Goal: Task Accomplishment & Management: Manage account settings

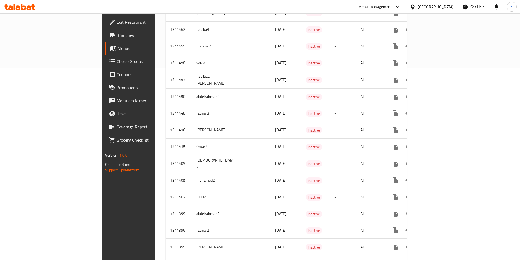
scroll to position [246, 0]
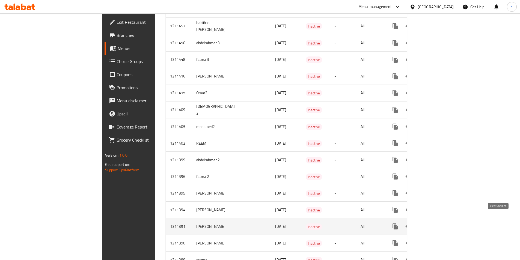
click at [438, 223] on icon "enhanced table" at bounding box center [434, 226] width 7 height 7
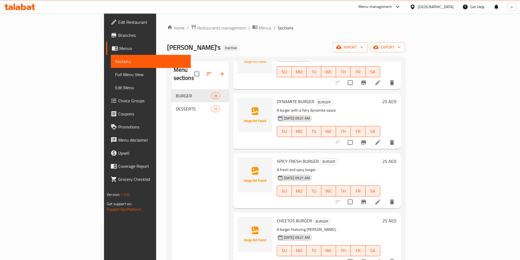
scroll to position [300, 0]
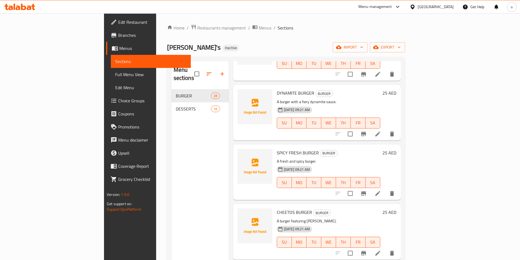
click at [115, 72] on span "Full Menu View" at bounding box center [150, 74] width 71 height 7
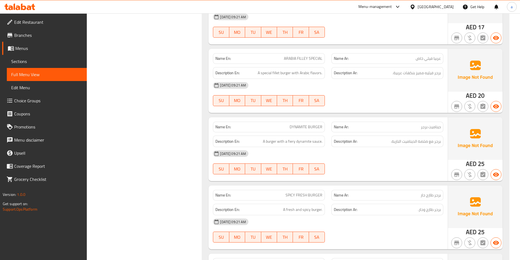
scroll to position [300, 0]
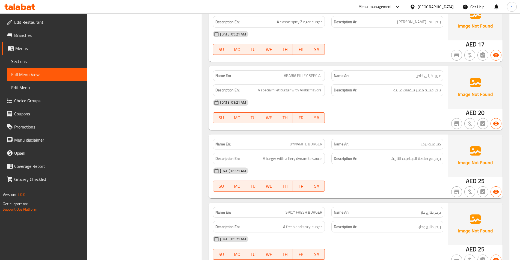
click at [22, 87] on span "Edit Menu" at bounding box center [46, 87] width 71 height 7
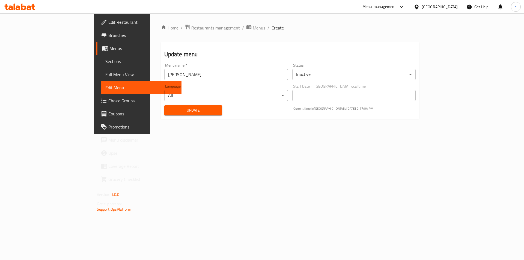
click at [105, 63] on span "Sections" at bounding box center [141, 61] width 72 height 7
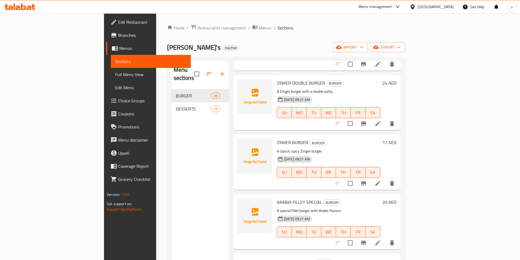
scroll to position [137, 0]
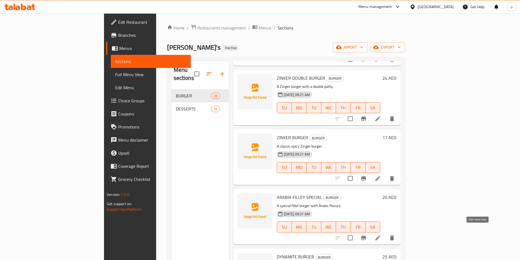
click at [381, 235] on icon at bounding box center [378, 238] width 7 height 7
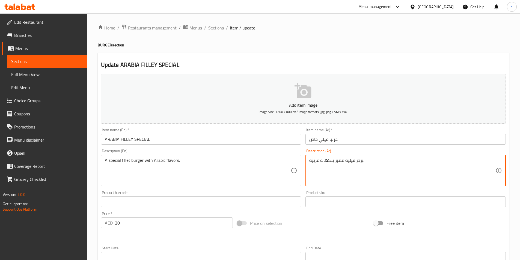
drag, startPoint x: 334, startPoint y: 160, endPoint x: 344, endPoint y: 164, distance: 10.5
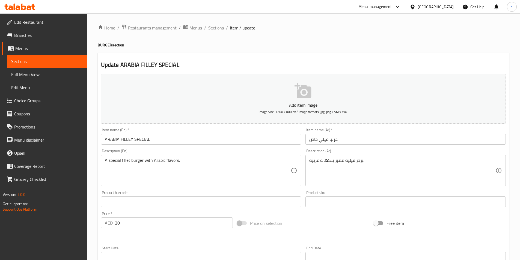
click at [342, 175] on textarea "برجر فيليه مميز بنكهات عربية." at bounding box center [402, 171] width 186 height 26
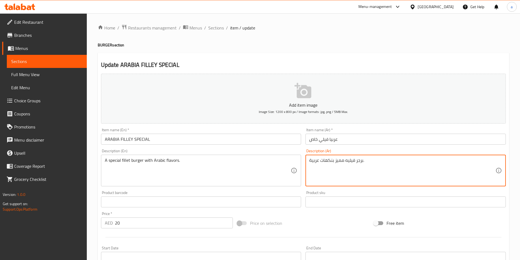
drag, startPoint x: 336, startPoint y: 161, endPoint x: 344, endPoint y: 164, distance: 9.0
click at [344, 164] on textarea "برجر فيليه مميز بنكهات عربية." at bounding box center [402, 171] width 186 height 26
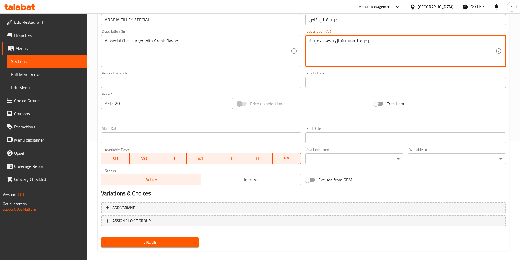
scroll to position [126, 0]
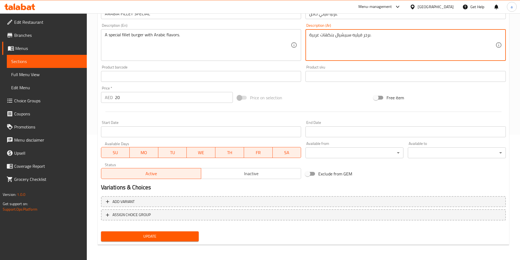
type textarea "برجر فيليه سبيشيال بنكهات عربية."
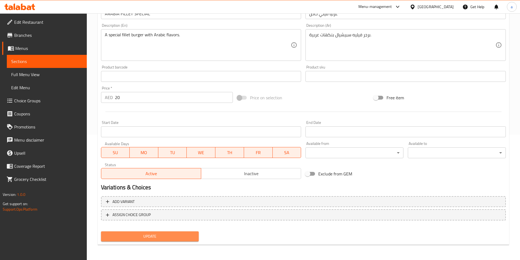
click at [159, 238] on span "Update" at bounding box center [149, 236] width 89 height 7
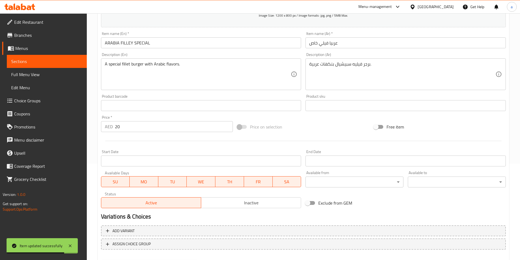
scroll to position [0, 0]
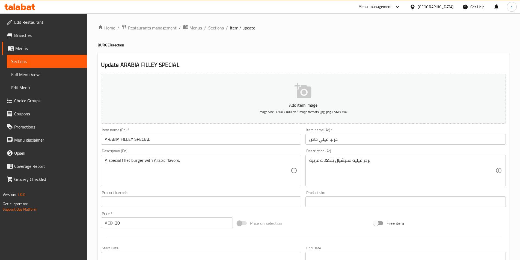
click at [214, 30] on span "Sections" at bounding box center [216, 28] width 16 height 7
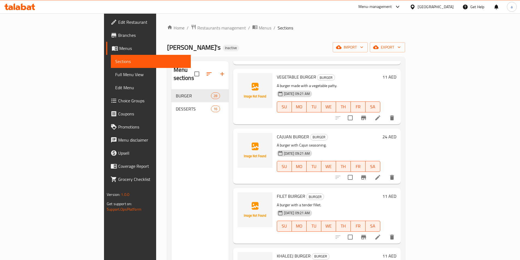
scroll to position [1065, 0]
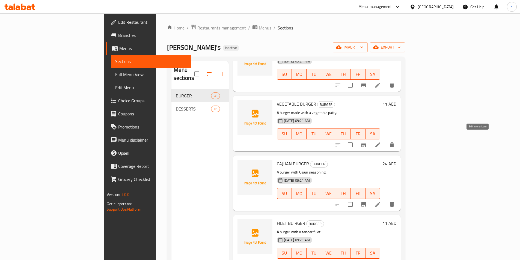
click at [380, 143] on icon at bounding box center [377, 145] width 5 height 5
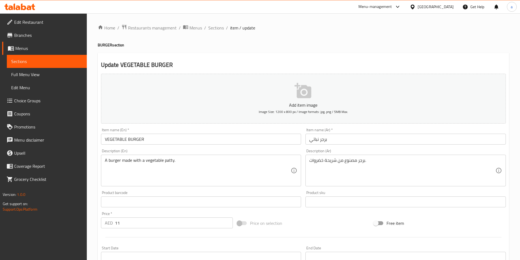
click at [309, 141] on input "برجر نباتي" at bounding box center [406, 139] width 200 height 11
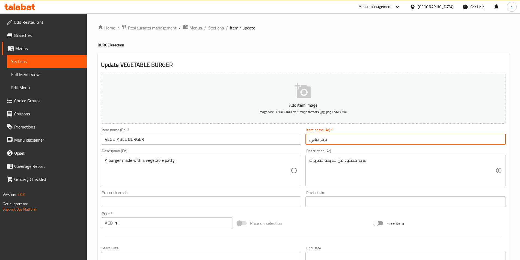
drag, startPoint x: 309, startPoint y: 141, endPoint x: 319, endPoint y: 143, distance: 10.9
click at [319, 143] on input "برجر نباتي" at bounding box center [406, 139] width 200 height 11
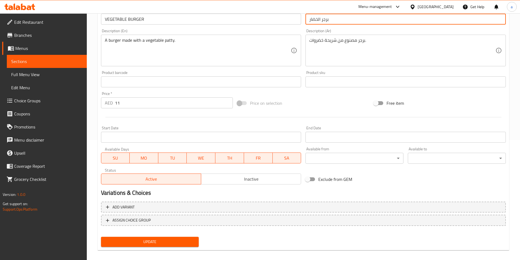
scroll to position [126, 0]
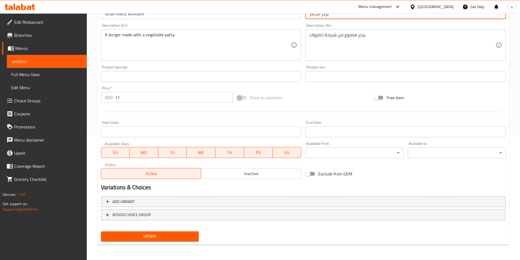
type input "برجر الخضار"
click at [179, 235] on span "Update" at bounding box center [149, 236] width 89 height 7
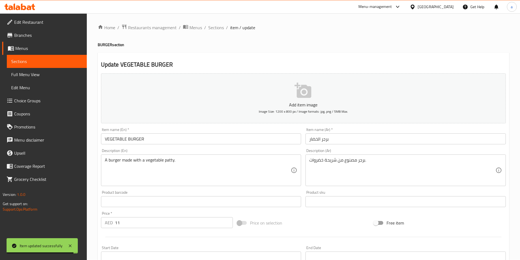
scroll to position [0, 0]
click at [214, 30] on span "Sections" at bounding box center [216, 28] width 16 height 7
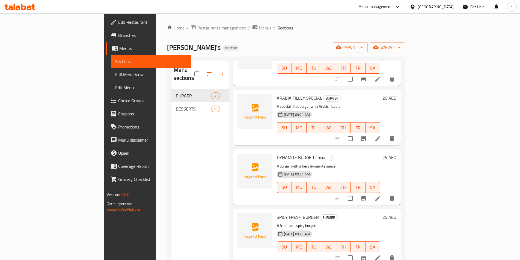
scroll to position [246, 0]
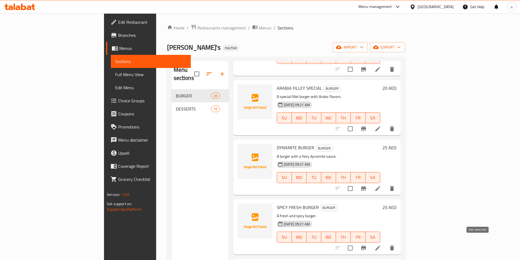
click at [381, 245] on icon at bounding box center [378, 248] width 7 height 7
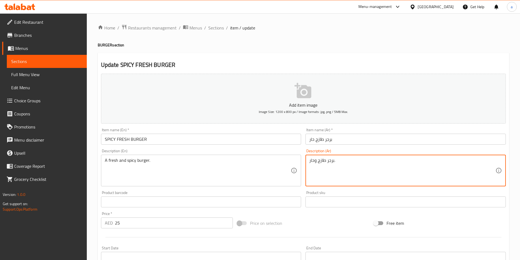
drag, startPoint x: 309, startPoint y: 161, endPoint x: 339, endPoint y: 164, distance: 29.9
click at [314, 164] on textarea at bounding box center [402, 171] width 186 height 26
type textarea "برجر طازج و حار"
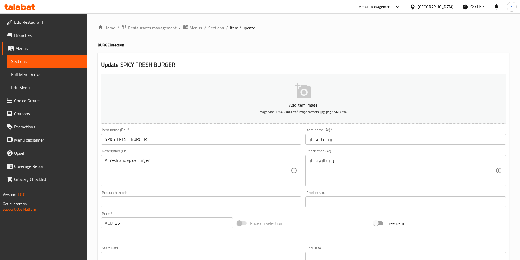
click at [214, 28] on span "Sections" at bounding box center [216, 28] width 16 height 7
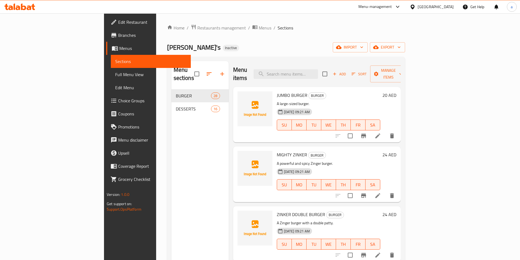
click at [119, 47] on span "Menus" at bounding box center [152, 48] width 67 height 7
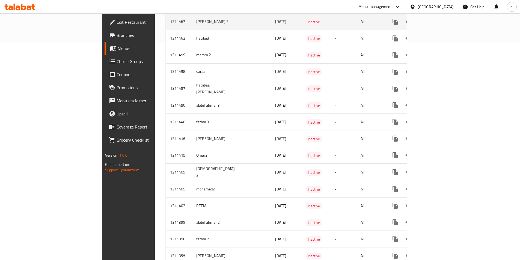
scroll to position [218, 0]
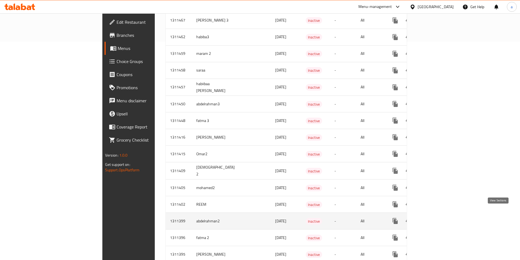
click at [438, 218] on icon "enhanced table" at bounding box center [434, 221] width 7 height 7
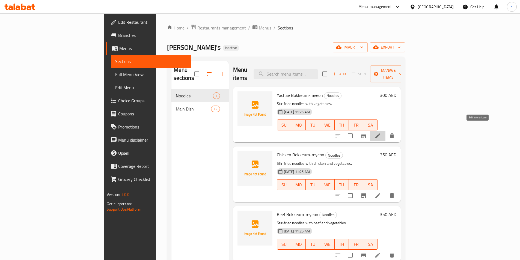
click at [381, 133] on icon at bounding box center [378, 136] width 7 height 7
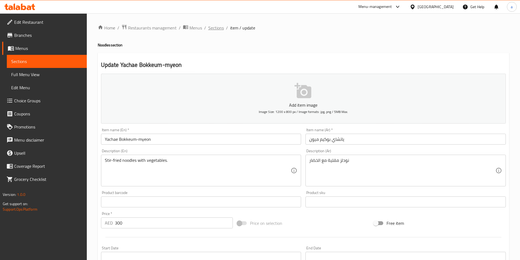
click at [214, 28] on span "Sections" at bounding box center [216, 28] width 16 height 7
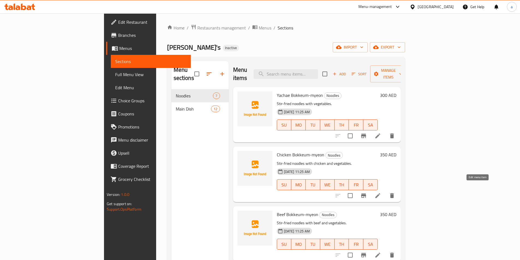
click at [381, 192] on icon at bounding box center [378, 195] width 7 height 7
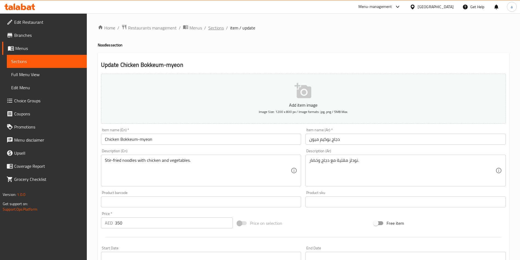
click at [218, 29] on span "Sections" at bounding box center [216, 28] width 16 height 7
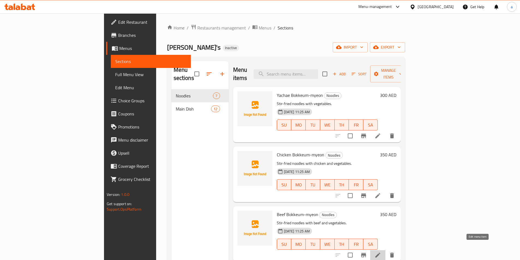
click at [380, 253] on icon at bounding box center [377, 255] width 5 height 5
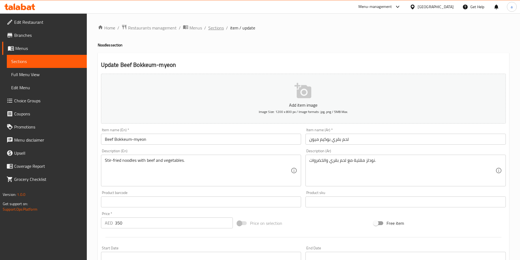
click at [221, 28] on span "Sections" at bounding box center [216, 28] width 16 height 7
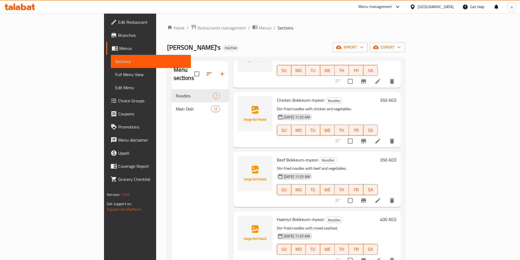
scroll to position [82, 0]
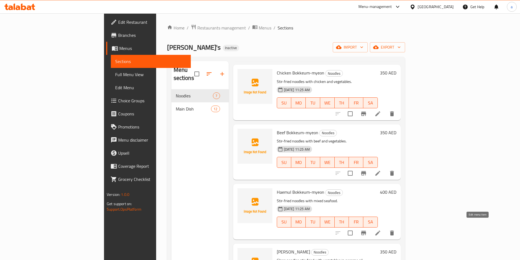
click at [380, 231] on icon at bounding box center [377, 233] width 5 height 5
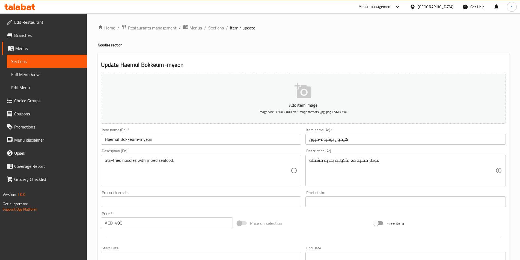
click at [214, 28] on span "Sections" at bounding box center [216, 28] width 16 height 7
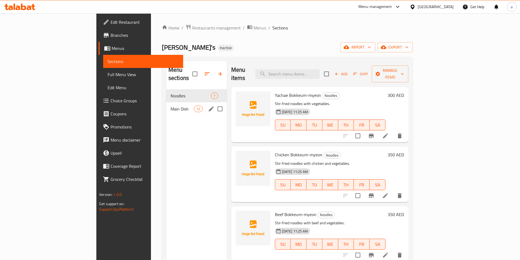
click at [166, 106] on div "Main Dish 12" at bounding box center [196, 108] width 61 height 13
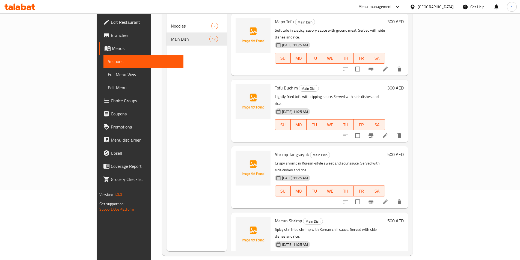
scroll to position [76, 0]
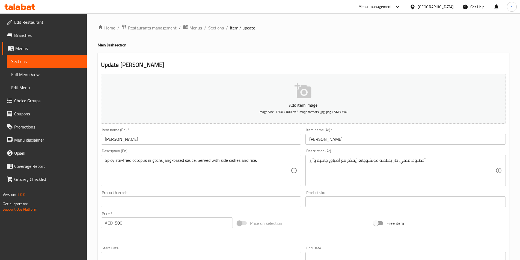
click at [216, 30] on span "Sections" at bounding box center [216, 28] width 16 height 7
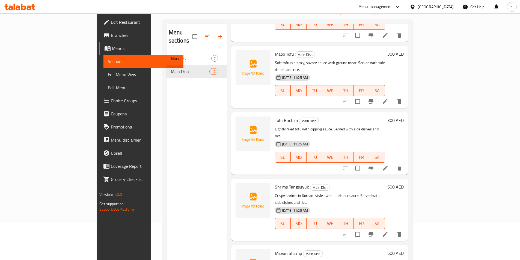
scroll to position [76, 0]
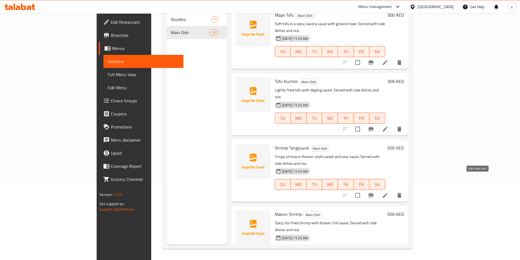
click at [388, 260] on icon at bounding box center [385, 262] width 5 height 5
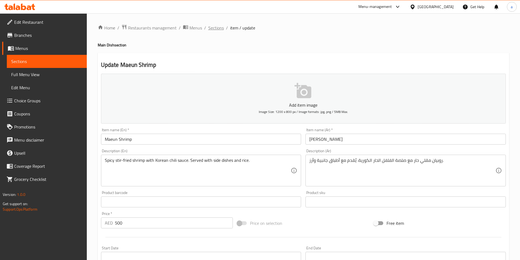
click at [215, 29] on span "Sections" at bounding box center [216, 28] width 16 height 7
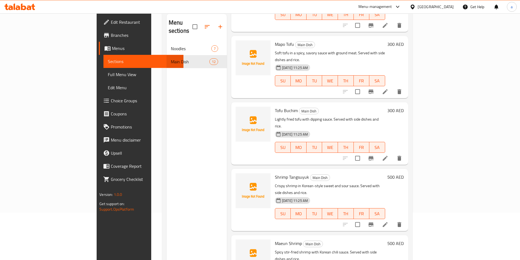
scroll to position [76, 0]
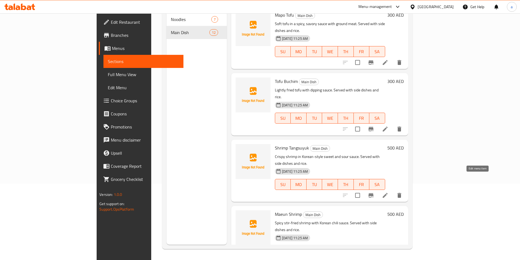
click at [389, 259] on icon at bounding box center [385, 262] width 7 height 7
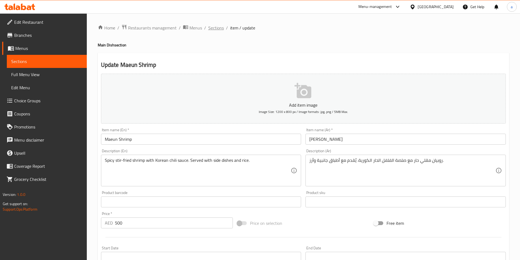
click at [220, 28] on span "Sections" at bounding box center [216, 28] width 16 height 7
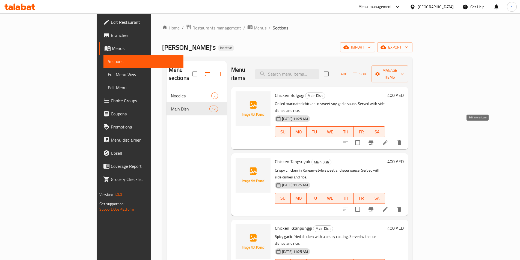
click at [389, 140] on icon at bounding box center [385, 143] width 7 height 7
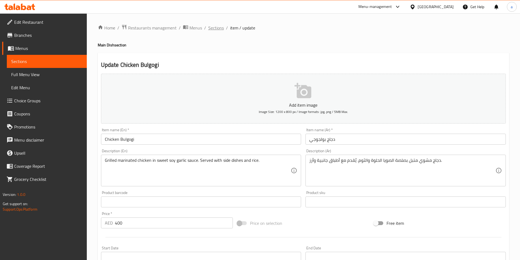
click at [217, 27] on span "Sections" at bounding box center [216, 28] width 16 height 7
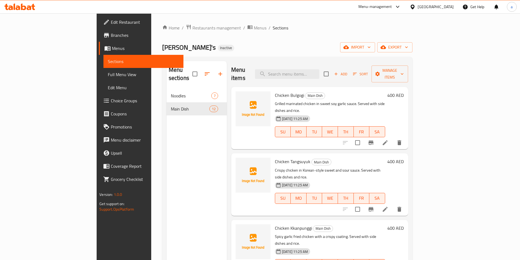
click at [389, 206] on icon at bounding box center [385, 209] width 7 height 7
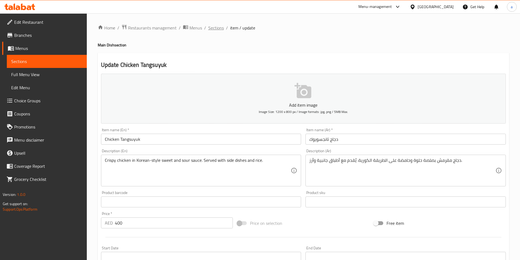
click at [221, 27] on span "Sections" at bounding box center [216, 28] width 16 height 7
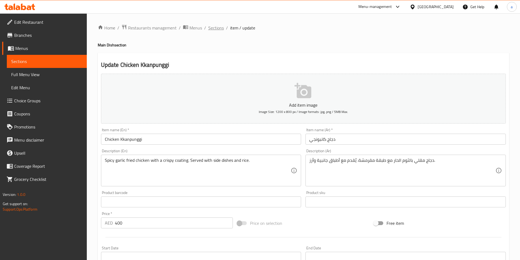
click at [220, 29] on span "Sections" at bounding box center [216, 28] width 16 height 7
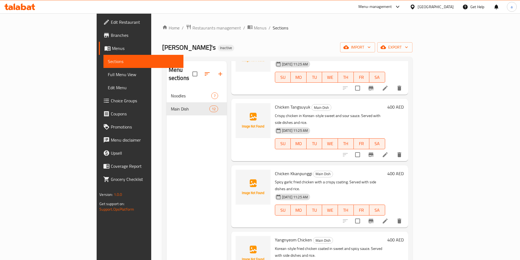
scroll to position [82, 0]
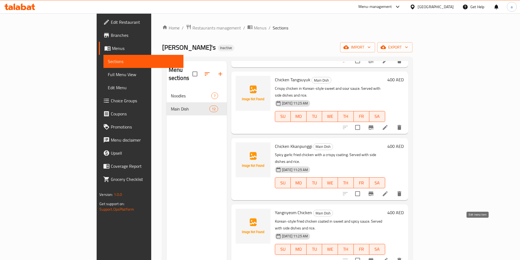
click at [389, 257] on icon at bounding box center [385, 260] width 7 height 7
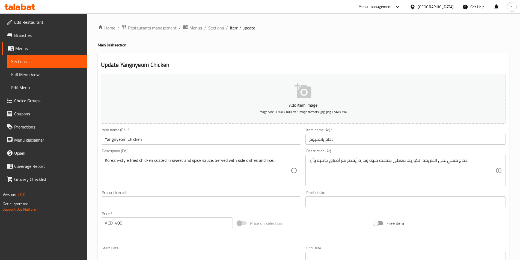
click at [214, 27] on span "Sections" at bounding box center [216, 28] width 16 height 7
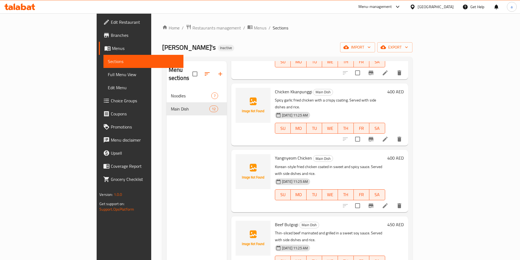
scroll to position [164, 0]
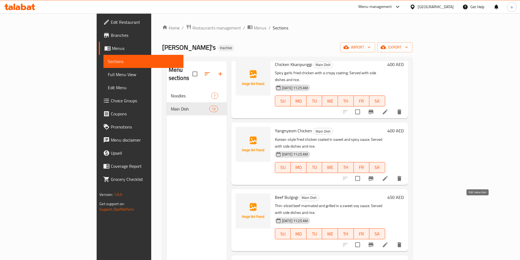
click at [389, 242] on icon at bounding box center [385, 245] width 7 height 7
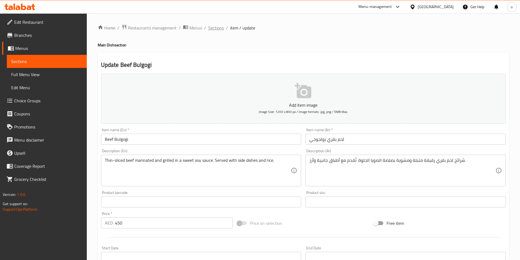
click at [216, 29] on span "Sections" at bounding box center [216, 28] width 16 height 7
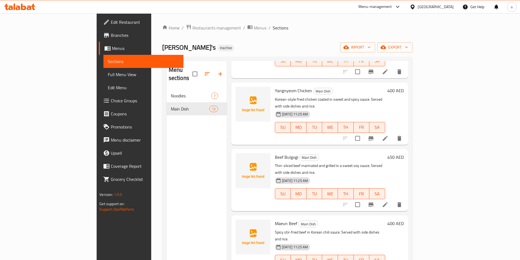
scroll to position [218, 0]
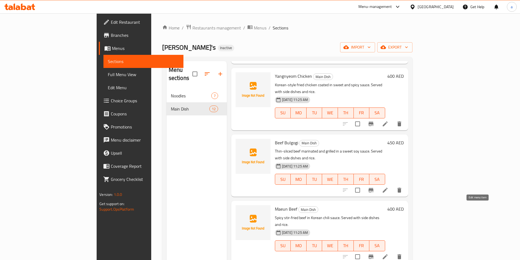
click at [389, 254] on icon at bounding box center [385, 257] width 7 height 7
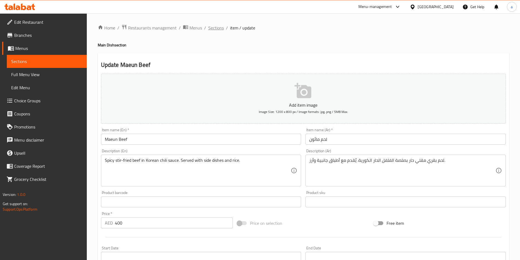
click at [216, 27] on span "Sections" at bounding box center [216, 28] width 16 height 7
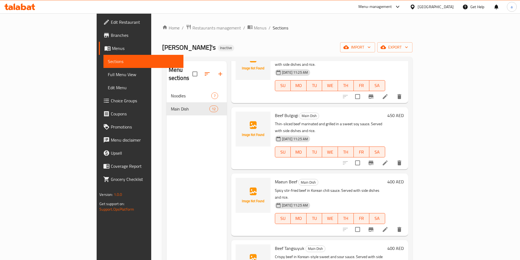
scroll to position [273, 0]
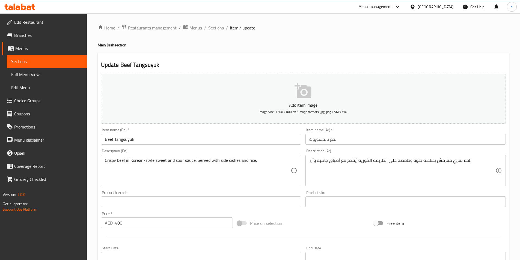
click at [212, 29] on span "Sections" at bounding box center [216, 28] width 16 height 7
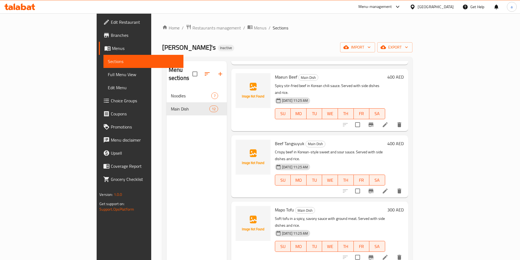
scroll to position [355, 0]
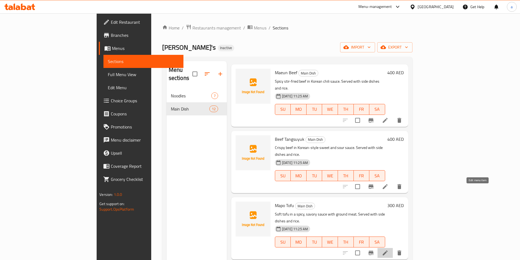
click at [389, 250] on icon at bounding box center [385, 253] width 7 height 7
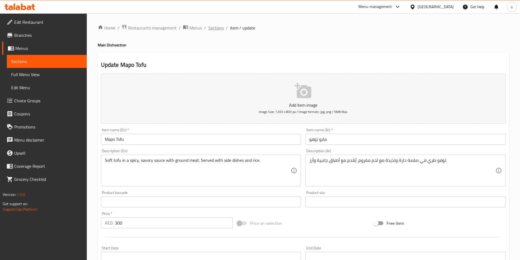
click at [219, 28] on span "Sections" at bounding box center [216, 28] width 16 height 7
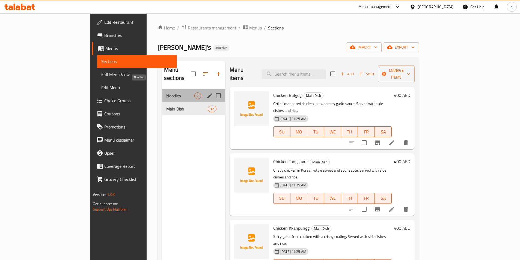
click at [166, 93] on span "Noodles" at bounding box center [180, 96] width 28 height 7
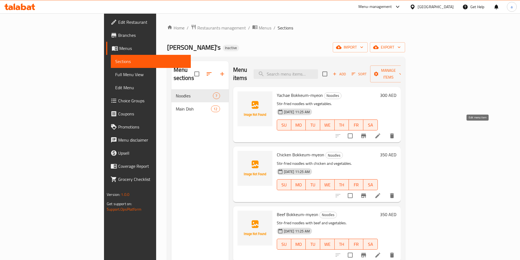
click at [380, 134] on icon at bounding box center [377, 136] width 5 height 5
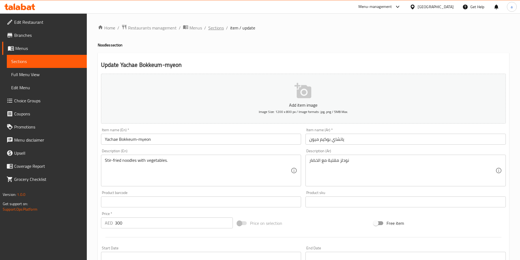
click at [220, 28] on span "Sections" at bounding box center [216, 28] width 16 height 7
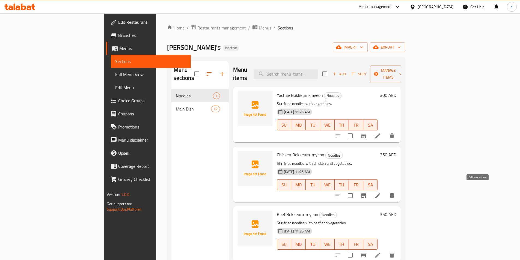
click at [381, 192] on icon at bounding box center [378, 195] width 7 height 7
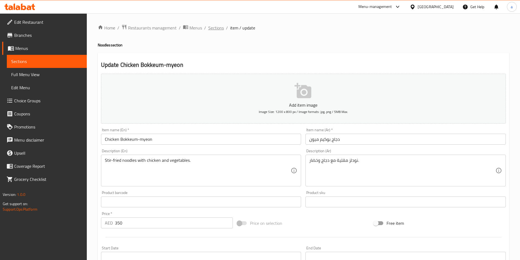
click at [214, 25] on span "Sections" at bounding box center [216, 28] width 16 height 7
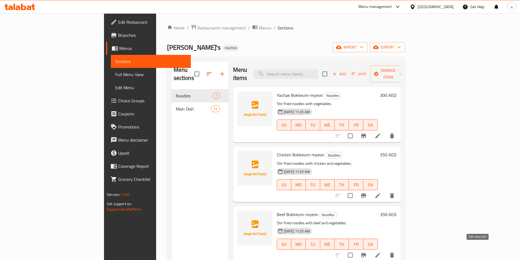
click at [381, 252] on icon at bounding box center [378, 255] width 7 height 7
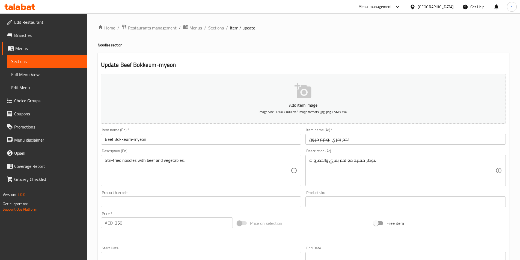
click at [212, 30] on span "Sections" at bounding box center [216, 28] width 16 height 7
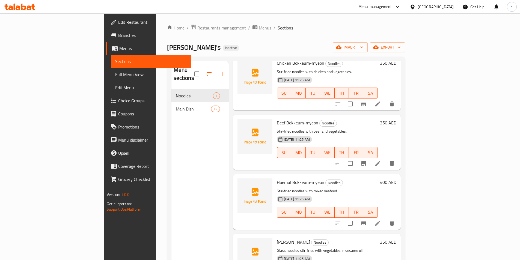
scroll to position [109, 0]
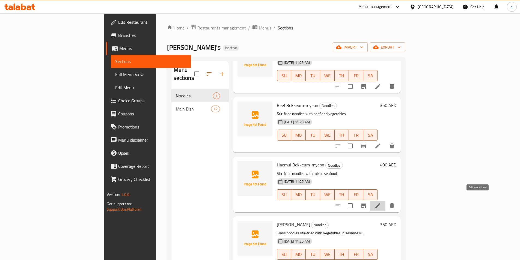
click at [381, 203] on icon at bounding box center [378, 206] width 7 height 7
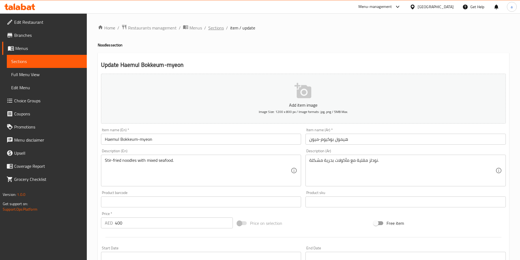
click at [214, 27] on span "Sections" at bounding box center [216, 28] width 16 height 7
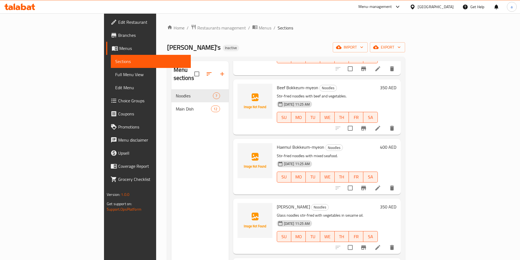
scroll to position [137, 0]
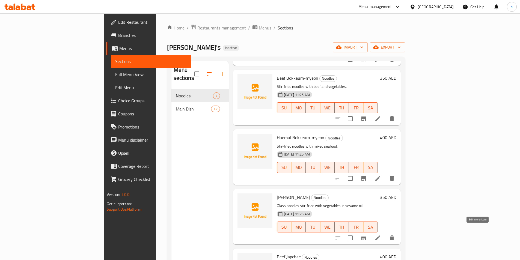
click at [380, 236] on icon at bounding box center [377, 238] width 5 height 5
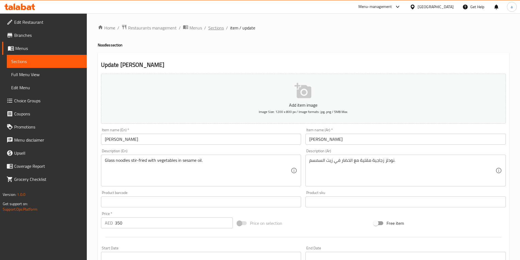
click at [217, 29] on span "Sections" at bounding box center [216, 28] width 16 height 7
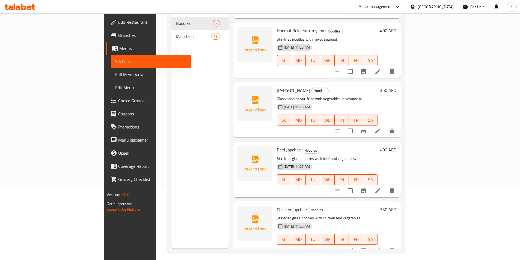
scroll to position [76, 0]
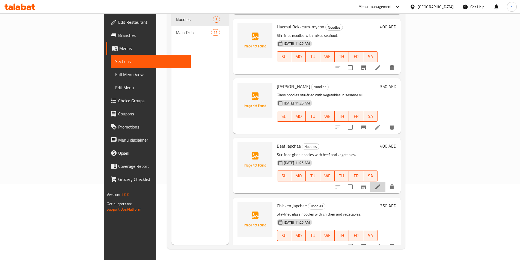
click at [386, 182] on li at bounding box center [377, 187] width 15 height 10
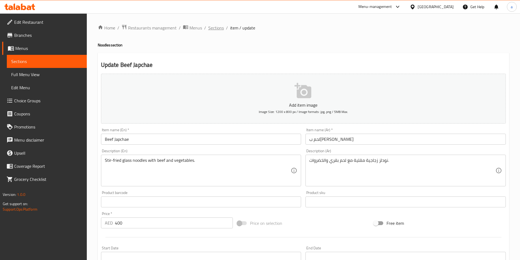
click at [219, 27] on span "Sections" at bounding box center [216, 28] width 16 height 7
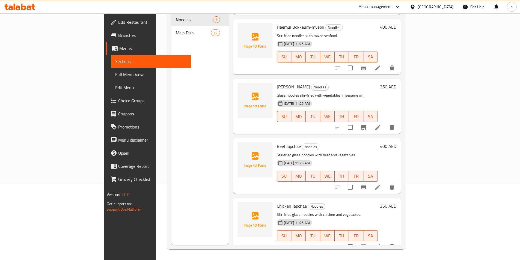
scroll to position [76, 0]
click at [381, 243] on icon at bounding box center [378, 246] width 7 height 7
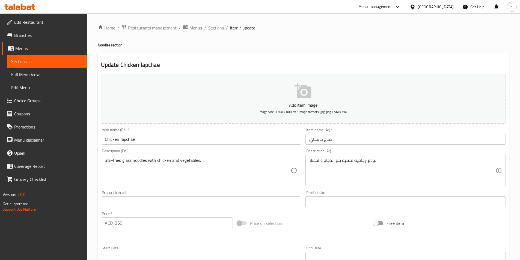
click at [215, 31] on span "Sections" at bounding box center [216, 28] width 16 height 7
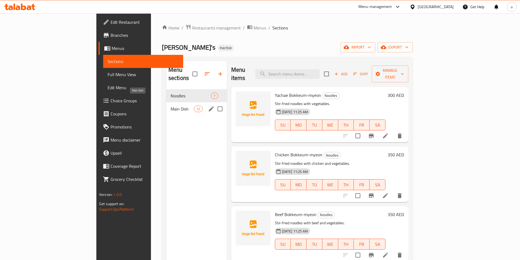
click at [171, 106] on span "Main Dish" at bounding box center [182, 109] width 23 height 7
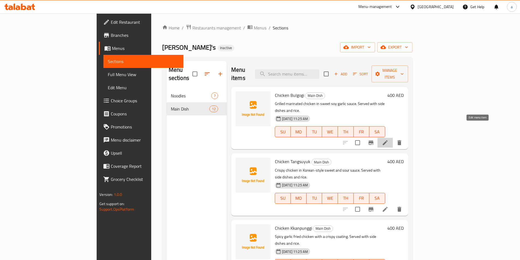
click at [389, 140] on icon at bounding box center [385, 143] width 7 height 7
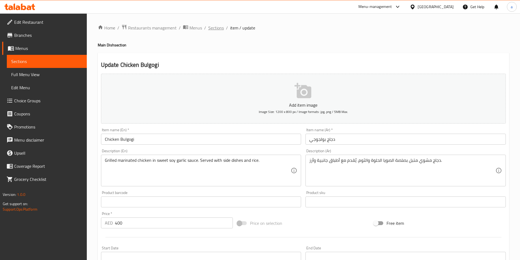
click at [216, 25] on span "Sections" at bounding box center [216, 28] width 16 height 7
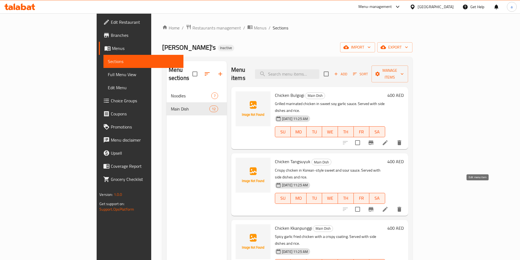
click at [389, 206] on icon at bounding box center [385, 209] width 7 height 7
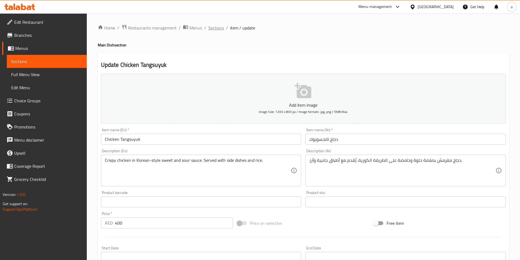
click at [217, 29] on span "Sections" at bounding box center [216, 28] width 16 height 7
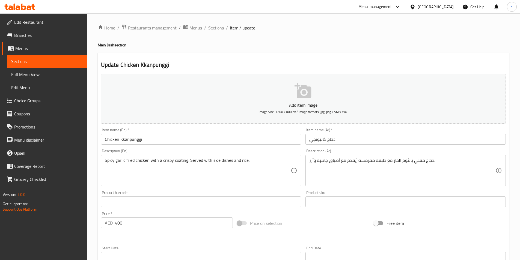
click at [215, 29] on span "Sections" at bounding box center [216, 28] width 16 height 7
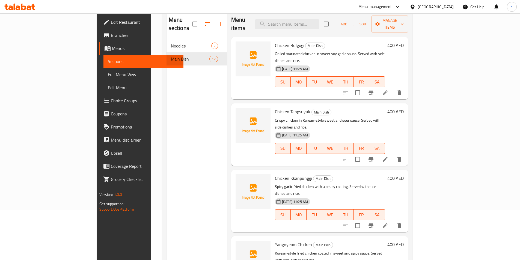
scroll to position [76, 0]
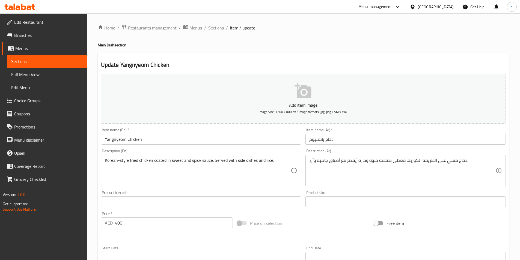
click at [217, 28] on span "Sections" at bounding box center [216, 28] width 16 height 7
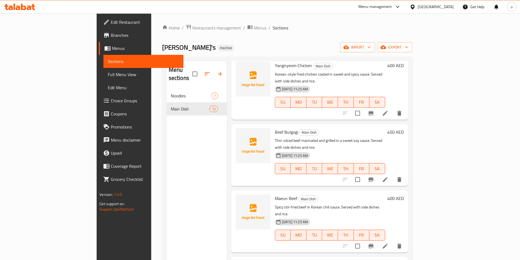
scroll to position [239, 0]
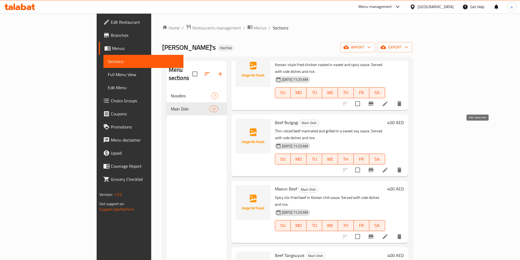
click at [389, 167] on icon at bounding box center [385, 170] width 7 height 7
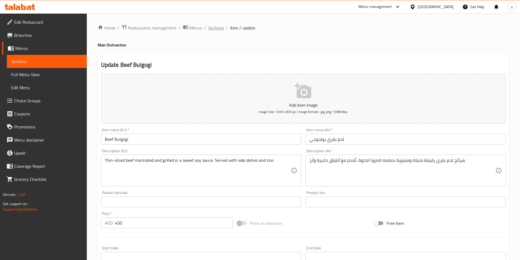
click at [219, 26] on span "Sections" at bounding box center [216, 28] width 16 height 7
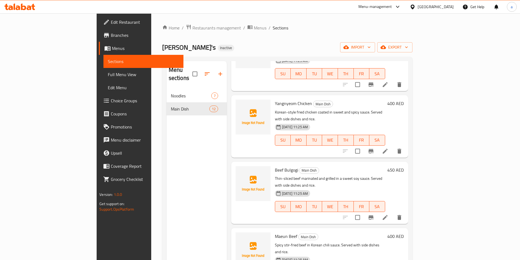
scroll to position [218, 0]
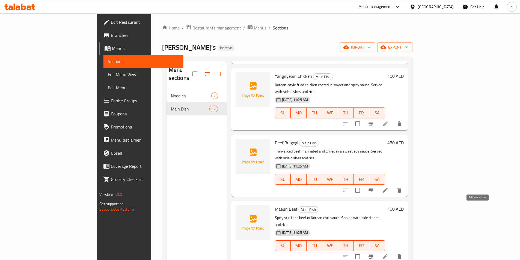
click at [389, 254] on icon at bounding box center [385, 257] width 7 height 7
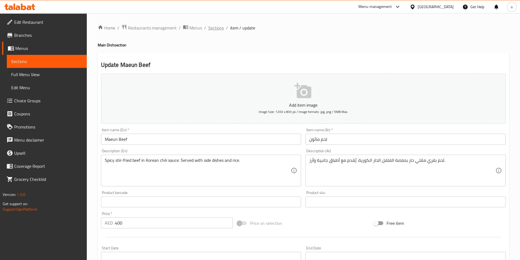
click at [215, 27] on span "Sections" at bounding box center [216, 28] width 16 height 7
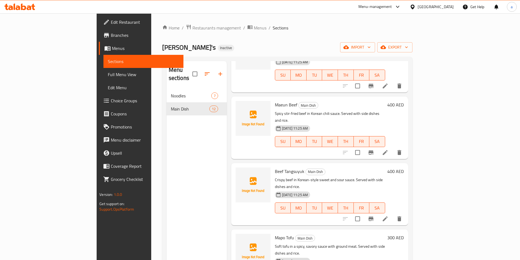
scroll to position [328, 0]
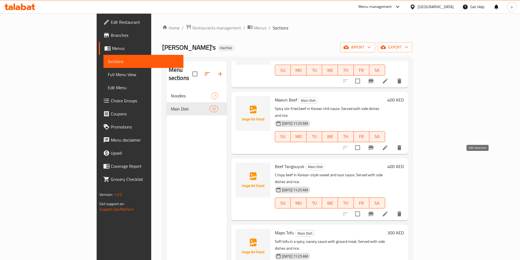
click at [389, 211] on icon at bounding box center [385, 214] width 7 height 7
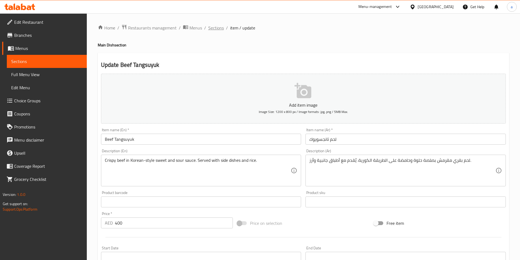
click at [215, 30] on span "Sections" at bounding box center [216, 28] width 16 height 7
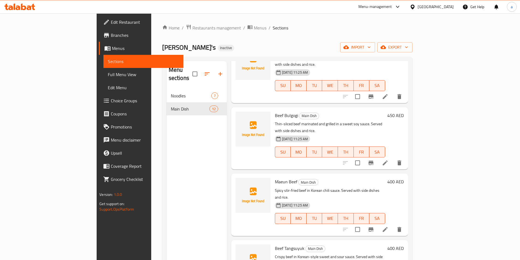
scroll to position [273, 0]
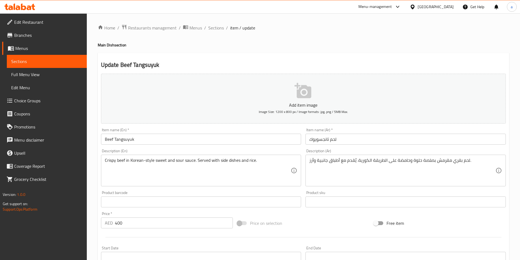
click at [219, 28] on span "Sections" at bounding box center [216, 28] width 16 height 7
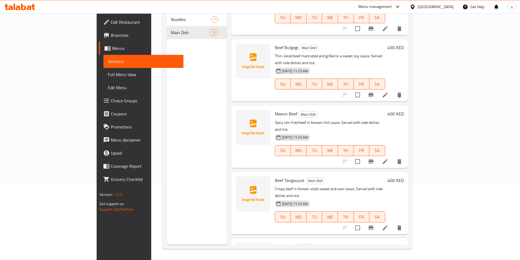
scroll to position [246, 0]
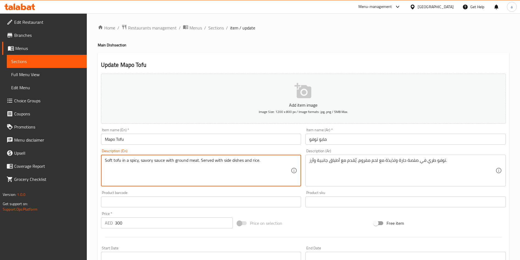
drag, startPoint x: 140, startPoint y: 161, endPoint x: 153, endPoint y: 164, distance: 13.4
click at [32, 50] on span "Menus" at bounding box center [48, 48] width 67 height 7
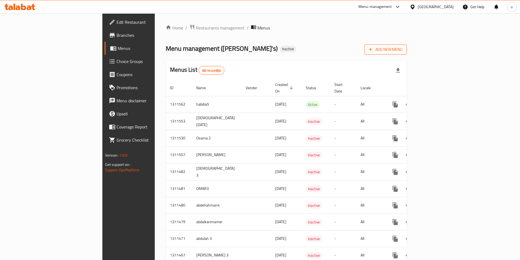
click at [402, 47] on span "Add New Menu" at bounding box center [386, 49] width 34 height 7
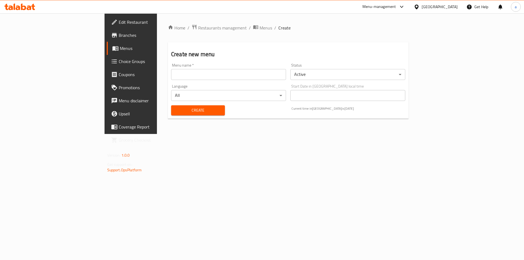
click at [171, 72] on input "text" at bounding box center [228, 74] width 115 height 11
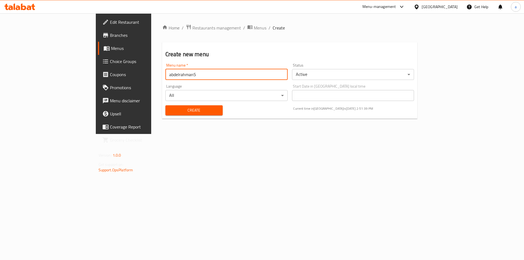
type input "abdelrahman5"
click at [170, 110] on span "Create" at bounding box center [194, 110] width 49 height 7
click at [111, 51] on span "Menus" at bounding box center [145, 48] width 68 height 7
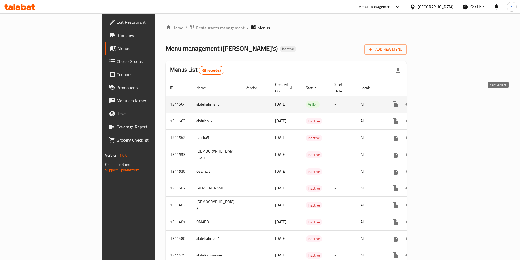
click at [437, 102] on icon "enhanced table" at bounding box center [434, 104] width 5 height 5
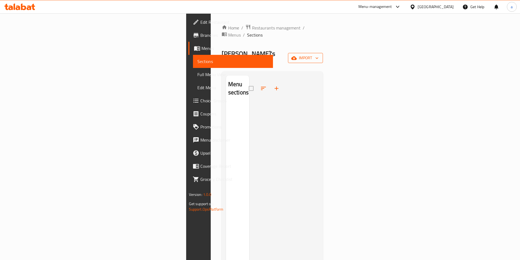
click at [319, 55] on span "import" at bounding box center [305, 58] width 26 height 7
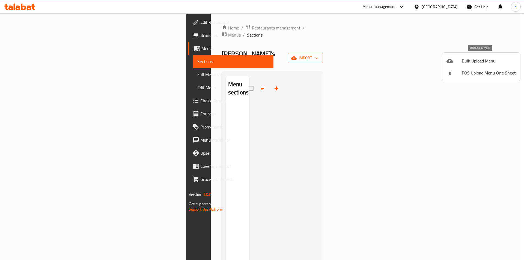
click at [479, 60] on span "Bulk Upload Menu" at bounding box center [489, 61] width 54 height 7
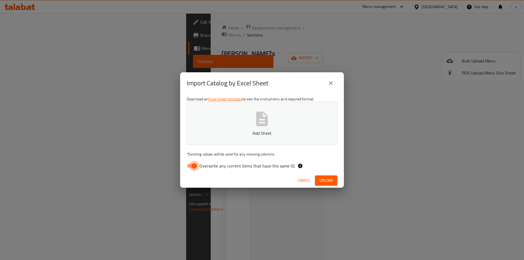
click at [191, 168] on input "Overwrite any current items that have the same ID." at bounding box center [194, 166] width 31 height 10
checkbox input "false"
click at [235, 123] on button "Add Sheet" at bounding box center [262, 123] width 151 height 43
click at [326, 182] on span "Upload" at bounding box center [326, 180] width 14 height 7
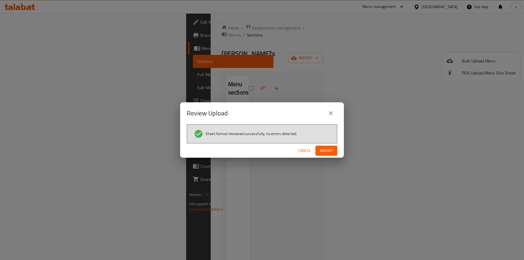
click at [328, 151] on span "Import" at bounding box center [326, 150] width 13 height 7
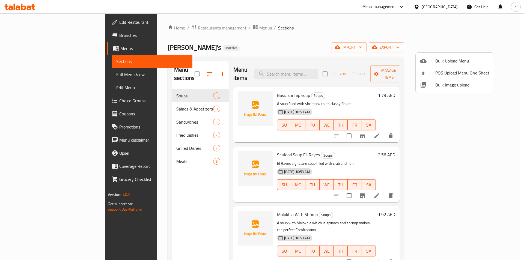
click at [480, 131] on div at bounding box center [262, 130] width 524 height 260
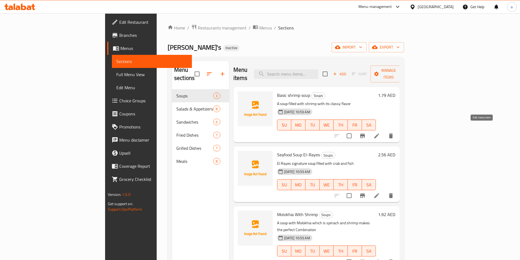
click at [380, 133] on icon at bounding box center [376, 136] width 7 height 7
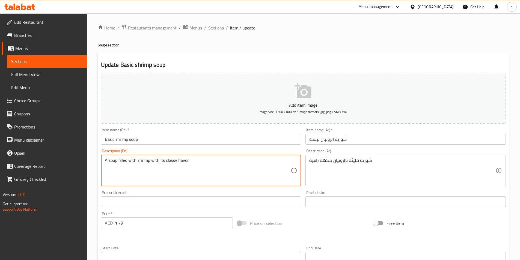
drag, startPoint x: 176, startPoint y: 161, endPoint x: 165, endPoint y: 162, distance: 10.9
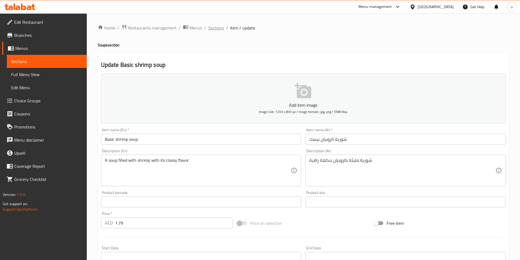
click at [215, 29] on span "Sections" at bounding box center [216, 28] width 16 height 7
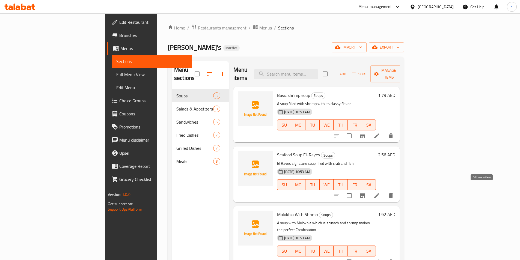
click at [380, 192] on icon at bounding box center [376, 195] width 7 height 7
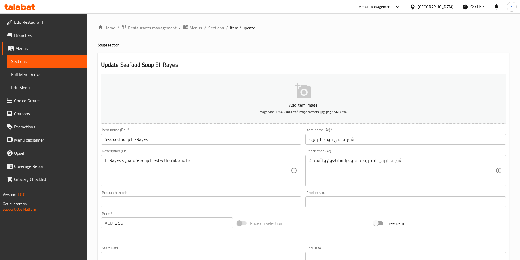
drag, startPoint x: 104, startPoint y: 160, endPoint x: 153, endPoint y: 166, distance: 49.5
click at [153, 166] on div "El Rayes signature soup filled with crab and fish Description (En)" at bounding box center [201, 171] width 200 height 32
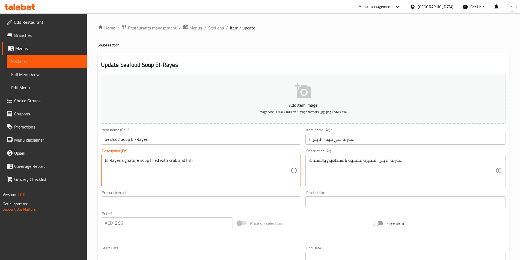
drag, startPoint x: 105, startPoint y: 161, endPoint x: 197, endPoint y: 163, distance: 92.9
click at [197, 163] on textarea "El Rayes signature soup filled with crab and fish" at bounding box center [198, 171] width 186 height 26
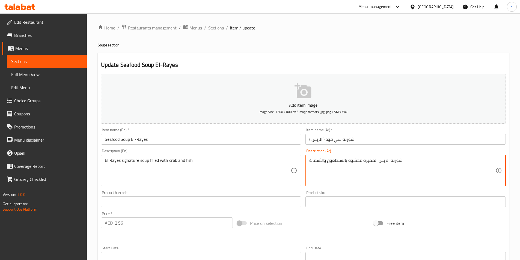
drag, startPoint x: 349, startPoint y: 161, endPoint x: 354, endPoint y: 162, distance: 4.9
click at [354, 162] on textarea "شوربة الريس المميزة محشوة بالسلطعون والأسماك" at bounding box center [402, 171] width 186 height 26
paste textarea "ليئة ب"
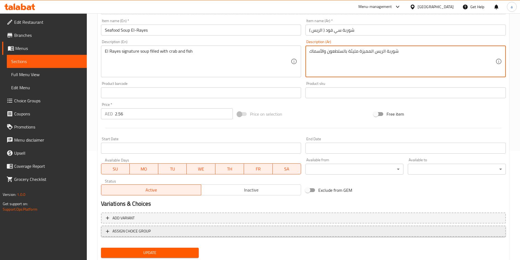
scroll to position [126, 0]
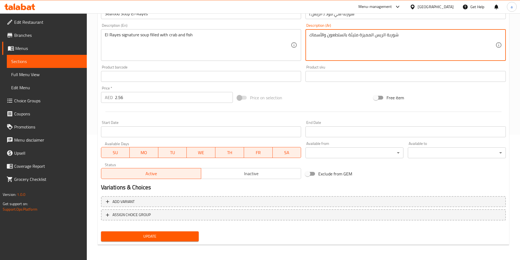
type textarea "شوربة الريس المميزة مليئة بالسلطعون والأسماك"
click at [168, 235] on span "Update" at bounding box center [149, 236] width 89 height 7
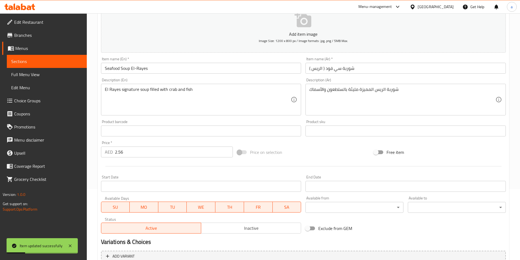
scroll to position [0, 0]
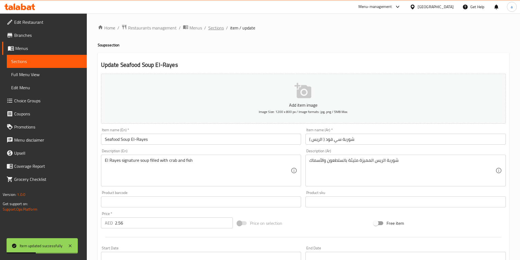
click at [214, 29] on span "Sections" at bounding box center [216, 28] width 16 height 7
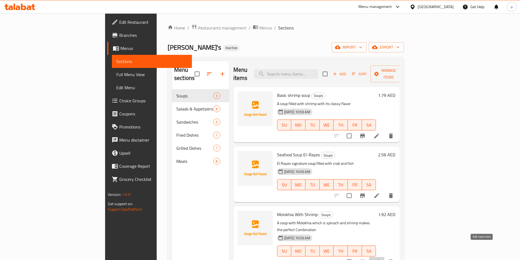
click at [379, 260] on icon at bounding box center [376, 262] width 5 height 5
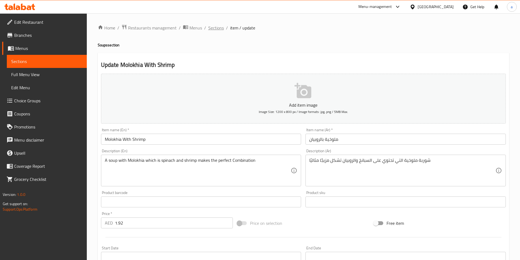
click at [213, 29] on span "Sections" at bounding box center [216, 28] width 16 height 7
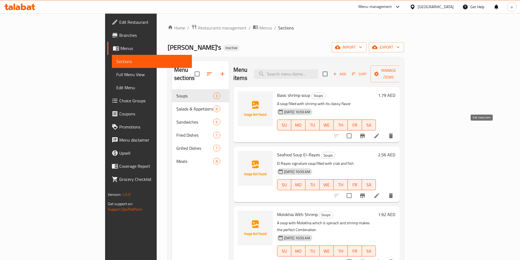
click at [380, 133] on icon at bounding box center [376, 136] width 7 height 7
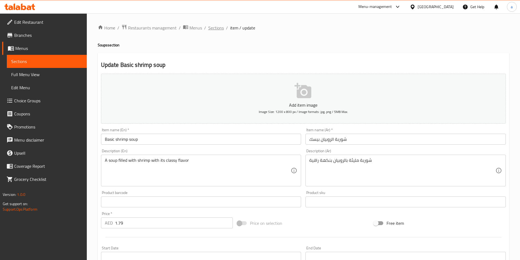
click at [216, 27] on span "Sections" at bounding box center [216, 28] width 16 height 7
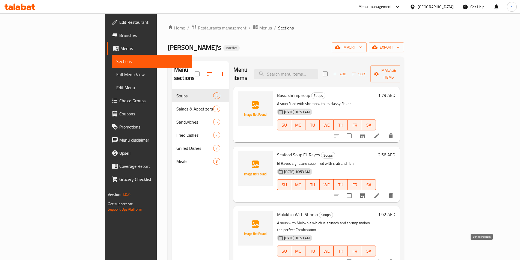
click at [380, 259] on icon at bounding box center [376, 262] width 7 height 7
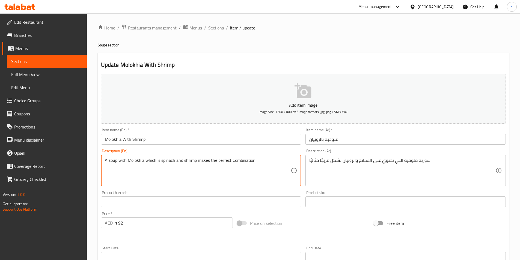
drag, startPoint x: 259, startPoint y: 160, endPoint x: 102, endPoint y: 161, distance: 156.4
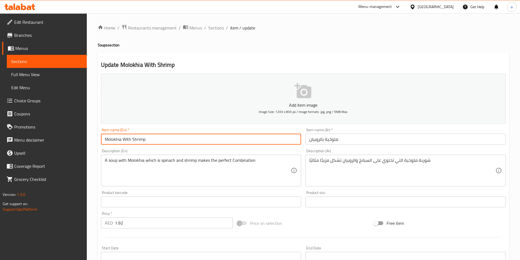
drag, startPoint x: 150, startPoint y: 140, endPoint x: 103, endPoint y: 146, distance: 47.3
click at [103, 146] on div "Item name (En)   * Molokhia With Shrimp Item name (En) *" at bounding box center [201, 136] width 205 height 21
click at [153, 141] on input "Molokhia With Shrimp" at bounding box center [201, 139] width 200 height 11
drag, startPoint x: 153, startPoint y: 141, endPoint x: 112, endPoint y: 141, distance: 41.0
click at [112, 141] on input "Molokhia With Shrimp" at bounding box center [201, 139] width 200 height 11
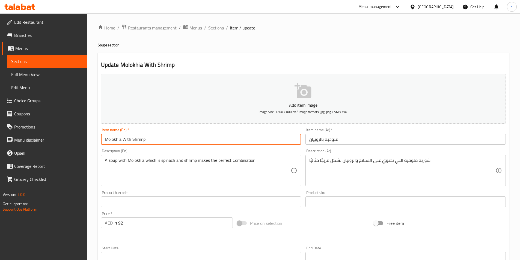
click at [182, 139] on input "Molokhia With Shrimp" at bounding box center [201, 139] width 200 height 11
drag, startPoint x: 147, startPoint y: 139, endPoint x: 101, endPoint y: 139, distance: 45.9
click at [102, 139] on input "Molokhia With Shrimp" at bounding box center [201, 139] width 200 height 11
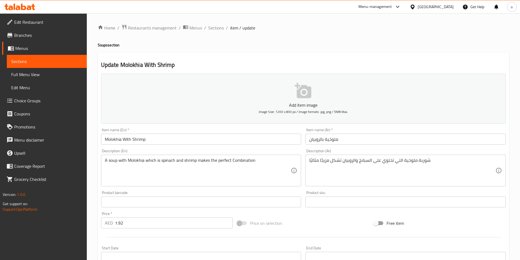
click at [470, 54] on div "Update Molokhia With Shrimp Add item image Image Size: 1200 x 800 px / Image fo…" at bounding box center [303, 212] width 411 height 318
click at [217, 30] on span "Sections" at bounding box center [216, 28] width 16 height 7
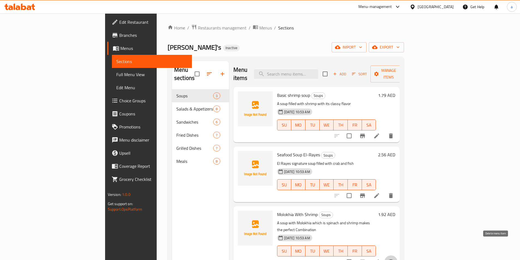
click at [393, 260] on icon "delete" at bounding box center [391, 262] width 4 height 5
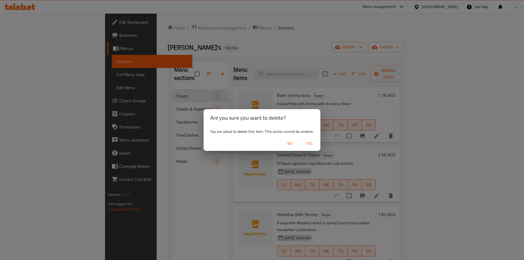
click at [313, 145] on span "Yes" at bounding box center [309, 143] width 13 height 7
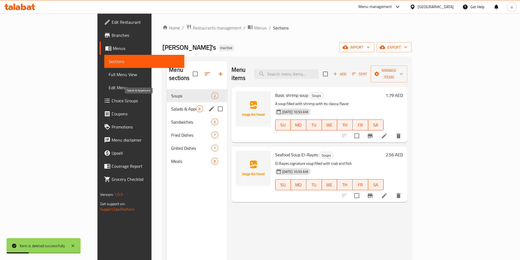
click at [171, 106] on span "Salads & Appetizers" at bounding box center [183, 109] width 25 height 7
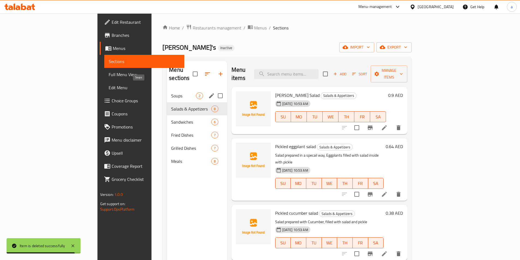
click at [171, 93] on span "Soups" at bounding box center [183, 96] width 25 height 7
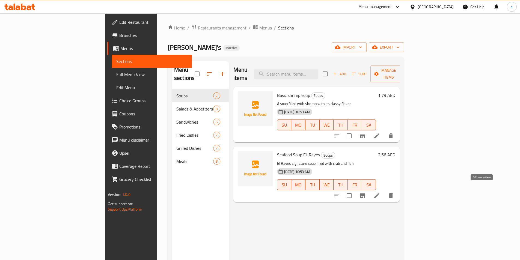
click at [379, 193] on icon at bounding box center [376, 195] width 5 height 5
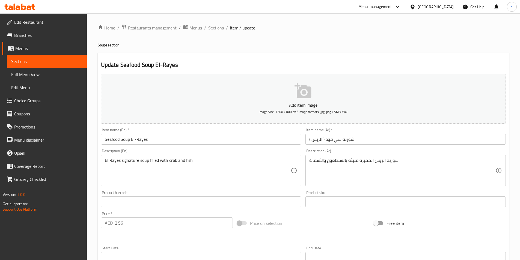
click at [220, 29] on span "Sections" at bounding box center [216, 28] width 16 height 7
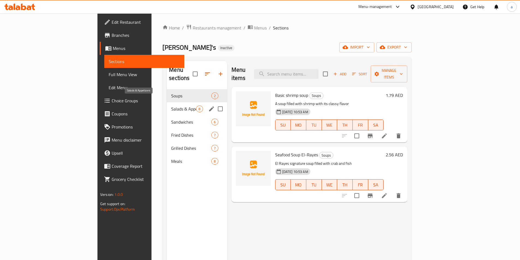
click at [171, 106] on span "Salads & Appetizers" at bounding box center [183, 109] width 25 height 7
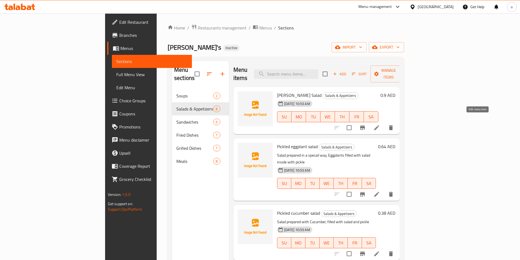
click at [380, 124] on icon at bounding box center [376, 127] width 7 height 7
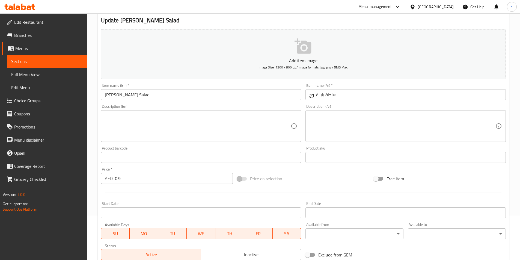
scroll to position [44, 0]
click at [118, 179] on input "0.9" at bounding box center [174, 179] width 118 height 11
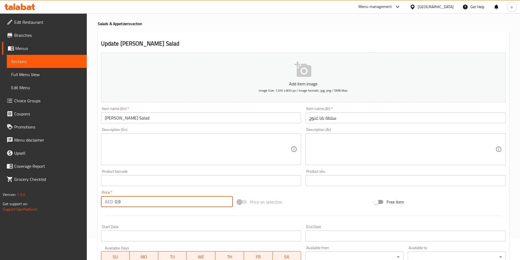
scroll to position [0, 0]
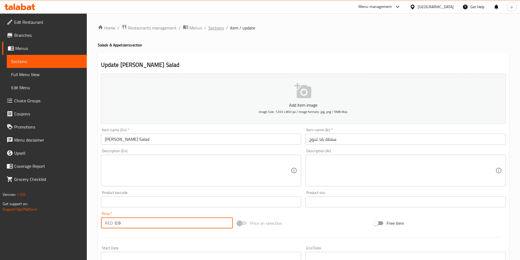
click at [221, 28] on span "Sections" at bounding box center [216, 28] width 16 height 7
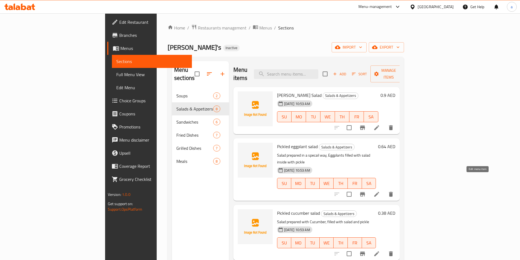
click at [380, 191] on icon at bounding box center [376, 194] width 7 height 7
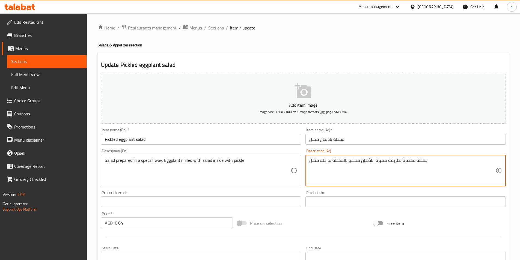
drag, startPoint x: 375, startPoint y: 160, endPoint x: 388, endPoint y: 164, distance: 13.3
click at [391, 160] on textarea "سلطة محضرة بطريقةسبيشيال، باذنجان محشو بالسلطة بداخله مخلل" at bounding box center [402, 171] width 186 height 26
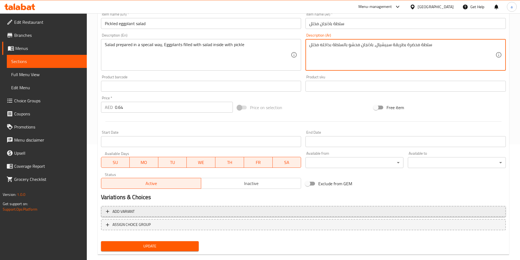
scroll to position [126, 0]
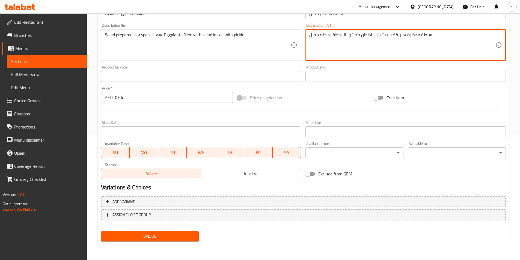
type textarea "سلطة محضرة بطريقة سبيشيال، باذنجان محشو بالسلطة بداخله مخلل"
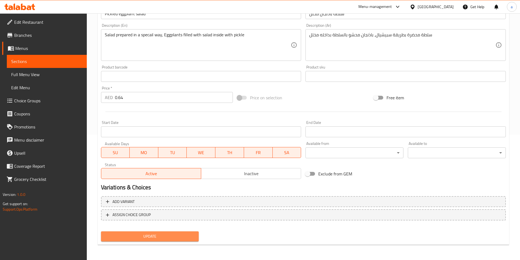
click at [138, 235] on span "Update" at bounding box center [149, 236] width 89 height 7
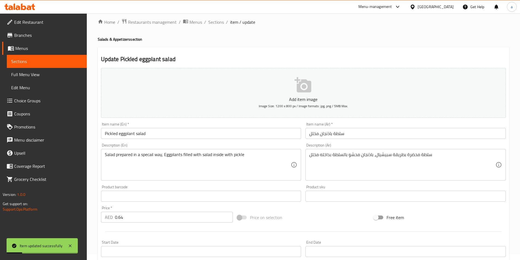
scroll to position [0, 0]
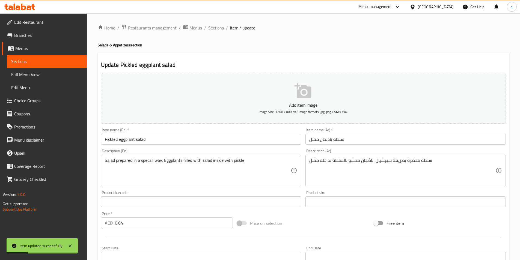
click at [220, 29] on span "Sections" at bounding box center [216, 28] width 16 height 7
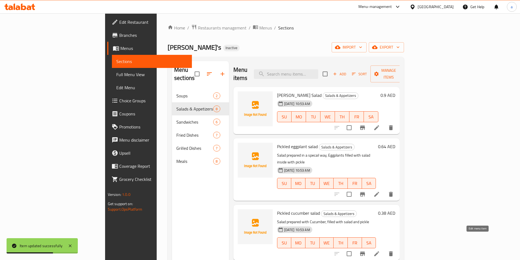
click at [380, 251] on icon at bounding box center [376, 254] width 7 height 7
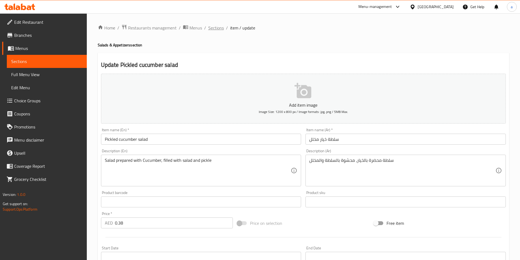
click at [218, 28] on span "Sections" at bounding box center [216, 28] width 16 height 7
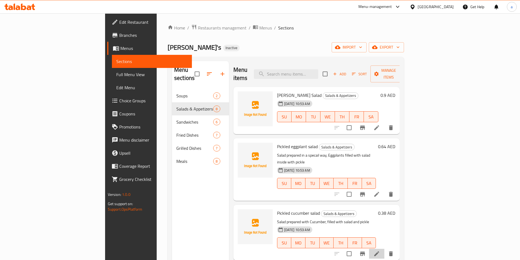
click at [384, 249] on li at bounding box center [376, 254] width 15 height 10
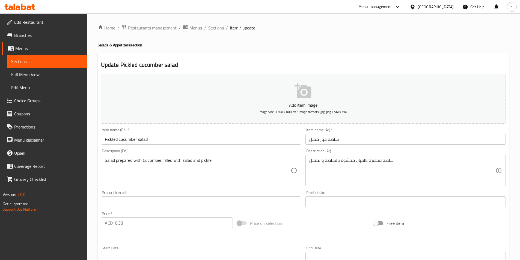
click at [218, 25] on span "Sections" at bounding box center [216, 28] width 16 height 7
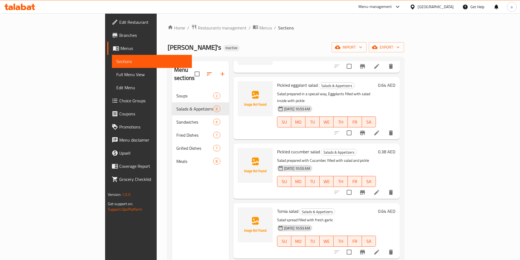
scroll to position [82, 0]
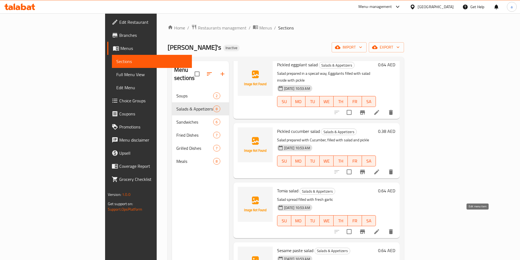
click at [380, 229] on icon at bounding box center [376, 232] width 7 height 7
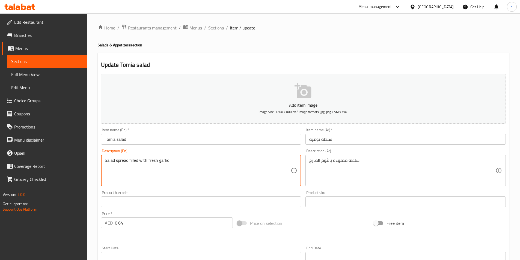
drag, startPoint x: 128, startPoint y: 161, endPoint x: 115, endPoint y: 162, distance: 13.2
drag, startPoint x: 147, startPoint y: 161, endPoint x: 115, endPoint y: 162, distance: 31.4
click at [115, 162] on textarea "Salad spread filled with fresh garlic" at bounding box center [198, 171] width 186 height 26
click at [129, 160] on textarea "Salad spread filled with fresh garlic" at bounding box center [198, 171] width 186 height 26
drag, startPoint x: 128, startPoint y: 160, endPoint x: 116, endPoint y: 161, distance: 12.0
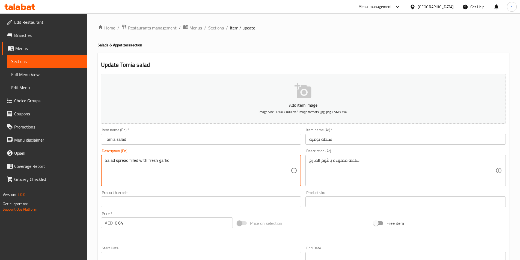
click at [116, 161] on textarea "Salad spread filled with fresh garlic" at bounding box center [198, 171] width 186 height 26
type textarea "Salad filled with fresh garlic"
click at [213, 28] on span "Sections" at bounding box center [216, 28] width 16 height 7
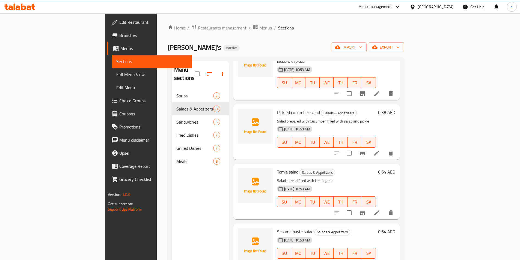
scroll to position [109, 0]
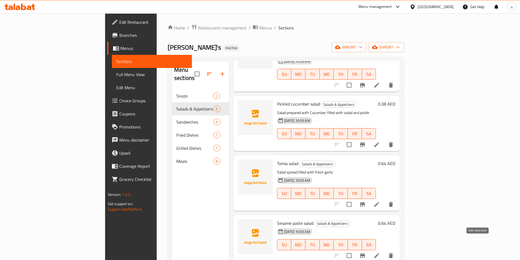
click at [380, 253] on icon at bounding box center [376, 256] width 7 height 7
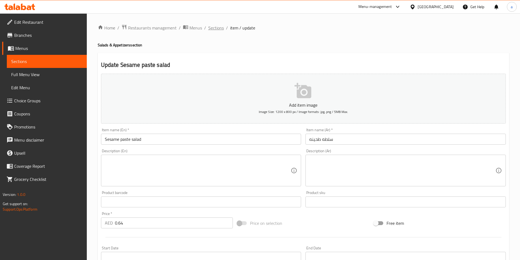
click at [218, 28] on span "Sections" at bounding box center [216, 28] width 16 height 7
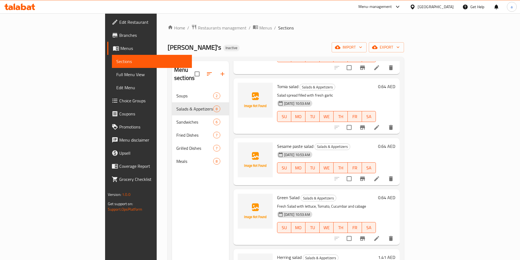
scroll to position [191, 0]
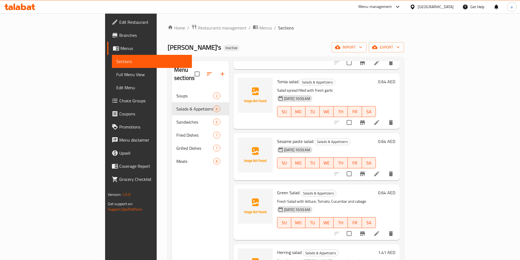
click at [379, 231] on icon at bounding box center [376, 233] width 5 height 5
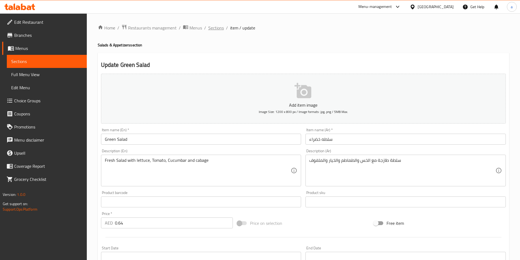
click at [218, 30] on span "Sections" at bounding box center [216, 28] width 16 height 7
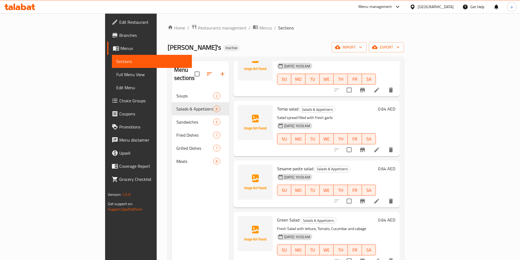
scroll to position [214, 0]
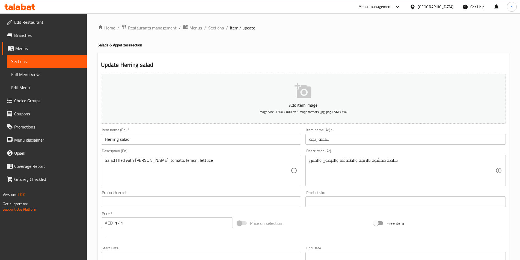
click at [223, 30] on span "Sections" at bounding box center [216, 28] width 16 height 7
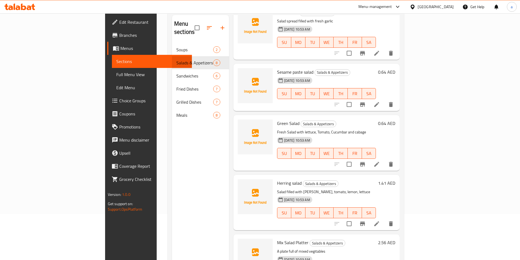
scroll to position [76, 0]
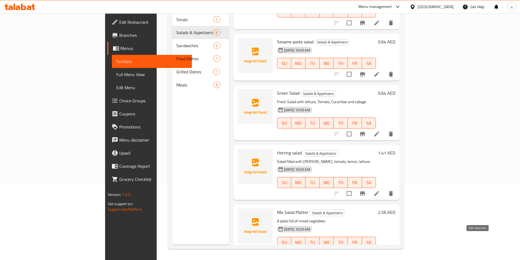
click at [380, 250] on icon at bounding box center [376, 253] width 7 height 7
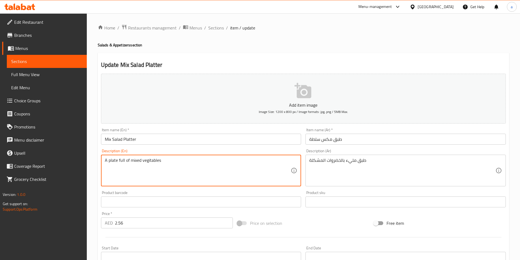
drag, startPoint x: 140, startPoint y: 161, endPoint x: 129, endPoint y: 162, distance: 11.0
drag, startPoint x: 140, startPoint y: 161, endPoint x: 129, endPoint y: 163, distance: 11.2
click at [129, 163] on textarea "A plate full of mixed vegitables" at bounding box center [198, 171] width 186 height 26
click at [131, 160] on textarea "A plate full of mixed vegitables" at bounding box center [198, 171] width 186 height 26
drag, startPoint x: 140, startPoint y: 161, endPoint x: 131, endPoint y: 164, distance: 9.3
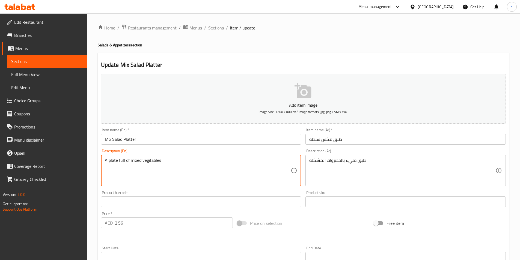
click at [131, 164] on textarea "A plate full of mixed vegitables" at bounding box center [198, 171] width 186 height 26
click at [216, 164] on textarea "A plate full of mixed vegitables" at bounding box center [198, 171] width 186 height 26
click at [218, 31] on span "Sections" at bounding box center [216, 28] width 16 height 7
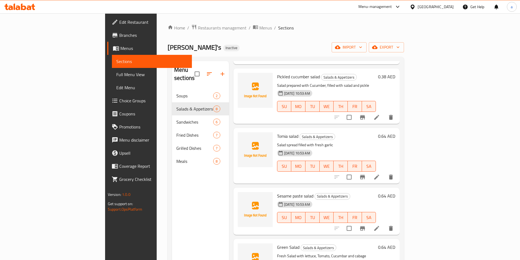
scroll to position [214, 0]
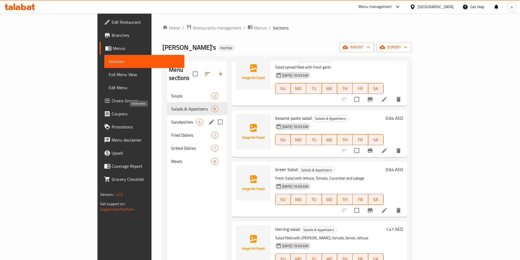
click at [171, 119] on span "Sandwiches" at bounding box center [183, 122] width 25 height 7
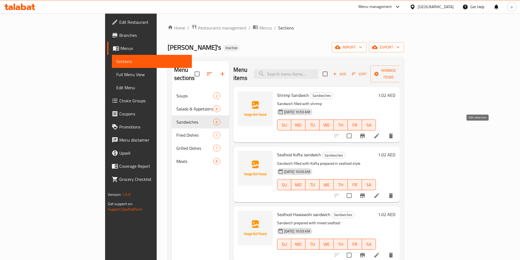
click at [380, 133] on icon at bounding box center [376, 136] width 7 height 7
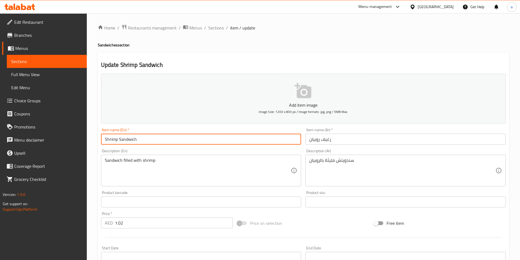
drag, startPoint x: 136, startPoint y: 139, endPoint x: 117, endPoint y: 142, distance: 19.7
click at [117, 142] on input "Shrimp Sandwich" at bounding box center [201, 139] width 200 height 11
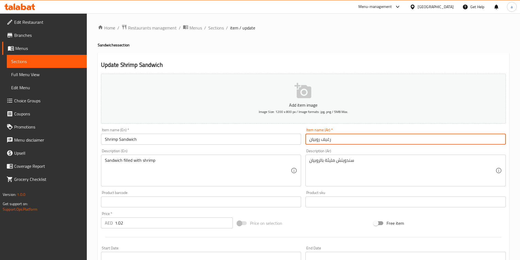
click at [323, 140] on input "رغيف روبيان" at bounding box center [406, 139] width 200 height 11
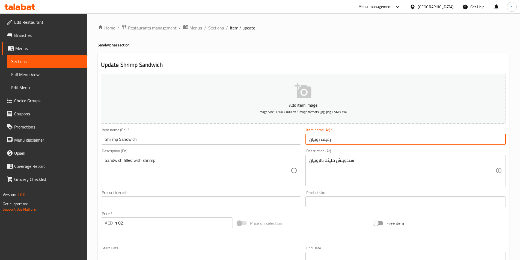
click at [342, 138] on input "رغيف روبيان" at bounding box center [406, 139] width 200 height 11
drag, startPoint x: 322, startPoint y: 139, endPoint x: 336, endPoint y: 140, distance: 14.5
click at [336, 140] on input "رغيف روبيان" at bounding box center [406, 139] width 200 height 11
paste input "اندويتش"
type input "ساندويتش روبيان"
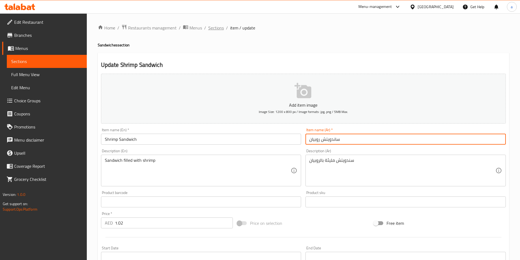
click at [214, 28] on span "Sections" at bounding box center [216, 28] width 16 height 7
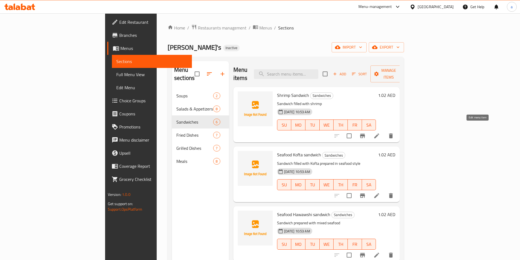
click at [379, 134] on icon at bounding box center [376, 136] width 5 height 5
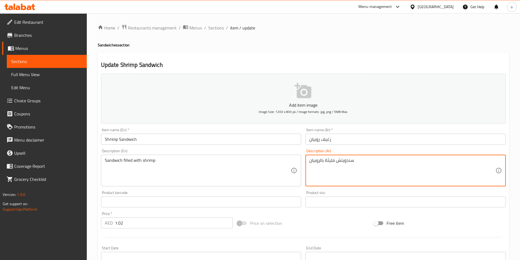
drag, startPoint x: 337, startPoint y: 161, endPoint x: 357, endPoint y: 162, distance: 20.5
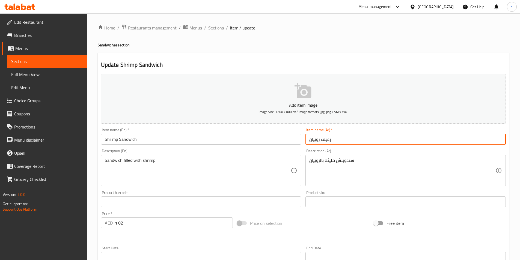
drag, startPoint x: 320, startPoint y: 141, endPoint x: 334, endPoint y: 140, distance: 14.2
click at [334, 140] on input "رغيف روبيان" at bounding box center [406, 139] width 200 height 11
paste input "ندويتش"
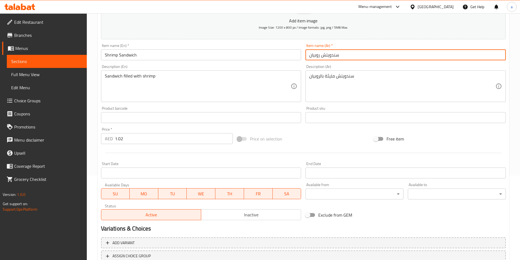
scroll to position [126, 0]
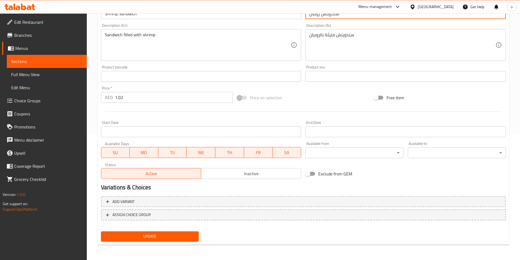
type input "سندويتش روبيان"
click at [168, 236] on span "Update" at bounding box center [149, 236] width 89 height 7
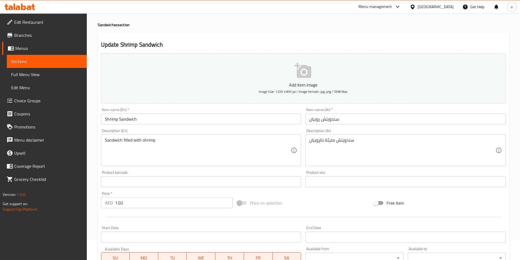
scroll to position [0, 0]
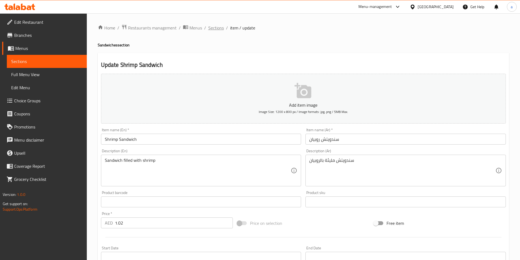
click at [218, 29] on span "Sections" at bounding box center [216, 28] width 16 height 7
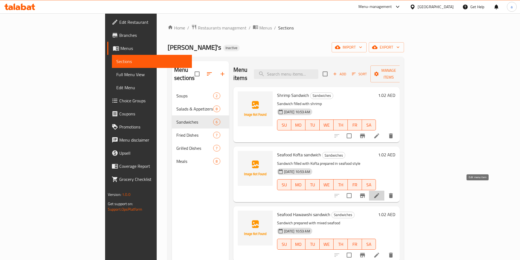
click at [379, 193] on icon at bounding box center [376, 195] width 5 height 5
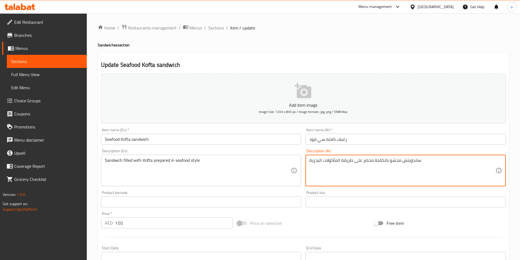
drag, startPoint x: 402, startPoint y: 161, endPoint x: 422, endPoint y: 162, distance: 19.7
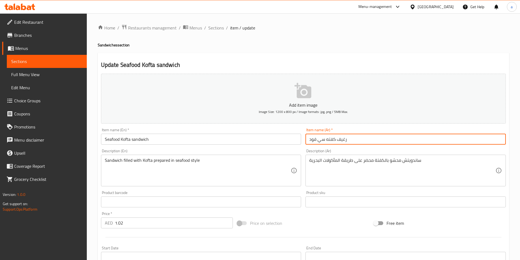
drag, startPoint x: 337, startPoint y: 139, endPoint x: 369, endPoint y: 142, distance: 32.4
click at [369, 142] on input "رغيف كفته سي فود" at bounding box center [406, 139] width 200 height 11
paste input "اندويتش"
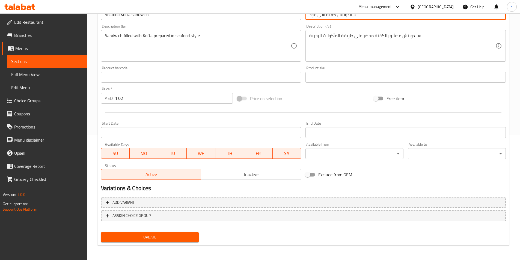
scroll to position [126, 0]
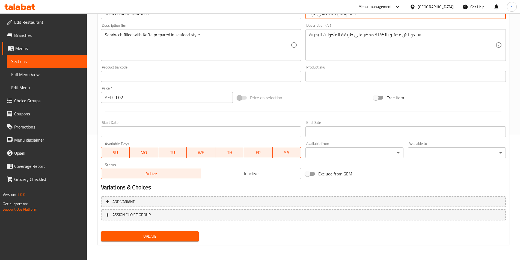
type input "ساندويتش كفته سي فود"
click at [173, 235] on span "Update" at bounding box center [149, 236] width 89 height 7
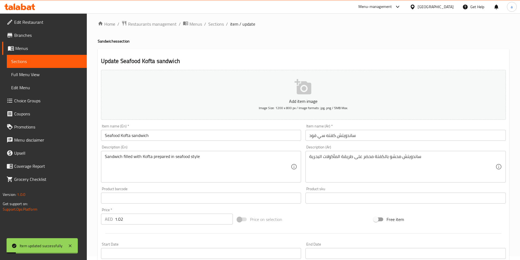
scroll to position [0, 0]
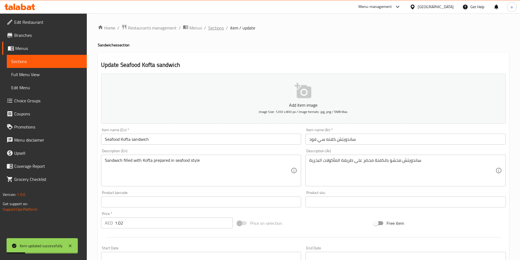
click at [214, 28] on span "Sections" at bounding box center [216, 28] width 16 height 7
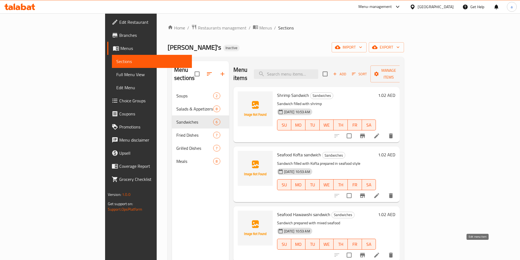
click at [380, 252] on icon at bounding box center [376, 255] width 7 height 7
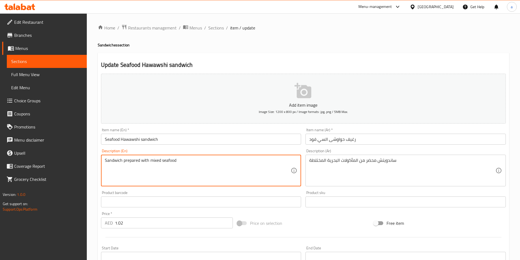
drag, startPoint x: 160, startPoint y: 160, endPoint x: 151, endPoint y: 161, distance: 9.3
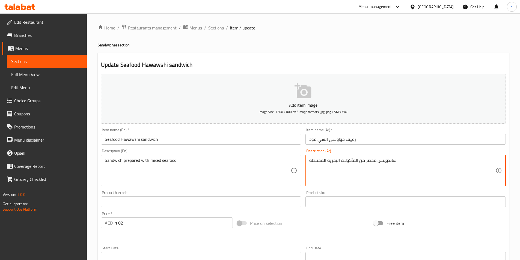
drag, startPoint x: 310, startPoint y: 160, endPoint x: 326, endPoint y: 163, distance: 16.8
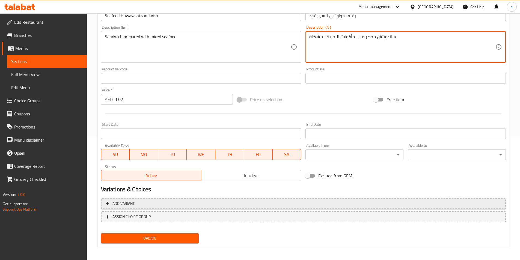
scroll to position [126, 0]
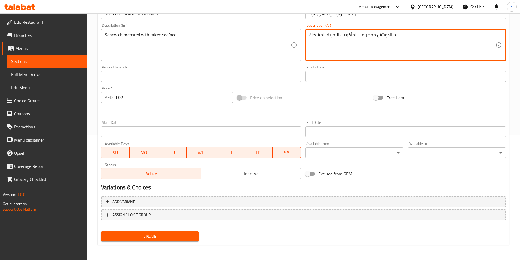
type textarea "ساندويتش محضر من المأكولات البحرية المشكلة"
click at [177, 235] on span "Update" at bounding box center [149, 236] width 89 height 7
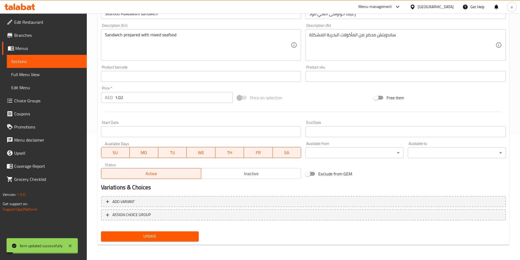
scroll to position [0, 0]
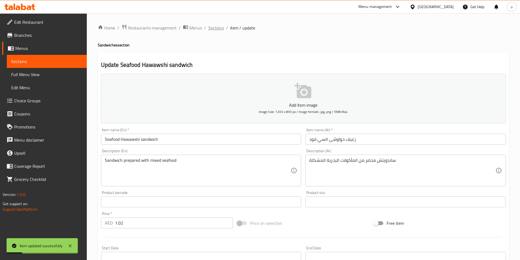
click at [215, 29] on span "Sections" at bounding box center [216, 28] width 16 height 7
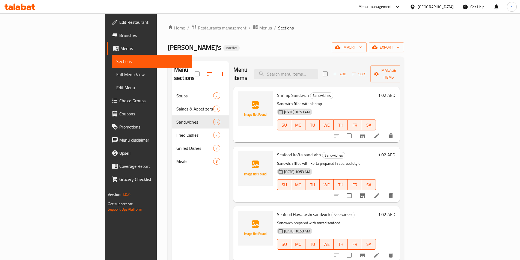
click at [380, 133] on icon at bounding box center [376, 136] width 7 height 7
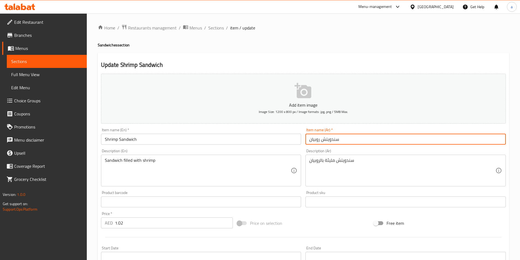
drag, startPoint x: 322, startPoint y: 140, endPoint x: 340, endPoint y: 139, distance: 18.3
click at [340, 139] on input "سندويتش روبيان" at bounding box center [406, 139] width 200 height 11
paste input "غيف"
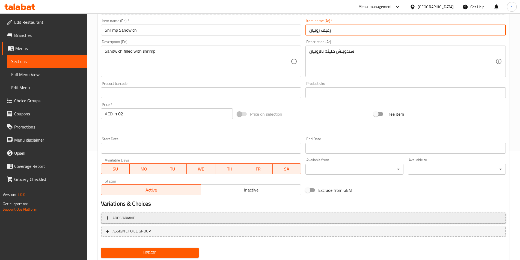
scroll to position [126, 0]
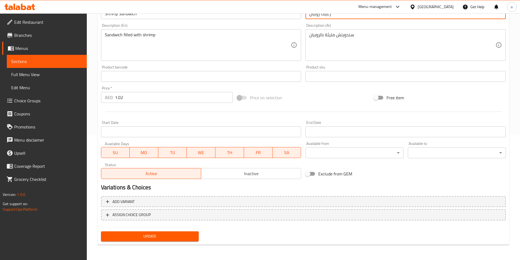
click at [172, 237] on span "Update" at bounding box center [149, 236] width 89 height 7
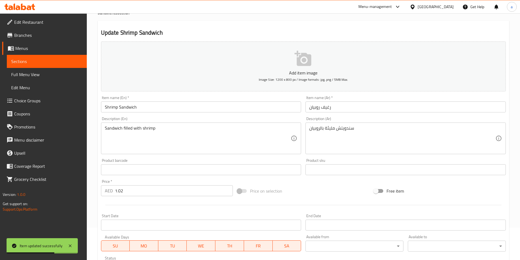
scroll to position [16, 0]
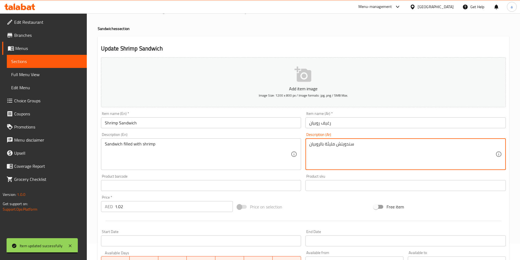
drag, startPoint x: 336, startPoint y: 144, endPoint x: 363, endPoint y: 147, distance: 27.1
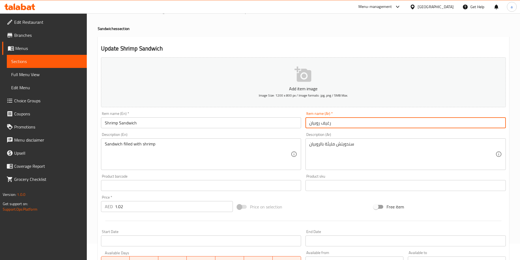
drag, startPoint x: 321, startPoint y: 123, endPoint x: 343, endPoint y: 126, distance: 21.8
click at [343, 126] on input "رغيف روبيان" at bounding box center [406, 122] width 200 height 11
paste input "ندويتش"
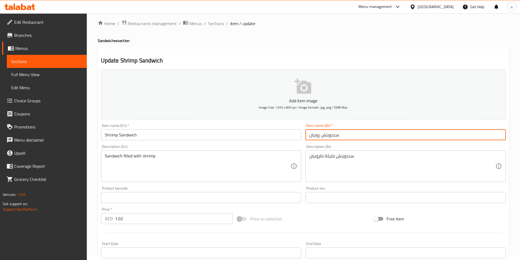
scroll to position [126, 0]
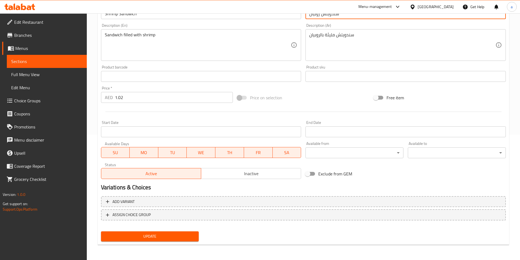
type input "سندويتش روبيان"
click at [135, 237] on span "Update" at bounding box center [149, 236] width 89 height 7
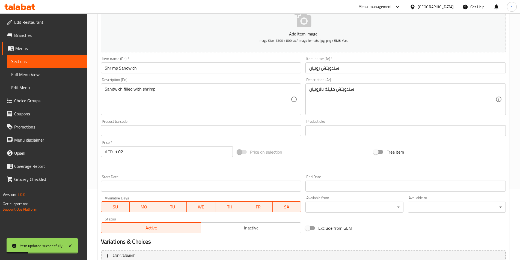
scroll to position [0, 0]
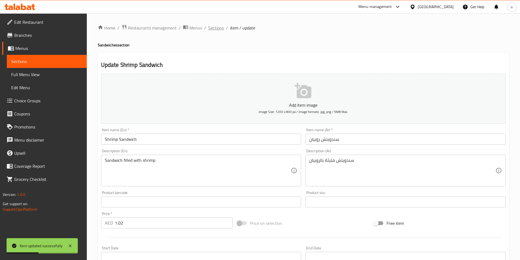
click at [215, 29] on span "Sections" at bounding box center [216, 28] width 16 height 7
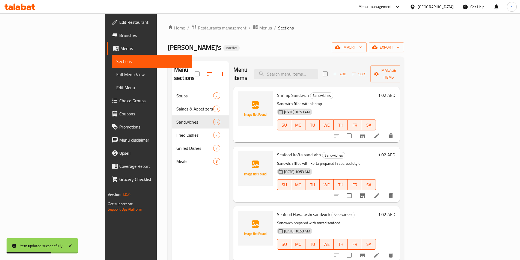
click at [384, 191] on li at bounding box center [376, 196] width 15 height 10
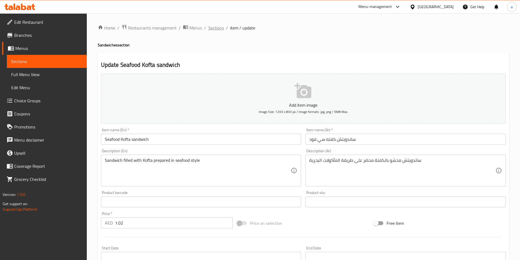
click at [223, 27] on span "Sections" at bounding box center [216, 28] width 16 height 7
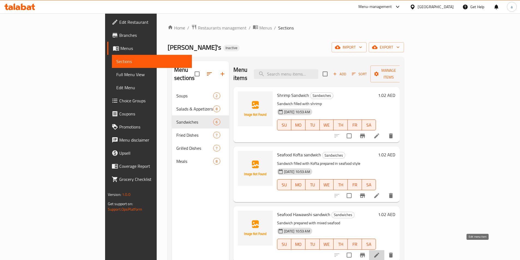
click at [379, 253] on icon at bounding box center [376, 255] width 5 height 5
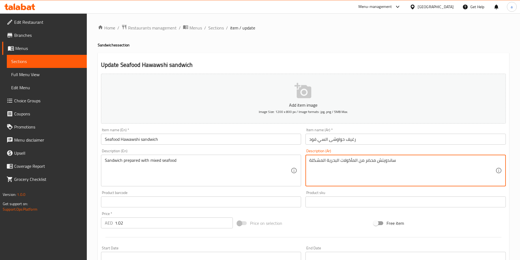
drag, startPoint x: 376, startPoint y: 161, endPoint x: 404, endPoint y: 166, distance: 28.2
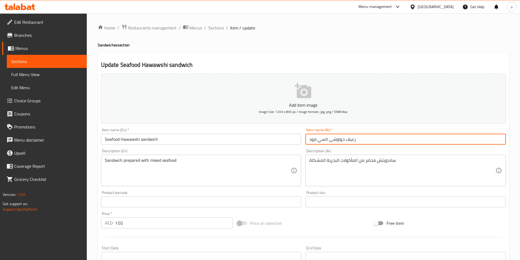
drag, startPoint x: 345, startPoint y: 140, endPoint x: 381, endPoint y: 144, distance: 36.6
click at [381, 144] on input "رغيف حواوشى السي فود" at bounding box center [406, 139] width 200 height 11
paste input "اندويتش"
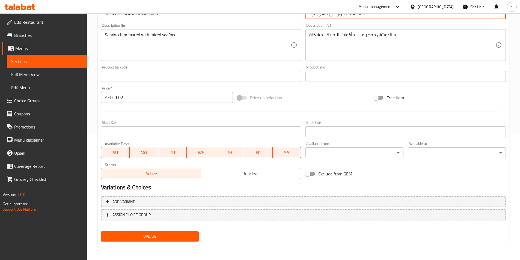
type input "ساندويتش حواوشى السي فود"
click at [182, 239] on span "Update" at bounding box center [149, 236] width 89 height 7
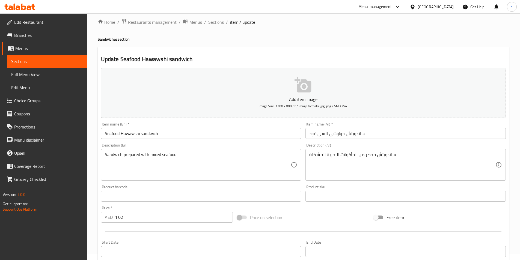
scroll to position [0, 0]
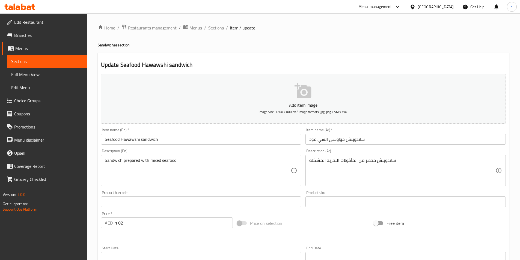
click at [218, 29] on span "Sections" at bounding box center [216, 28] width 16 height 7
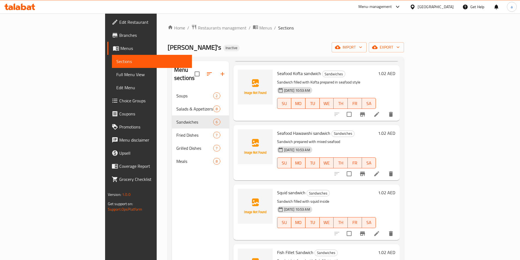
scroll to position [82, 0]
click at [380, 170] on icon at bounding box center [376, 173] width 7 height 7
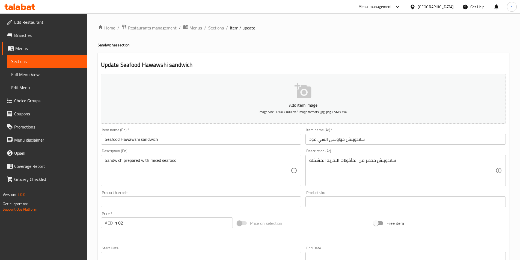
click at [208, 25] on span "Sections" at bounding box center [216, 28] width 16 height 7
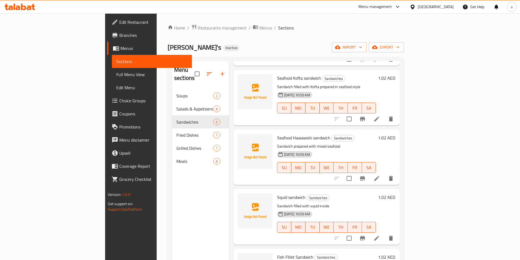
scroll to position [82, 0]
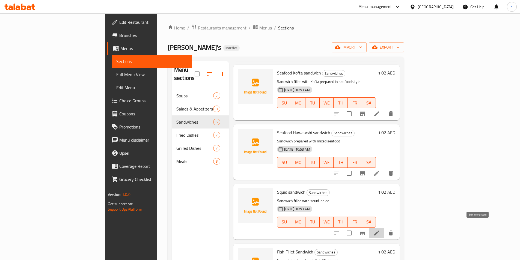
click at [380, 230] on icon at bounding box center [376, 233] width 7 height 7
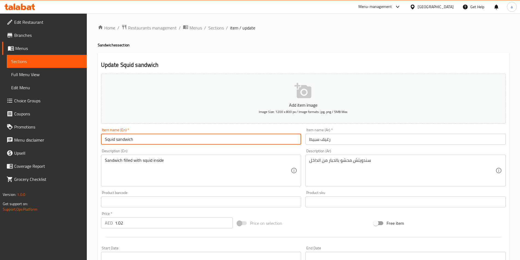
drag, startPoint x: 131, startPoint y: 140, endPoint x: 92, endPoint y: 141, distance: 39.3
click at [92, 141] on div "Home / Restaurants management / Menus / Sections / item / update Sandwiches sec…" at bounding box center [303, 199] width 433 height 372
click at [148, 142] on input "Squid sandwich" at bounding box center [201, 139] width 200 height 11
drag, startPoint x: 114, startPoint y: 139, endPoint x: 90, endPoint y: 140, distance: 24.1
click at [90, 140] on div "Home / Restaurants management / Menus / Sections / item / update Sandwiches sec…" at bounding box center [303, 199] width 433 height 372
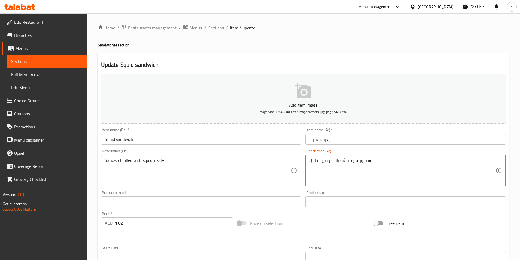
drag, startPoint x: 353, startPoint y: 161, endPoint x: 374, endPoint y: 161, distance: 20.5
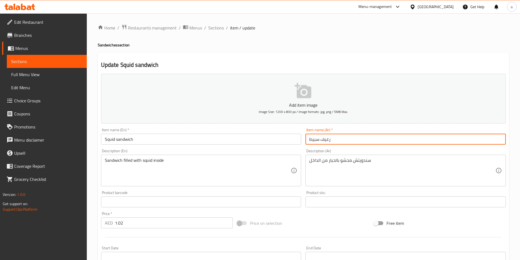
drag, startPoint x: 331, startPoint y: 141, endPoint x: 321, endPoint y: 143, distance: 10.2
click at [321, 143] on input "رغيف سبيط" at bounding box center [406, 139] width 200 height 11
paste input "ندويتش"
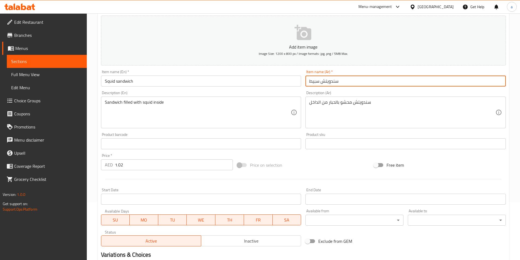
scroll to position [126, 0]
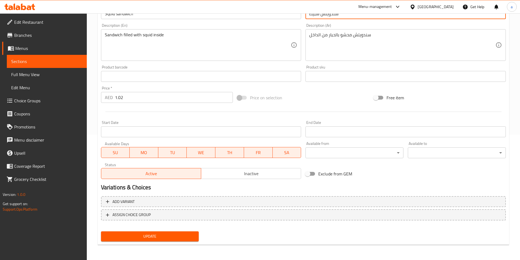
type input "سندويتش سبيط"
click at [164, 236] on span "Update" at bounding box center [149, 236] width 89 height 7
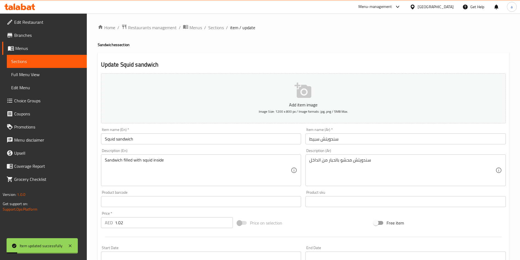
scroll to position [0, 0]
click at [220, 29] on span "Sections" at bounding box center [216, 28] width 16 height 7
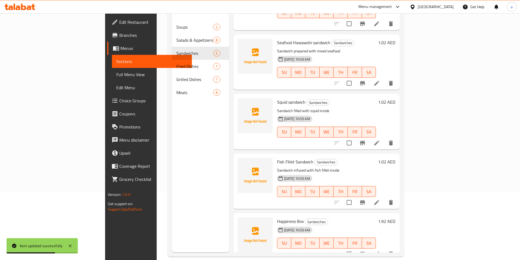
scroll to position [76, 0]
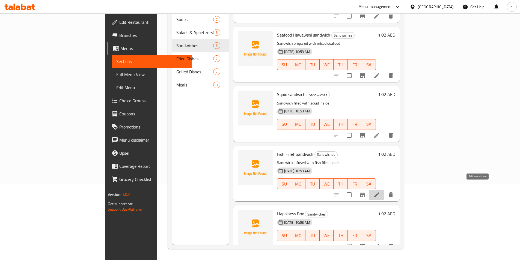
click at [380, 192] on icon at bounding box center [376, 195] width 7 height 7
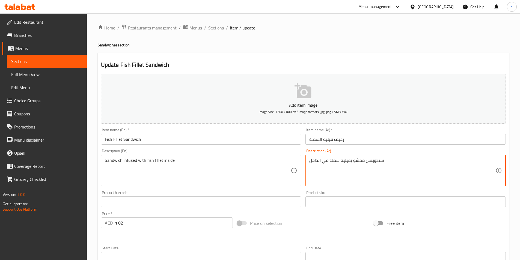
drag, startPoint x: 366, startPoint y: 161, endPoint x: 398, endPoint y: 162, distance: 31.7
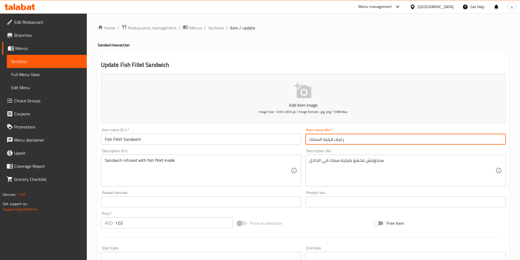
drag, startPoint x: 334, startPoint y: 140, endPoint x: 351, endPoint y: 140, distance: 16.7
click at [351, 140] on input "رغيف فيليه السمك" at bounding box center [406, 139] width 200 height 11
paste input "ندويتش"
type input "سندويتش فيليه السمك"
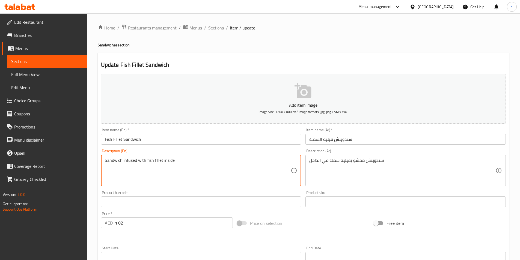
drag, startPoint x: 145, startPoint y: 160, endPoint x: 124, endPoint y: 161, distance: 21.6
click at [136, 160] on textarea "Sandwich infused with fish fillet inside" at bounding box center [198, 171] width 186 height 26
drag, startPoint x: 136, startPoint y: 160, endPoint x: 123, endPoint y: 162, distance: 13.3
click at [123, 162] on textarea "Sandwich infused with fish fillet inside" at bounding box center [198, 171] width 186 height 26
paste textarea "fill"
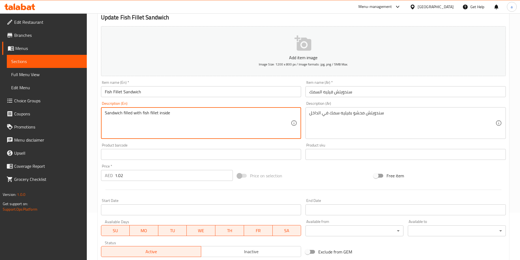
scroll to position [126, 0]
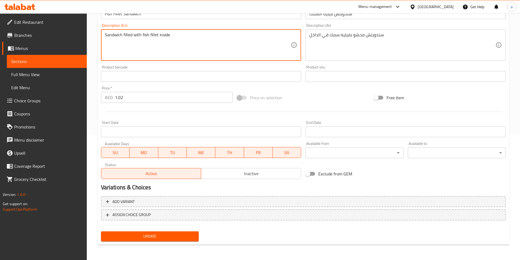
type textarea "Sandwich filled with fish fillet inside"
click at [154, 237] on span "Update" at bounding box center [149, 236] width 89 height 7
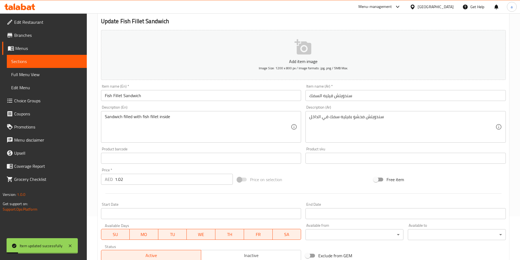
scroll to position [0, 0]
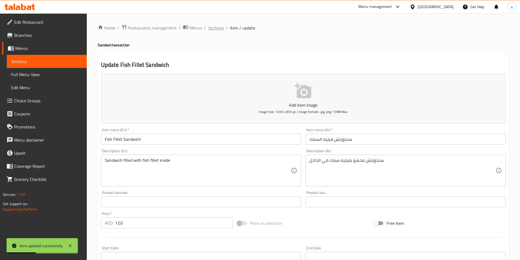
click at [213, 25] on span "Sections" at bounding box center [216, 28] width 16 height 7
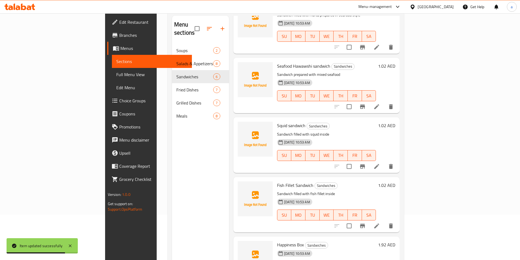
scroll to position [76, 0]
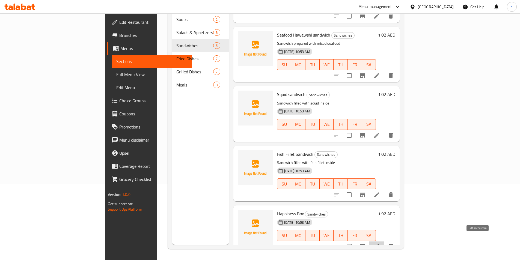
click at [380, 243] on icon at bounding box center [376, 246] width 7 height 7
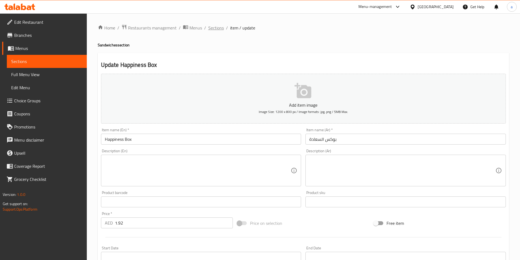
click at [220, 28] on span "Sections" at bounding box center [216, 28] width 16 height 7
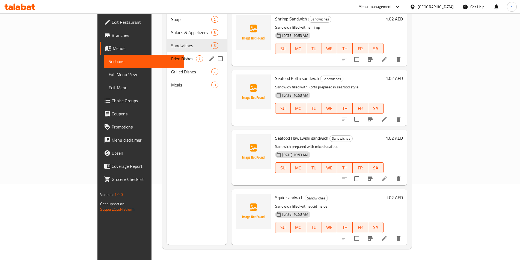
click at [167, 52] on div "Fried Dishes 7" at bounding box center [197, 58] width 60 height 13
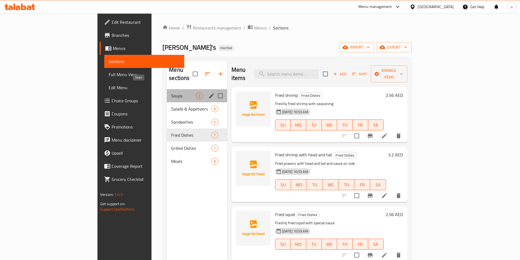
click at [171, 93] on span "Soups" at bounding box center [183, 96] width 25 height 7
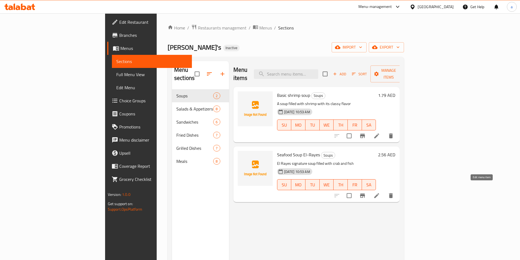
click at [379, 193] on icon at bounding box center [376, 195] width 5 height 5
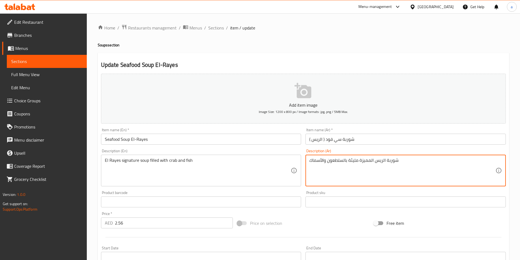
drag, startPoint x: 359, startPoint y: 161, endPoint x: 375, endPoint y: 165, distance: 16.5
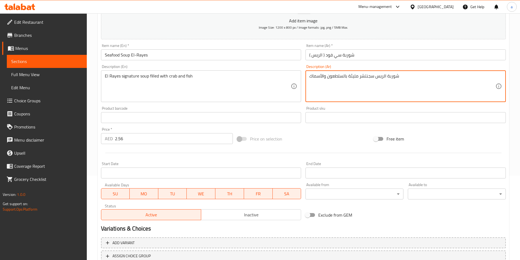
scroll to position [126, 0]
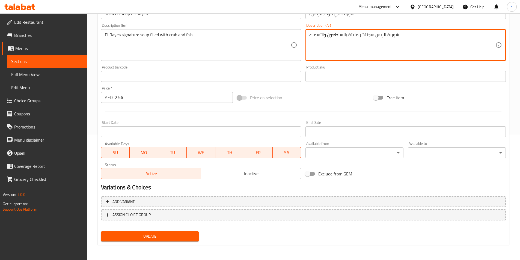
type textarea "شوربة الريس سجنتشر مليئة بالسلطعون والأسماك"
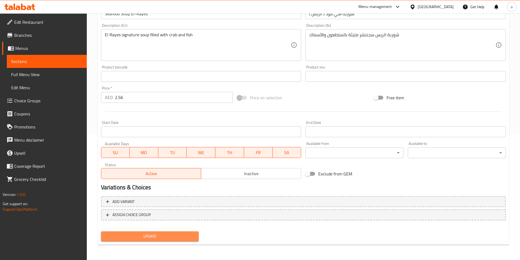
click at [191, 234] on span "Update" at bounding box center [149, 236] width 89 height 7
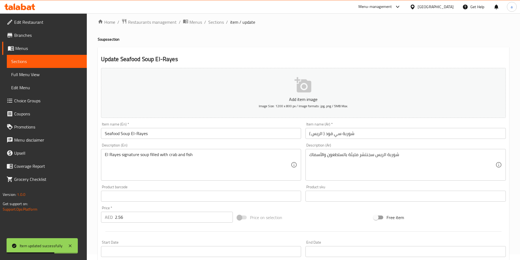
scroll to position [0, 0]
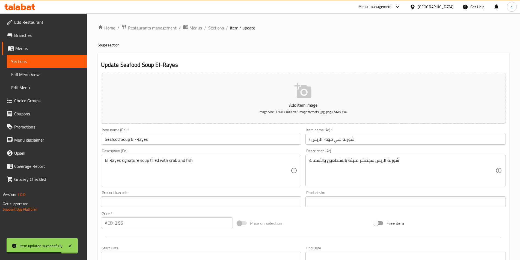
click at [217, 31] on span "Sections" at bounding box center [216, 28] width 16 height 7
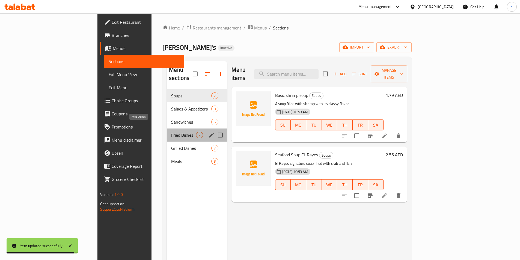
click at [171, 132] on span "Fried Dishes" at bounding box center [183, 135] width 25 height 7
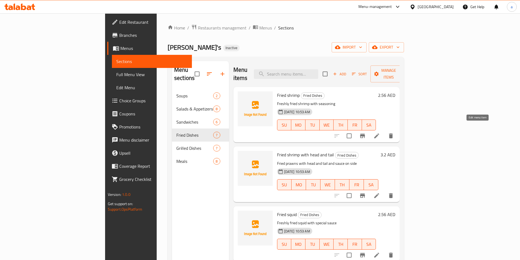
click at [379, 134] on icon at bounding box center [376, 136] width 5 height 5
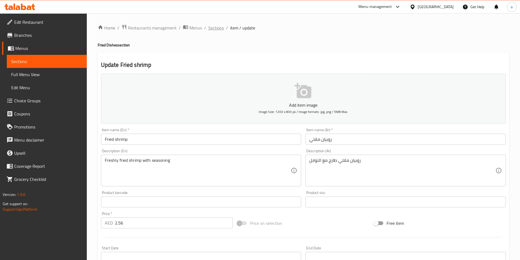
click at [217, 28] on span "Sections" at bounding box center [216, 28] width 16 height 7
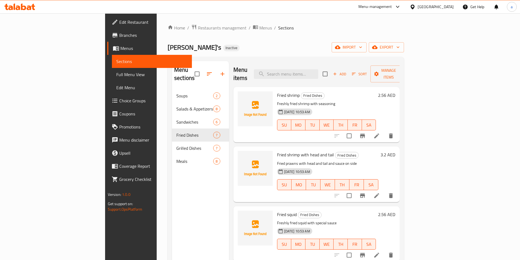
click at [384, 191] on li at bounding box center [376, 196] width 15 height 10
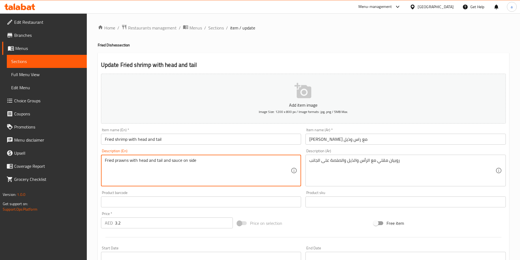
drag, startPoint x: 129, startPoint y: 161, endPoint x: 115, endPoint y: 164, distance: 13.9
click at [240, 170] on textarea "Fried prawns with head and tail and sauce on side" at bounding box center [198, 171] width 186 height 26
click at [211, 29] on span "Sections" at bounding box center [216, 28] width 16 height 7
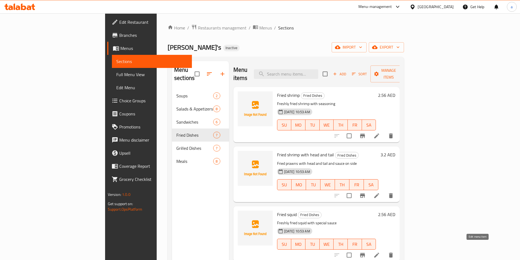
click at [380, 252] on icon at bounding box center [376, 255] width 7 height 7
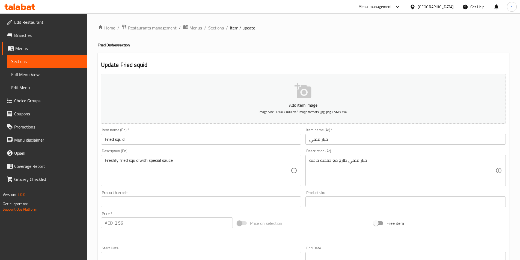
click at [223, 26] on span "Sections" at bounding box center [216, 28] width 16 height 7
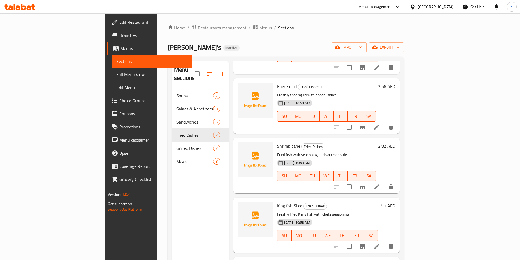
scroll to position [137, 0]
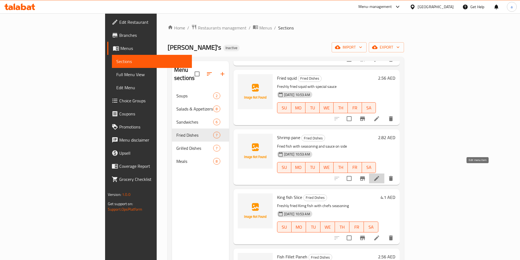
click at [380, 175] on icon at bounding box center [376, 178] width 7 height 7
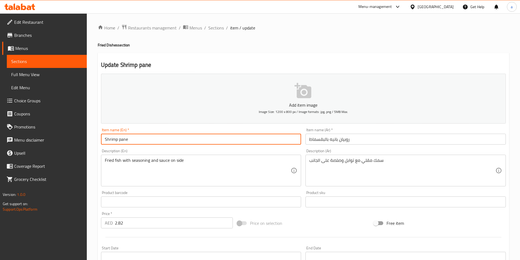
drag, startPoint x: 129, startPoint y: 141, endPoint x: 99, endPoint y: 146, distance: 30.4
click at [99, 146] on div "Item name (En)   * Shrimp pane Item name (En) *" at bounding box center [201, 136] width 205 height 21
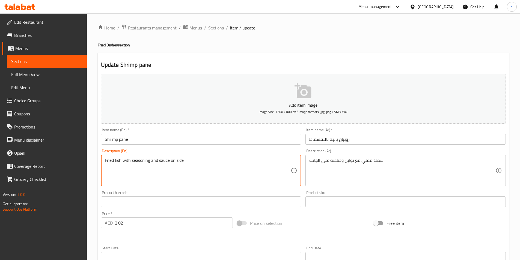
click at [214, 28] on span "Sections" at bounding box center [216, 28] width 16 height 7
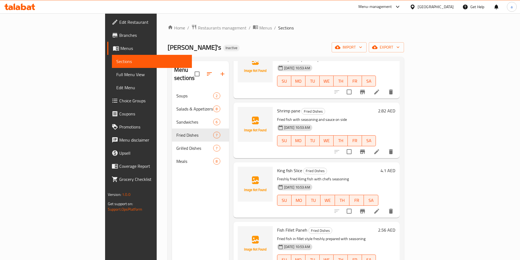
scroll to position [164, 0]
click at [379, 208] on icon at bounding box center [376, 210] width 5 height 5
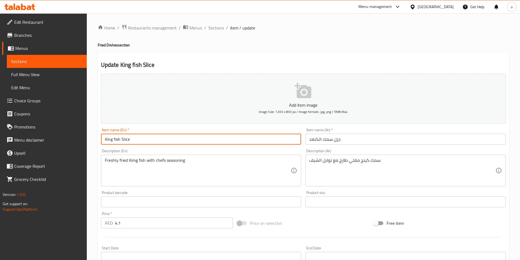
drag, startPoint x: 133, startPoint y: 140, endPoint x: 98, endPoint y: 145, distance: 35.9
click at [98, 145] on div "Update King fish Slice Add item image Image Size: 1200 x 800 px / Image formats…" at bounding box center [303, 212] width 411 height 318
click at [309, 140] on input "جزل سمك الكنعد" at bounding box center [406, 139] width 200 height 11
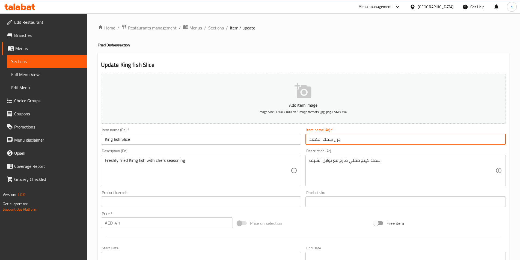
drag, startPoint x: 309, startPoint y: 139, endPoint x: 321, endPoint y: 142, distance: 12.8
click at [321, 142] on input "جزل سمك الكنعد" at bounding box center [406, 139] width 200 height 11
type input "جزل سمك الكينج"
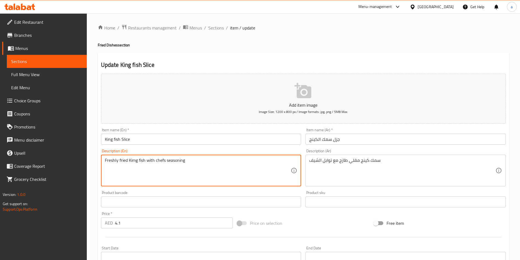
drag, startPoint x: 188, startPoint y: 161, endPoint x: 156, endPoint y: 163, distance: 32.3
click at [183, 179] on textarea "Freshly fried Kimg fish with chefs seasoning" at bounding box center [198, 171] width 186 height 26
click at [240, 167] on textarea "Freshly fried Kimg fish with chefs seasoning" at bounding box center [198, 171] width 186 height 26
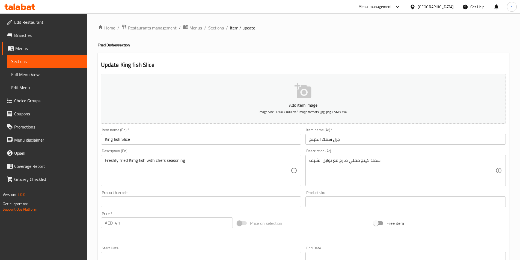
click at [216, 26] on span "Sections" at bounding box center [216, 28] width 16 height 7
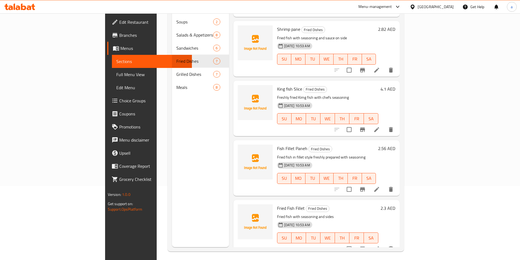
scroll to position [76, 0]
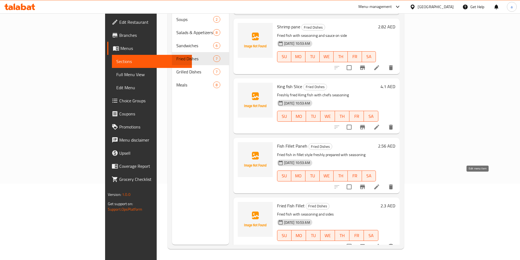
click at [380, 184] on icon at bounding box center [376, 187] width 7 height 7
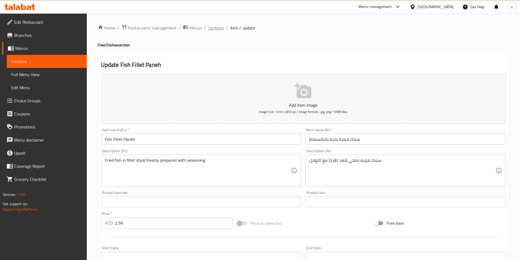
click at [212, 29] on span "Sections" at bounding box center [216, 28] width 16 height 7
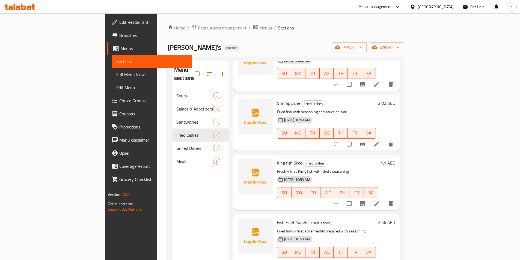
scroll to position [76, 0]
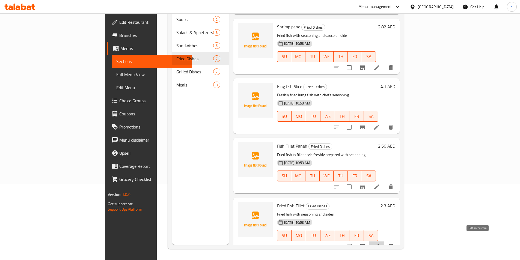
click at [380, 243] on icon at bounding box center [376, 246] width 7 height 7
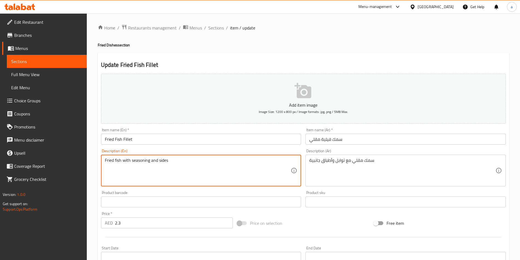
drag, startPoint x: 131, startPoint y: 160, endPoint x: 172, endPoint y: 166, distance: 41.4
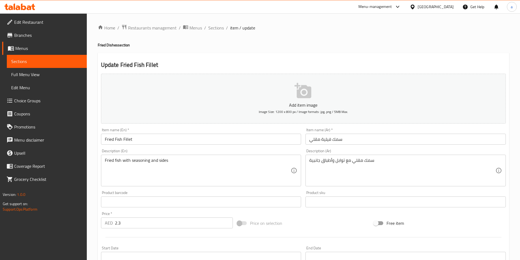
click at [192, 168] on textarea "Fried fish with seasoning and sides" at bounding box center [198, 171] width 186 height 26
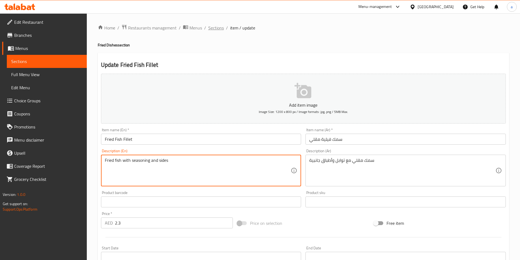
click at [213, 26] on span "Sections" at bounding box center [216, 28] width 16 height 7
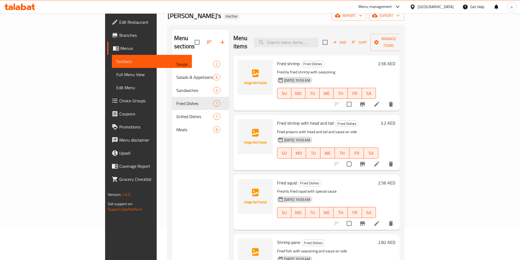
scroll to position [22, 0]
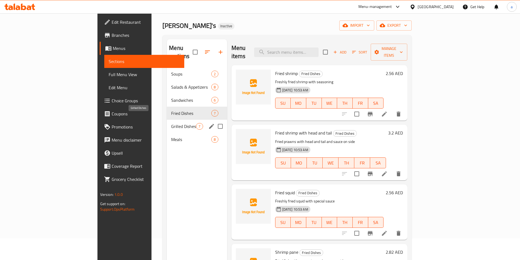
click at [171, 123] on span "Grilled Dishes" at bounding box center [183, 126] width 25 height 7
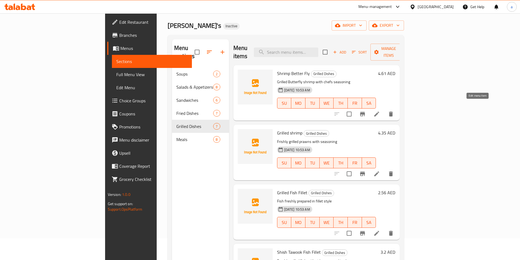
click at [380, 111] on icon at bounding box center [376, 114] width 7 height 7
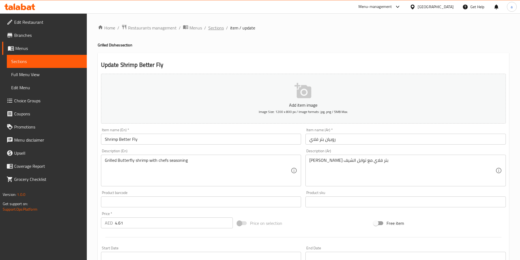
click at [217, 26] on span "Sections" at bounding box center [216, 28] width 16 height 7
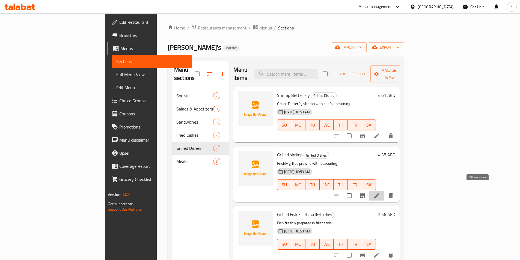
click at [380, 192] on icon at bounding box center [376, 195] width 7 height 7
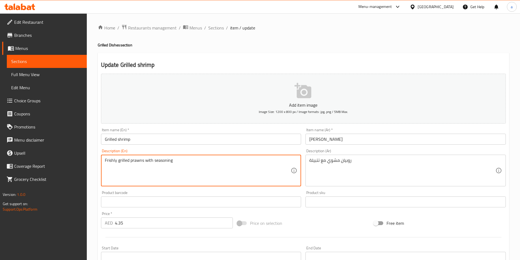
drag, startPoint x: 178, startPoint y: 161, endPoint x: 154, endPoint y: 165, distance: 24.4
click at [216, 27] on span "Sections" at bounding box center [216, 28] width 16 height 7
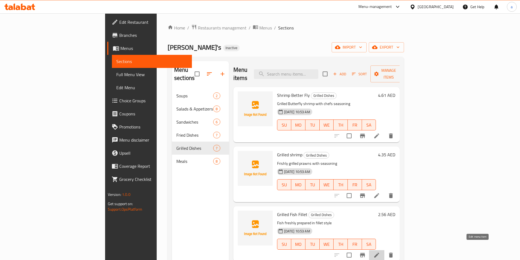
click at [380, 252] on icon at bounding box center [376, 255] width 7 height 7
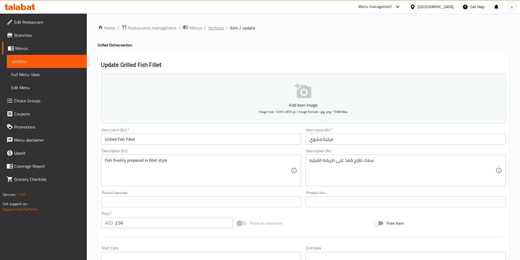
click at [216, 29] on span "Sections" at bounding box center [216, 28] width 16 height 7
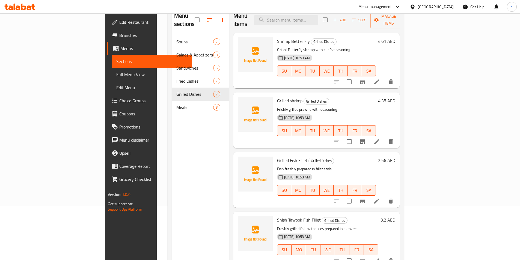
scroll to position [55, 0]
click at [380, 257] on icon at bounding box center [376, 260] width 7 height 7
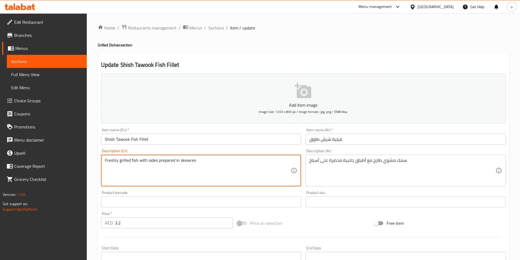
drag, startPoint x: 196, startPoint y: 160, endPoint x: 179, endPoint y: 161, distance: 16.7
drag, startPoint x: 236, startPoint y: 178, endPoint x: 238, endPoint y: 180, distance: 3.1
click at [236, 178] on textarea "Freshly grilled fish with sides prepared in skewres" at bounding box center [198, 171] width 186 height 26
click at [218, 176] on textarea "Freshly grilled fish with sides prepared in skewres" at bounding box center [198, 171] width 186 height 26
click at [213, 31] on span "Sections" at bounding box center [216, 28] width 16 height 7
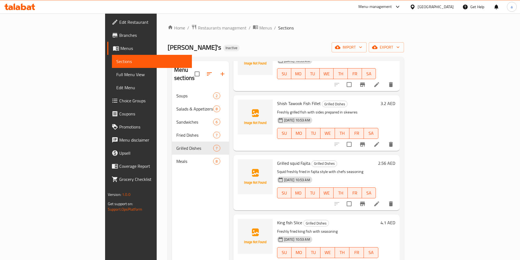
scroll to position [171, 0]
click at [380, 200] on icon at bounding box center [376, 203] width 7 height 7
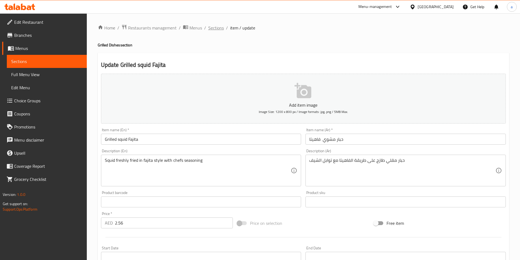
click at [218, 30] on span "Sections" at bounding box center [216, 28] width 16 height 7
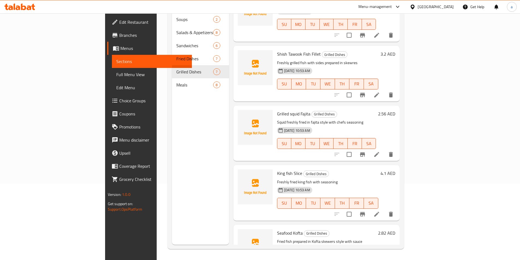
scroll to position [171, 0]
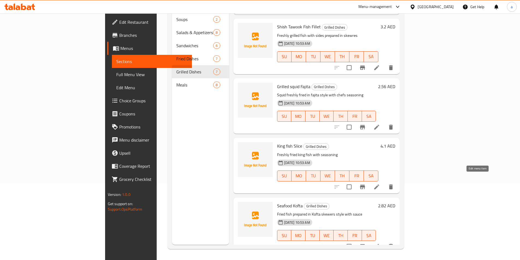
click at [379, 185] on icon at bounding box center [376, 187] width 5 height 5
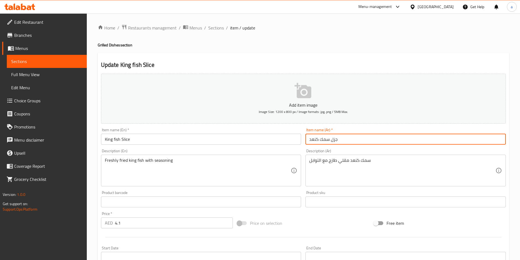
drag, startPoint x: 309, startPoint y: 140, endPoint x: 318, endPoint y: 140, distance: 8.8
click at [318, 140] on input "جزل سمك كنعد" at bounding box center [406, 139] width 200 height 11
type input "جزل سمك كينج"
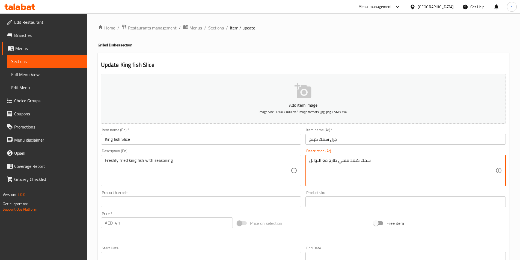
drag, startPoint x: 350, startPoint y: 161, endPoint x: 360, endPoint y: 163, distance: 10.4
click at [359, 161] on textarea "سمككينج مقلي طازج مع التوابل" at bounding box center [402, 171] width 186 height 26
type textarea "سمك كينج مقلي طازج مع التوابل"
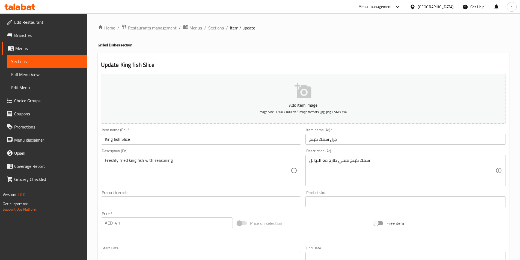
click at [214, 30] on span "Sections" at bounding box center [216, 28] width 16 height 7
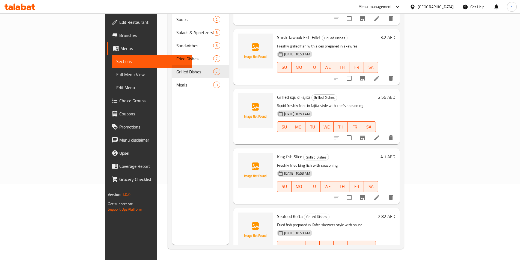
scroll to position [171, 0]
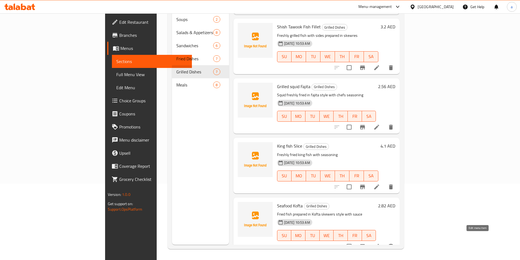
click at [380, 243] on icon at bounding box center [376, 246] width 7 height 7
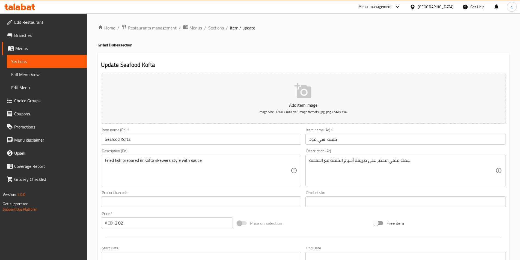
click at [214, 30] on span "Sections" at bounding box center [216, 28] width 16 height 7
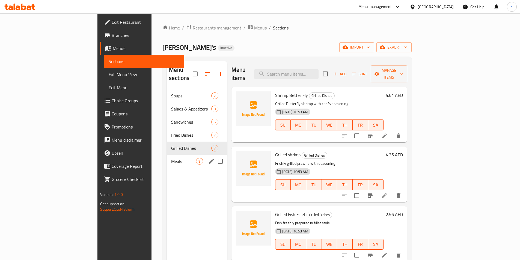
click at [167, 155] on div "Meals 8" at bounding box center [197, 161] width 60 height 13
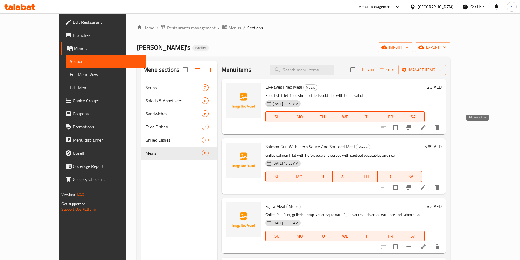
click at [426, 126] on icon at bounding box center [423, 127] width 7 height 7
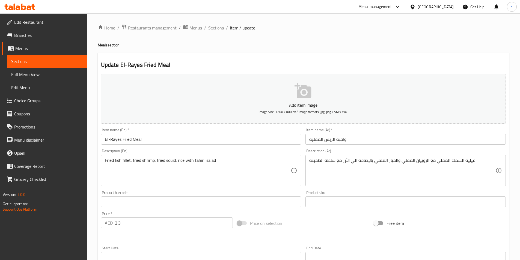
click at [220, 30] on span "Sections" at bounding box center [216, 28] width 16 height 7
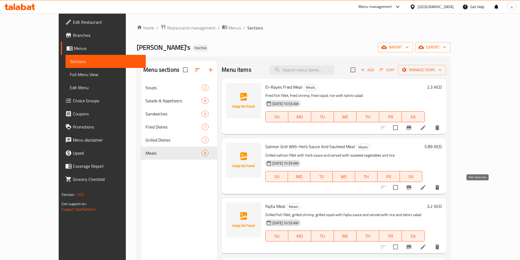
click at [426, 189] on icon at bounding box center [423, 187] width 7 height 7
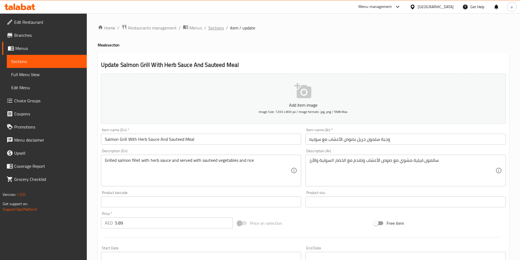
click at [212, 29] on span "Sections" at bounding box center [216, 28] width 16 height 7
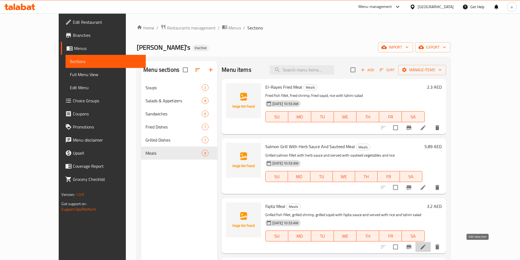
click at [426, 245] on icon at bounding box center [423, 247] width 7 height 7
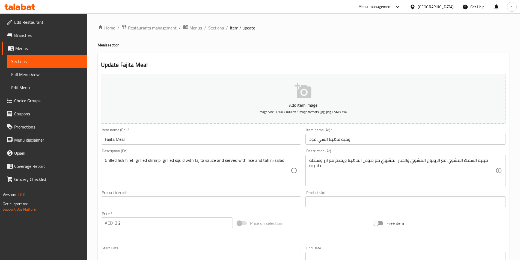
click at [213, 28] on span "Sections" at bounding box center [216, 28] width 16 height 7
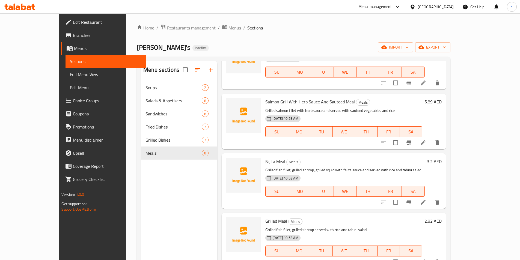
scroll to position [55, 0]
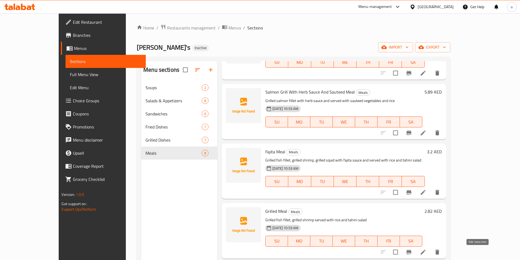
click at [426, 253] on icon at bounding box center [423, 252] width 5 height 5
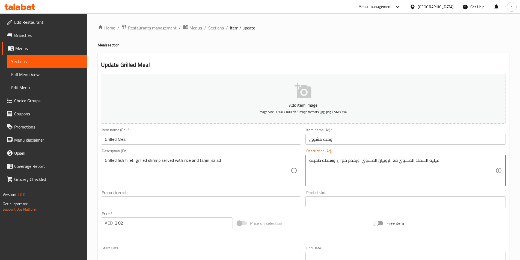
click at [356, 161] on textarea "فيلية السمك المشوي مع الروبيان المشوي ويقدم مع ارز وسلطه طحينة" at bounding box center [402, 171] width 186 height 26
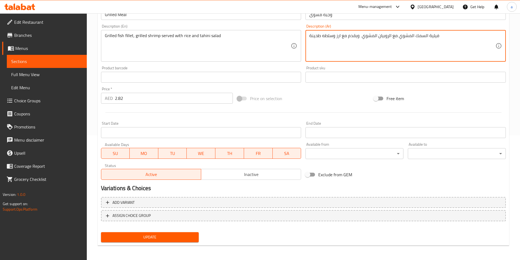
scroll to position [126, 0]
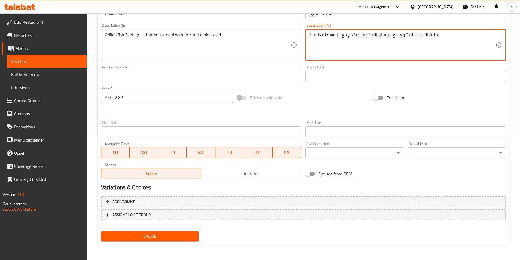
type textarea "فيلية السمك المشوي مع الروبيان المشوي ويقدم مع ارز وسلطه طحينة"
click at [165, 238] on span "Update" at bounding box center [149, 236] width 89 height 7
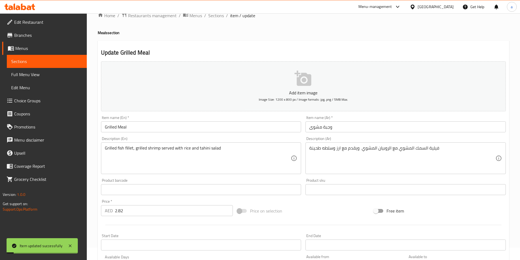
scroll to position [0, 0]
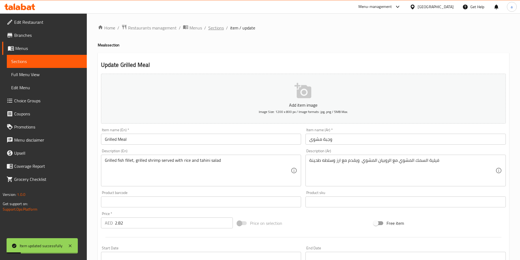
click at [217, 30] on span "Sections" at bounding box center [216, 28] width 16 height 7
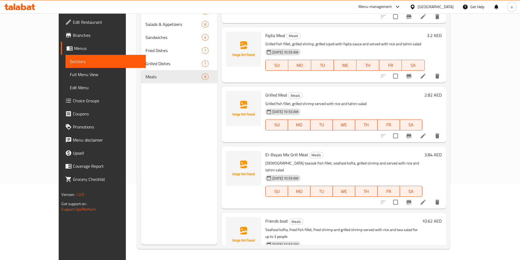
scroll to position [164, 0]
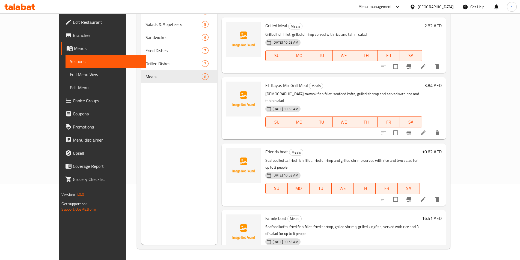
click at [426, 130] on icon at bounding box center [423, 133] width 7 height 7
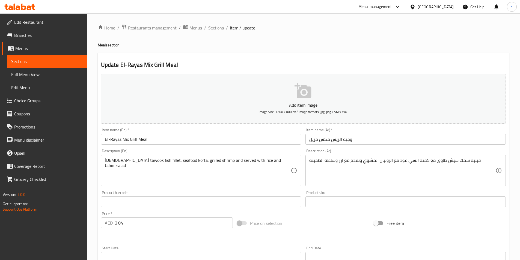
click at [213, 29] on span "Sections" at bounding box center [216, 28] width 16 height 7
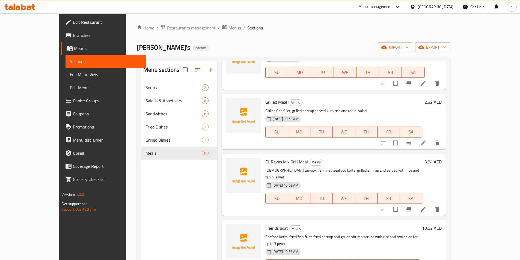
scroll to position [231, 0]
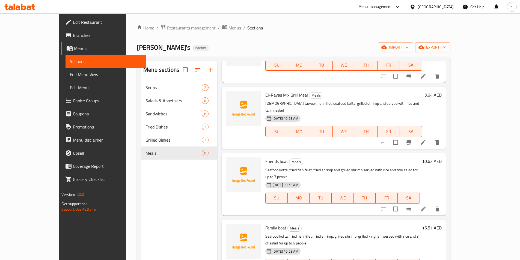
click at [426, 207] on icon at bounding box center [423, 209] width 5 height 5
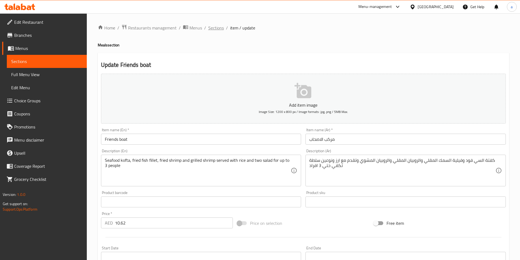
click at [219, 29] on span "Sections" at bounding box center [216, 28] width 16 height 7
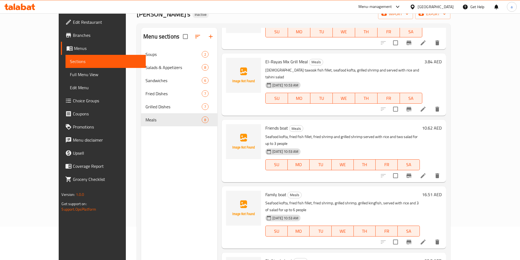
scroll to position [76, 0]
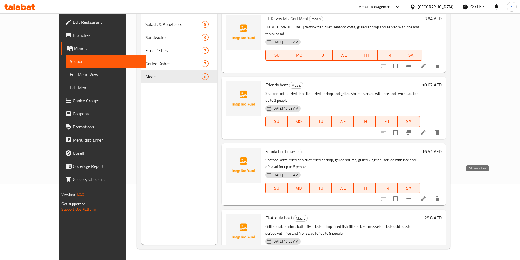
click at [426, 196] on icon at bounding box center [423, 199] width 7 height 7
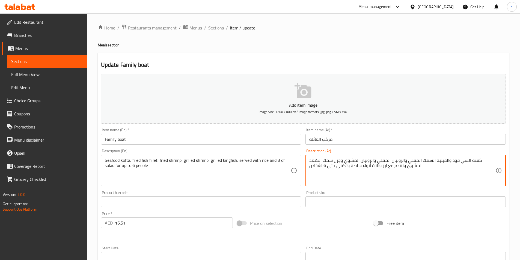
drag, startPoint x: 310, startPoint y: 161, endPoint x: 321, endPoint y: 162, distance: 11.0
click at [320, 160] on textarea "كفتة السي فود والفيلية السمك المقلي والروبيان المقلي والروبيان المشوي وجزل سمك …" at bounding box center [402, 171] width 186 height 26
click at [321, 160] on textarea "كفتة السي فود والفيلية السمك المقلي والروبيان المقلي والروبيان المشوي وجزل سمك …" at bounding box center [402, 171] width 186 height 26
type textarea "كفتة السي فود والفيلية السمك المقلي والروبيان المقلي والروبيان المشوي وجزل سمك …"
click at [216, 28] on span "Sections" at bounding box center [216, 28] width 16 height 7
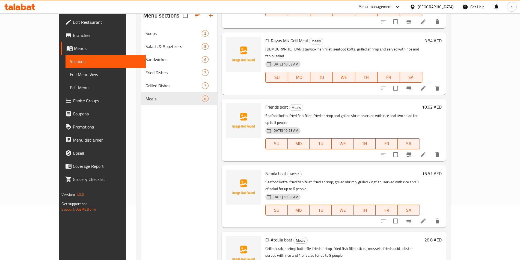
scroll to position [76, 0]
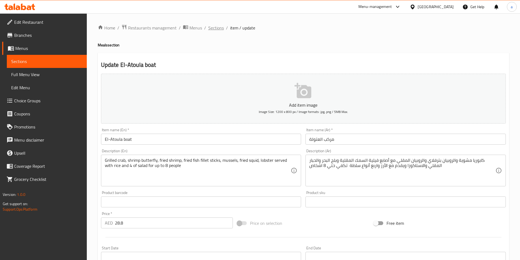
click at [222, 26] on span "Sections" at bounding box center [216, 28] width 16 height 7
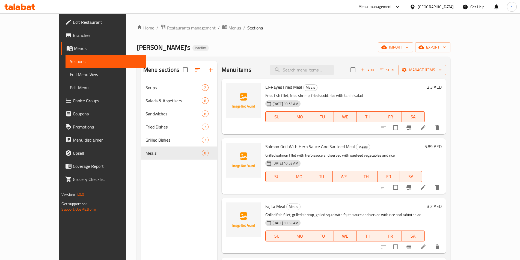
click at [70, 76] on span "Full Menu View" at bounding box center [105, 74] width 71 height 7
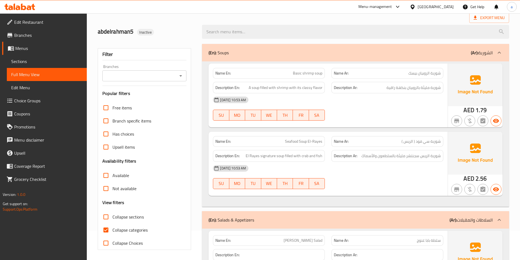
scroll to position [33, 0]
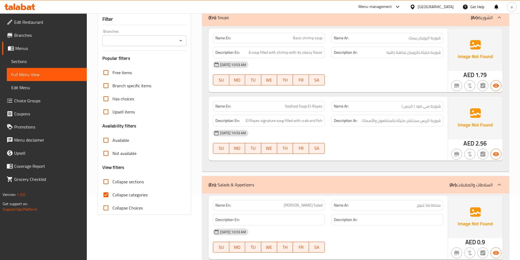
scroll to position [66, 0]
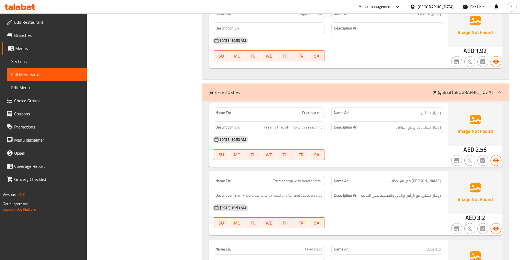
scroll to position [1212, 0]
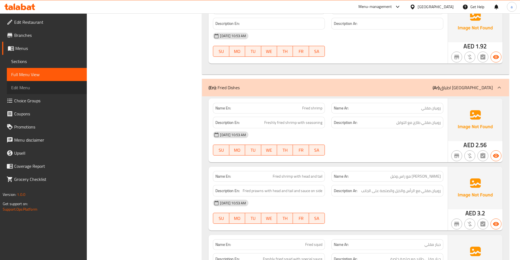
click at [21, 86] on span "Edit Menu" at bounding box center [46, 87] width 71 height 7
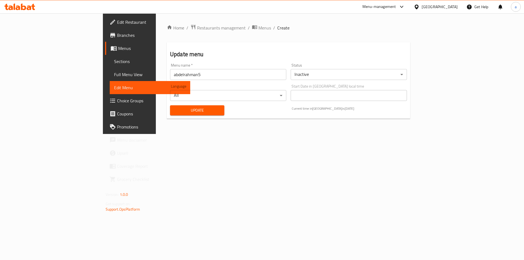
click at [114, 61] on span "Sections" at bounding box center [150, 61] width 72 height 7
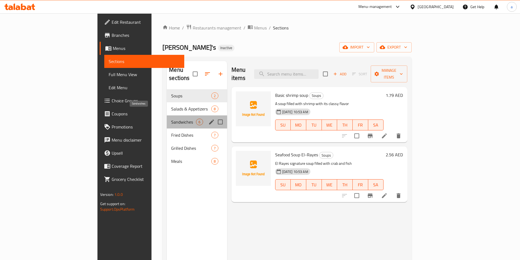
click at [171, 119] on span "Sandwiches" at bounding box center [183, 122] width 25 height 7
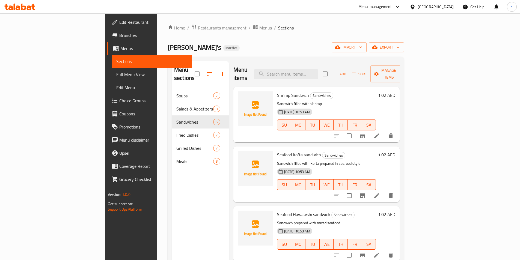
click at [380, 252] on icon at bounding box center [376, 255] width 7 height 7
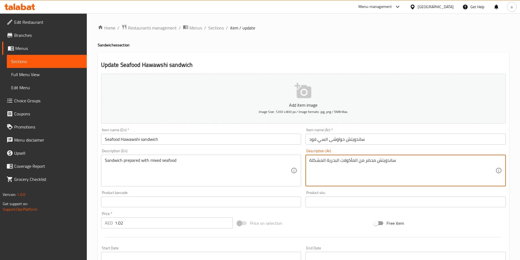
drag, startPoint x: 398, startPoint y: 161, endPoint x: 309, endPoint y: 171, distance: 90.2
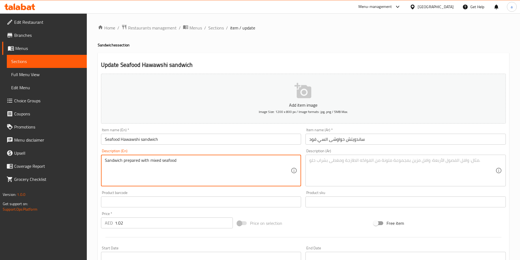
drag, startPoint x: 198, startPoint y: 161, endPoint x: 98, endPoint y: 164, distance: 100.2
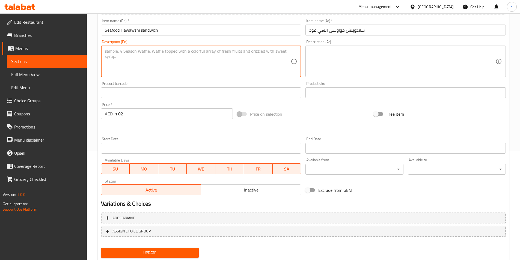
scroll to position [126, 0]
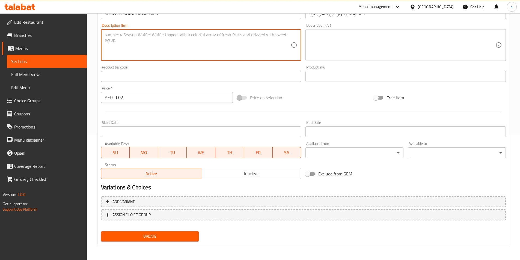
click at [159, 236] on span "Update" at bounding box center [149, 236] width 89 height 7
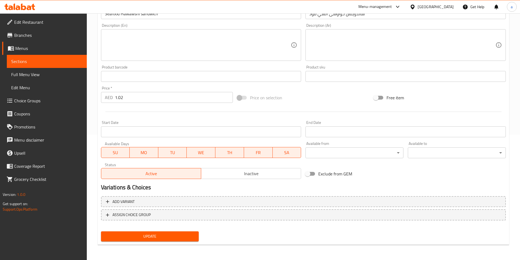
click at [166, 237] on span "Update" at bounding box center [149, 236] width 89 height 7
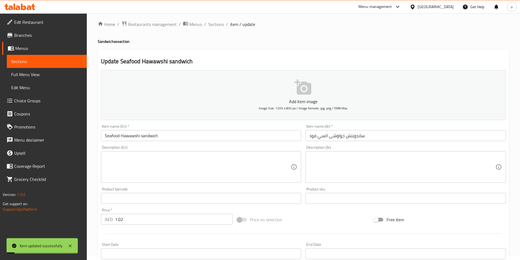
scroll to position [0, 0]
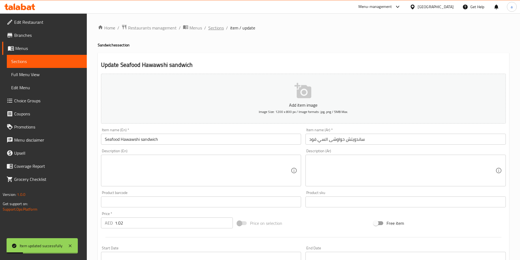
click at [213, 30] on span "Sections" at bounding box center [216, 28] width 16 height 7
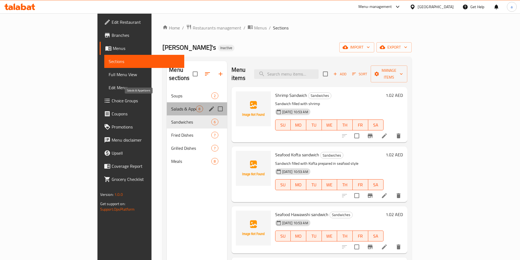
click at [171, 106] on span "Salads & Appetizers" at bounding box center [183, 109] width 25 height 7
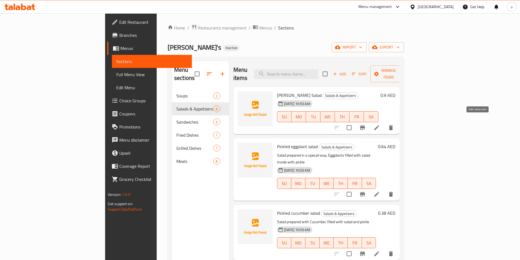
click at [379, 125] on icon at bounding box center [376, 127] width 5 height 5
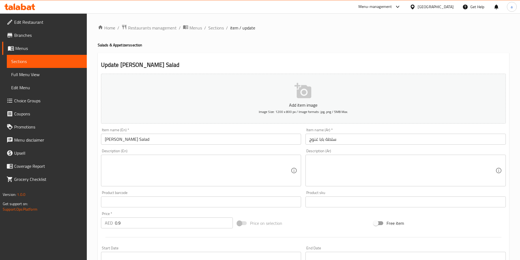
click at [212, 25] on span "Sections" at bounding box center [216, 28] width 16 height 7
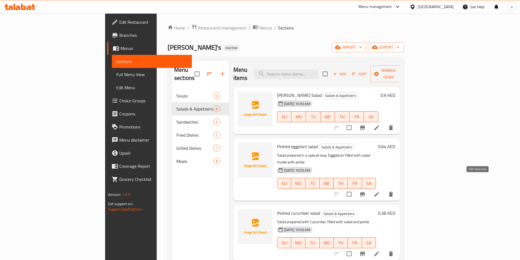
click at [380, 191] on icon at bounding box center [376, 194] width 7 height 7
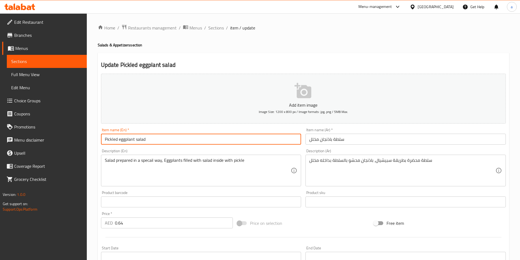
drag, startPoint x: 150, startPoint y: 138, endPoint x: 85, endPoint y: 143, distance: 65.2
click at [85, 143] on div "Edit Restaurant Branches Menus Sections Full Menu View Edit Menu Choice Groups …" at bounding box center [260, 199] width 520 height 372
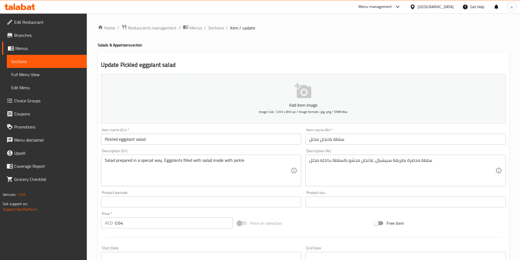
drag, startPoint x: 308, startPoint y: 162, endPoint x: 402, endPoint y: 162, distance: 93.4
click at [403, 162] on div "سلطة محضرة بطريقة سبيشيال، باذنجان محشو بالسلطة بداخله مخلل Description (Ar)" at bounding box center [406, 171] width 200 height 32
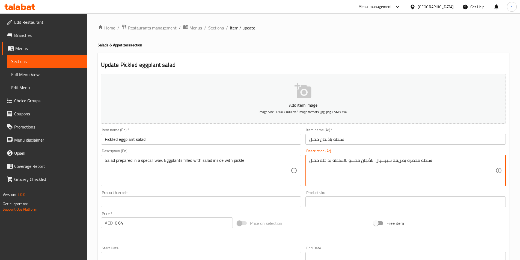
drag, startPoint x: 310, startPoint y: 162, endPoint x: 437, endPoint y: 161, distance: 127.8
click at [437, 161] on textarea "سلطة محضرة بطريقة سبيشيال، باذنجان محشو بالسلطة بداخله مخلل" at bounding box center [402, 171] width 186 height 26
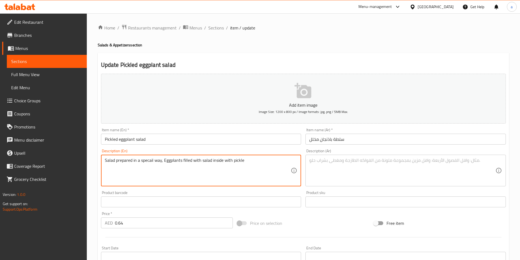
drag, startPoint x: 249, startPoint y: 161, endPoint x: 88, endPoint y: 165, distance: 160.8
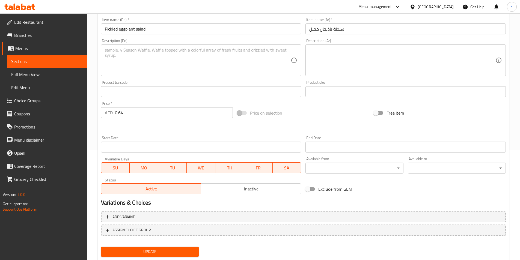
scroll to position [126, 0]
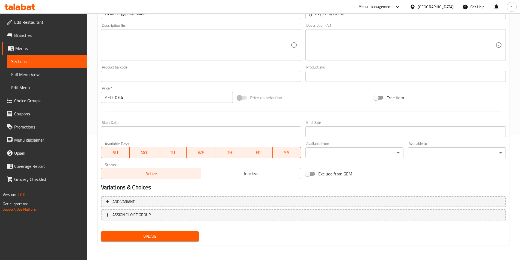
click at [144, 239] on span "Update" at bounding box center [149, 236] width 89 height 7
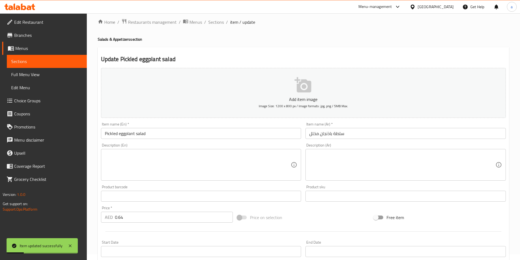
scroll to position [0, 0]
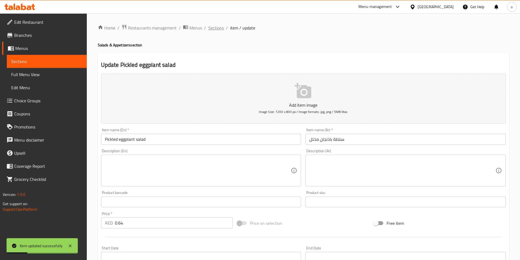
click at [216, 26] on span "Sections" at bounding box center [216, 28] width 16 height 7
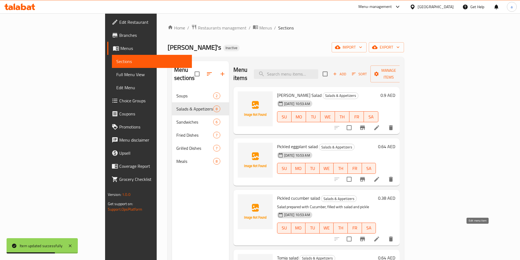
click at [380, 236] on icon at bounding box center [376, 239] width 7 height 7
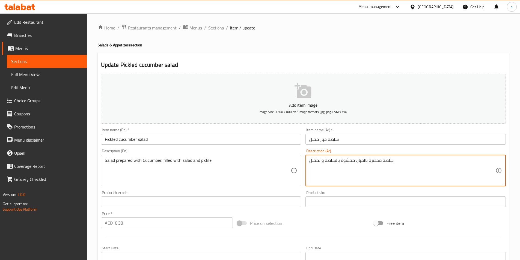
drag, startPoint x: 310, startPoint y: 162, endPoint x: 416, endPoint y: 176, distance: 107.2
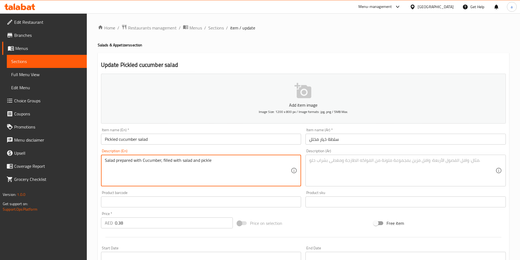
drag, startPoint x: 202, startPoint y: 159, endPoint x: 97, endPoint y: 162, distance: 105.7
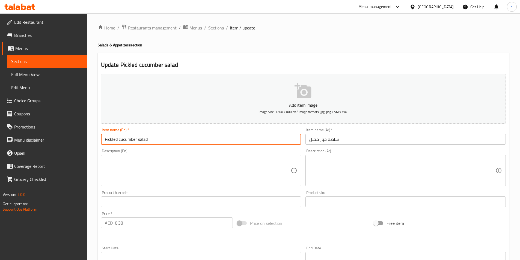
drag, startPoint x: 157, startPoint y: 139, endPoint x: 98, endPoint y: 141, distance: 59.0
click at [98, 141] on div "Update Pickled cucumber salad Add item image Image Size: 1200 x 800 px / Image …" at bounding box center [303, 212] width 411 height 318
click at [204, 171] on textarea at bounding box center [198, 171] width 186 height 26
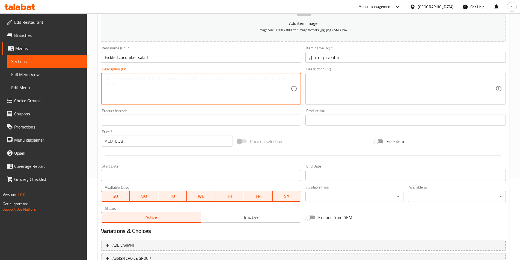
scroll to position [126, 0]
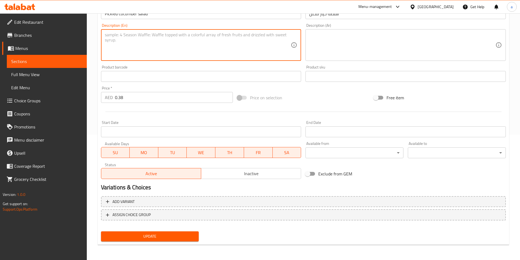
click at [175, 236] on span "Update" at bounding box center [149, 236] width 89 height 7
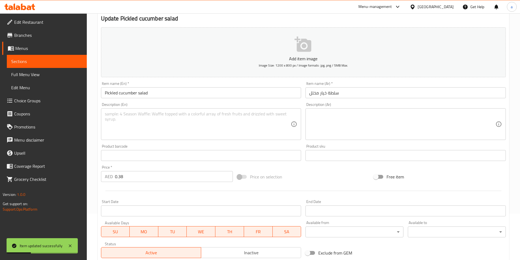
scroll to position [0, 0]
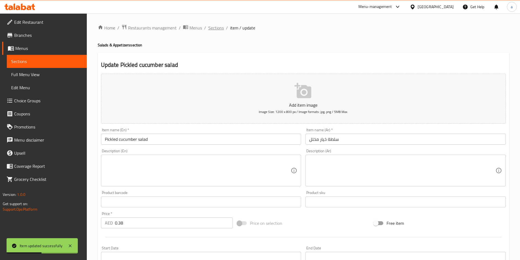
click at [214, 29] on span "Sections" at bounding box center [216, 28] width 16 height 7
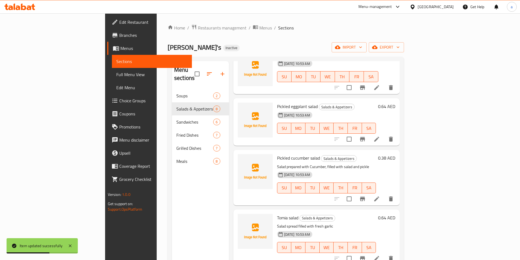
scroll to position [55, 0]
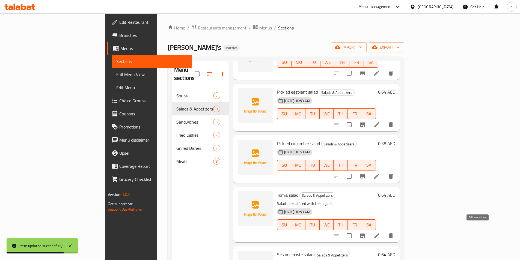
click at [380, 233] on icon at bounding box center [376, 236] width 7 height 7
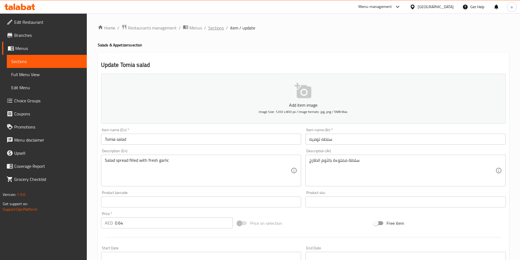
click at [216, 29] on span "Sections" at bounding box center [216, 28] width 16 height 7
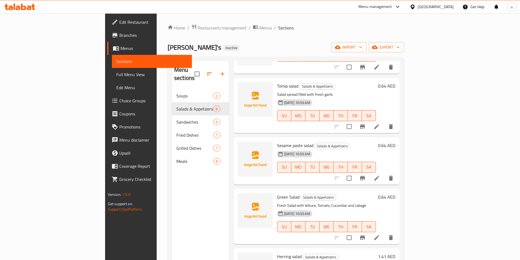
scroll to position [191, 0]
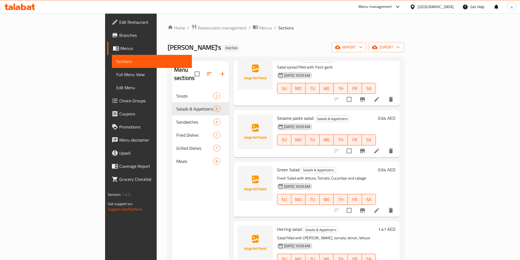
click at [379, 208] on icon at bounding box center [376, 210] width 5 height 5
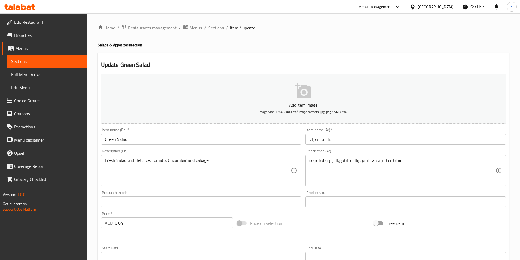
click at [214, 31] on span "Sections" at bounding box center [216, 28] width 16 height 7
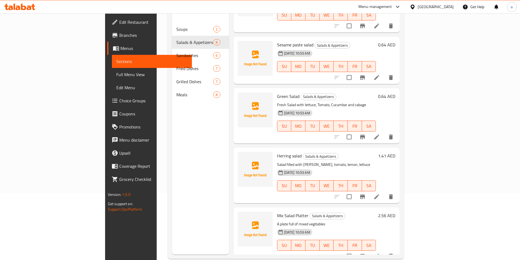
scroll to position [76, 0]
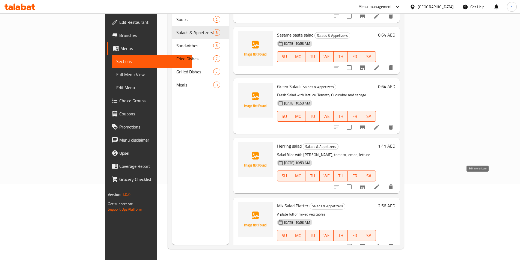
click at [380, 184] on icon at bounding box center [376, 187] width 7 height 7
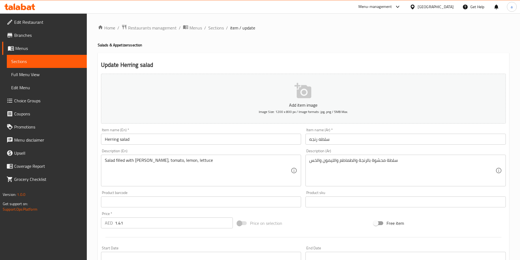
drag, startPoint x: 217, startPoint y: 28, endPoint x: 250, endPoint y: 53, distance: 40.6
click at [217, 28] on span "Sections" at bounding box center [216, 28] width 16 height 7
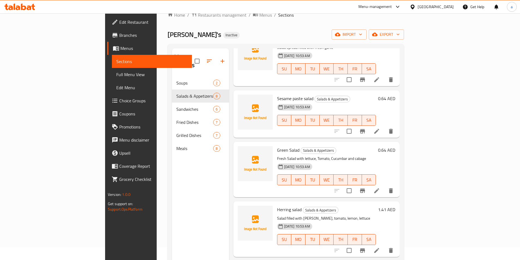
scroll to position [76, 0]
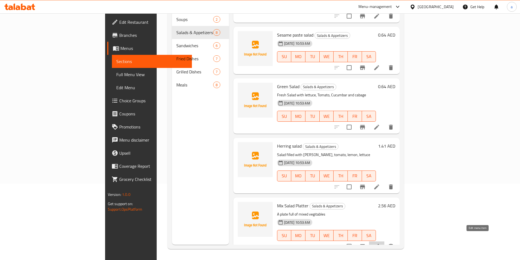
click at [379, 244] on icon at bounding box center [376, 246] width 5 height 5
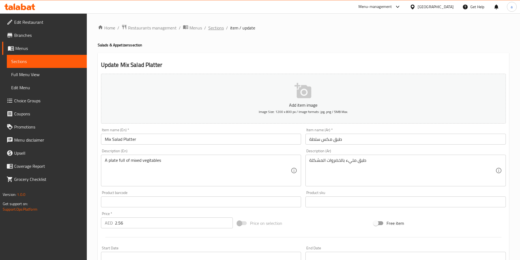
click at [216, 30] on span "Sections" at bounding box center [216, 28] width 16 height 7
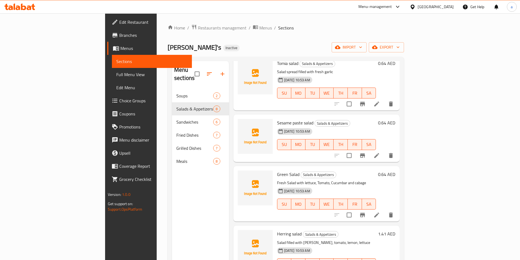
scroll to position [198, 0]
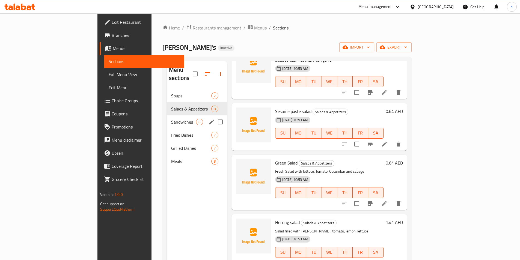
click at [171, 119] on span "Sandwiches" at bounding box center [183, 122] width 25 height 7
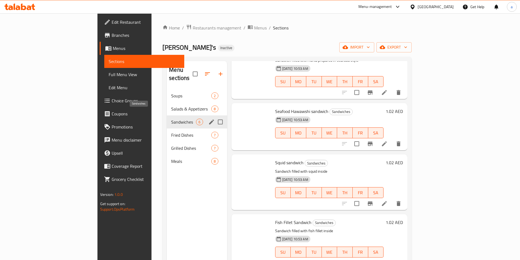
scroll to position [95, 0]
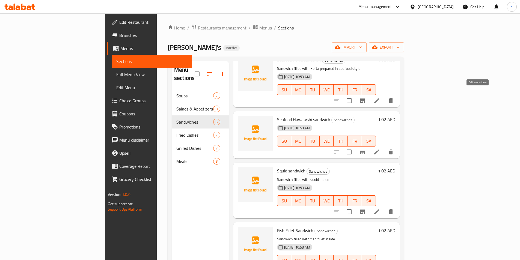
click at [380, 97] on icon at bounding box center [376, 100] width 7 height 7
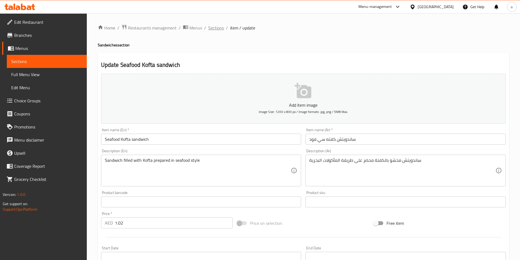
click at [215, 29] on span "Sections" at bounding box center [216, 28] width 16 height 7
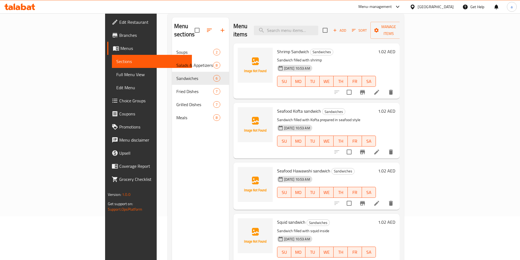
scroll to position [55, 0]
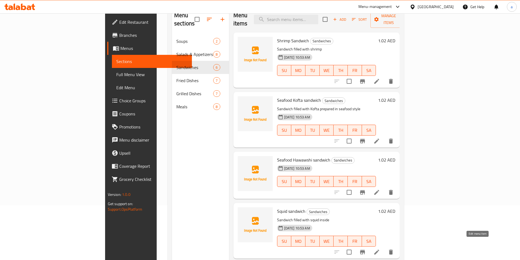
click at [380, 249] on icon at bounding box center [376, 252] width 7 height 7
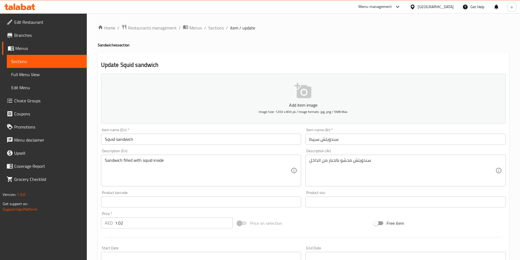
drag, startPoint x: 308, startPoint y: 161, endPoint x: 360, endPoint y: 164, distance: 52.5
click at [366, 165] on div "سندويتش محشو بالحبار من الداخل Description (Ar)" at bounding box center [406, 171] width 200 height 32
drag, startPoint x: 308, startPoint y: 161, endPoint x: 323, endPoint y: 162, distance: 15.1
click at [340, 164] on div "سندويتش محشو بالحبار من الداخل Description (Ar)" at bounding box center [406, 171] width 200 height 32
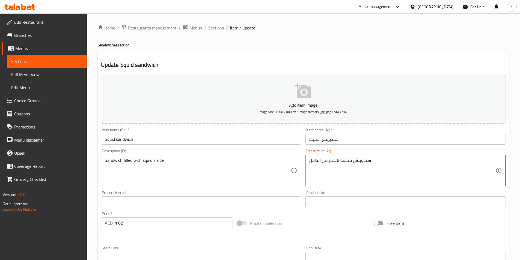
drag, startPoint x: 311, startPoint y: 161, endPoint x: 388, endPoint y: 167, distance: 76.7
click at [388, 167] on textarea "سندويتش محشو بالحبار من الداخل" at bounding box center [402, 171] width 186 height 26
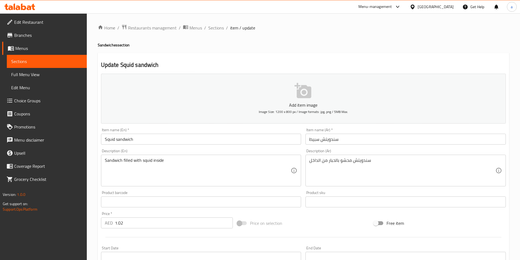
drag, startPoint x: 309, startPoint y: 162, endPoint x: 331, endPoint y: 163, distance: 22.4
click at [338, 164] on div "سندويتش محشو بالحبار من الداخل Description (Ar)" at bounding box center [406, 171] width 200 height 32
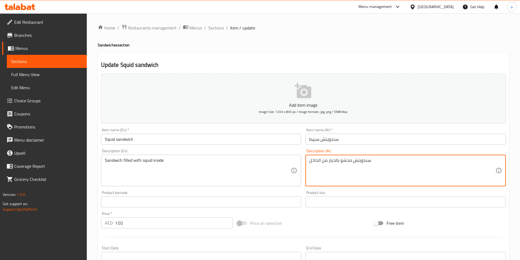
click at [308, 160] on div "سندويتش محشو بالحبار من الداخل Description (Ar)" at bounding box center [406, 171] width 200 height 32
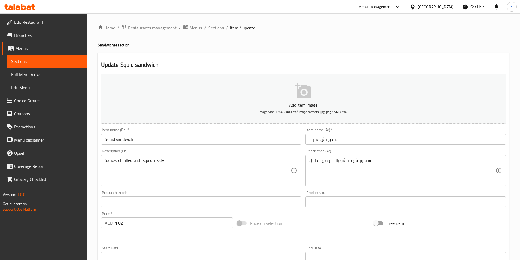
drag, startPoint x: 308, startPoint y: 160, endPoint x: 312, endPoint y: 162, distance: 3.8
click at [312, 162] on div "سندويتش محشو بالحبار من الداخل Description (Ar)" at bounding box center [406, 171] width 200 height 32
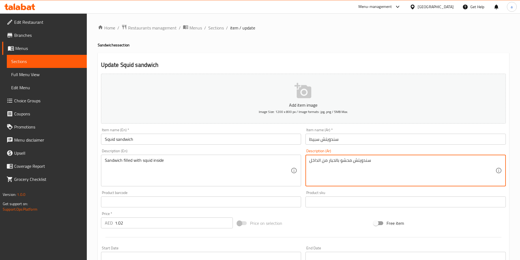
click at [309, 162] on div "سندويتش محشو بالحبار من الداخل Description (Ar)" at bounding box center [406, 171] width 200 height 32
click at [324, 173] on textarea "سندويتش محشو بالحبار من الداخل" at bounding box center [402, 171] width 186 height 26
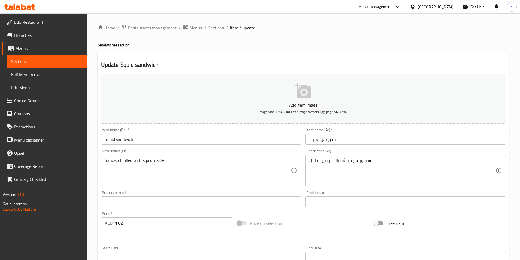
drag, startPoint x: 308, startPoint y: 163, endPoint x: 316, endPoint y: 165, distance: 9.0
click at [316, 165] on div "سندويتش محشو بالحبار من الداخل Description (Ar)" at bounding box center [406, 171] width 200 height 32
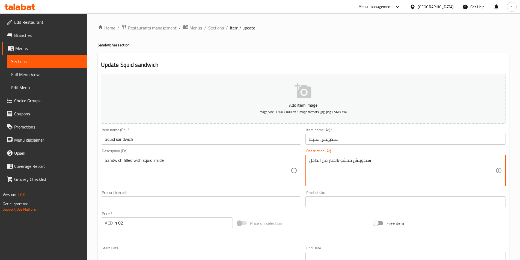
click at [309, 160] on div "سندويتش محشو بالحبار من الداخل Description (Ar)" at bounding box center [406, 171] width 200 height 32
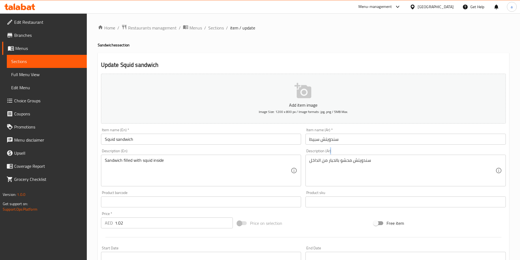
click at [309, 160] on div "سندويتش محشو بالحبار من الداخل Description (Ar)" at bounding box center [406, 171] width 200 height 32
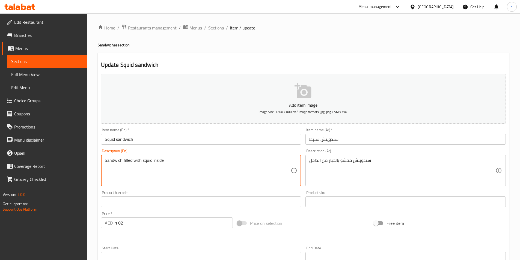
click at [309, 161] on div "سندويتش محشو بالحبار من الداخل Description (Ar)" at bounding box center [406, 171] width 200 height 32
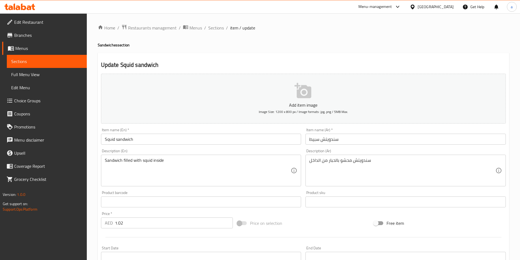
drag, startPoint x: 309, startPoint y: 161, endPoint x: 333, endPoint y: 161, distance: 24.9
click at [333, 161] on div "سندويتش محشو بالحبار من الداخل Description (Ar)" at bounding box center [406, 171] width 200 height 32
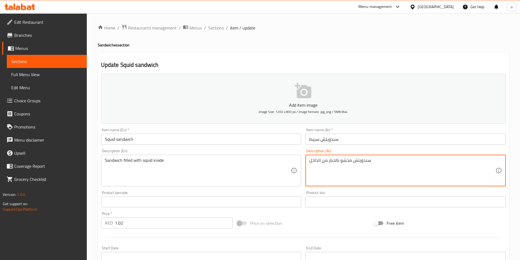
drag, startPoint x: 371, startPoint y: 161, endPoint x: 304, endPoint y: 165, distance: 66.7
click at [304, 165] on div "Description (Ar) سندويتش محشو بالحبار من الداخل Description (Ar)" at bounding box center [405, 168] width 205 height 42
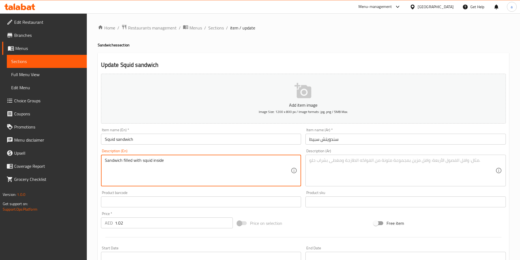
drag, startPoint x: 156, startPoint y: 162, endPoint x: 51, endPoint y: 162, distance: 105.9
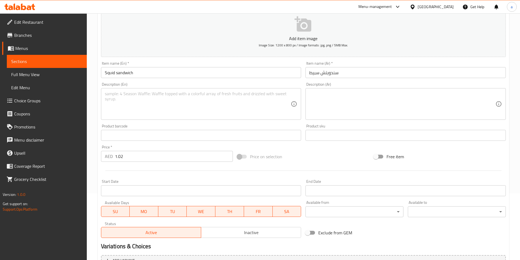
scroll to position [126, 0]
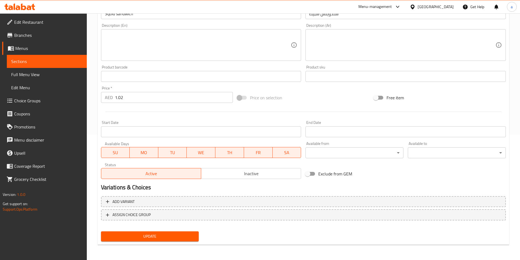
click at [178, 234] on span "Update" at bounding box center [149, 236] width 89 height 7
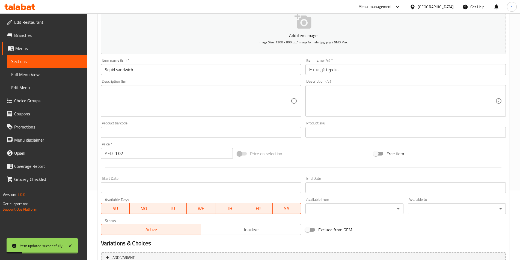
scroll to position [0, 0]
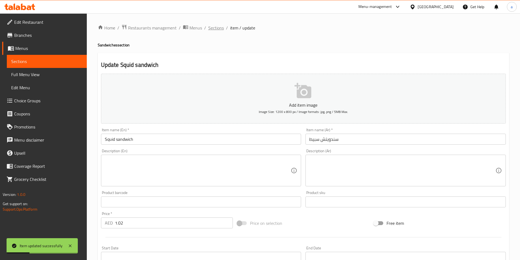
click at [217, 28] on span "Sections" at bounding box center [216, 28] width 16 height 7
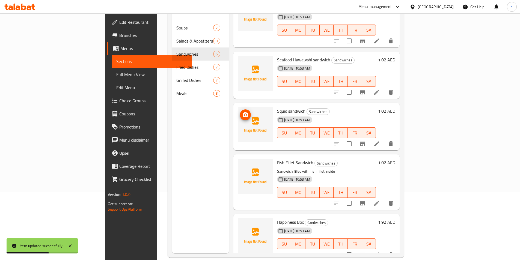
scroll to position [76, 0]
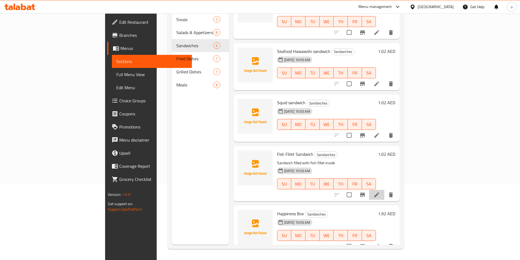
click at [384, 190] on li at bounding box center [376, 195] width 15 height 10
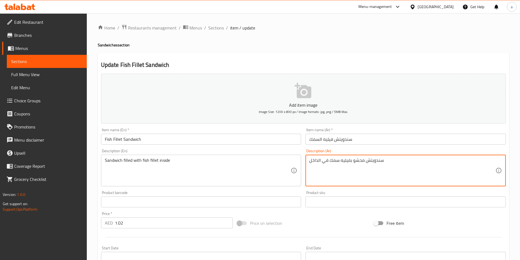
drag, startPoint x: 310, startPoint y: 161, endPoint x: 396, endPoint y: 161, distance: 85.5
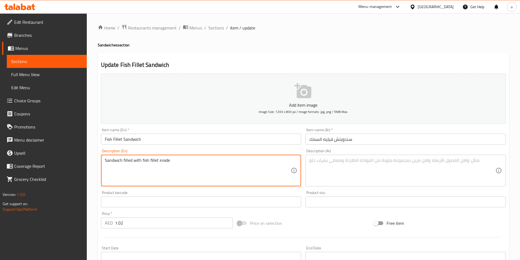
drag, startPoint x: 172, startPoint y: 160, endPoint x: 76, endPoint y: 164, distance: 96.2
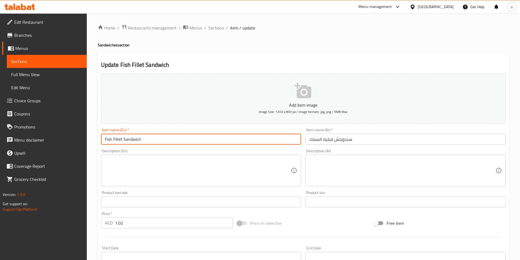
drag, startPoint x: 144, startPoint y: 139, endPoint x: 102, endPoint y: 140, distance: 41.8
click at [103, 140] on input "Fish Fillet Sandwich" at bounding box center [201, 139] width 200 height 11
click at [116, 174] on textarea at bounding box center [198, 171] width 186 height 26
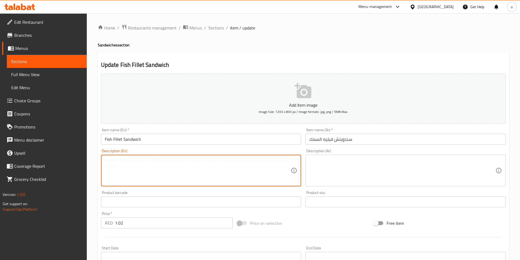
paste textarea "Made with crispy and golden-brown fillet of fresh fish, nestled between two toa…"
type textarea "Made with crispy and golden-brown fillet of fresh fish, nestled between two toa…"
click at [337, 156] on div "Description (Ar)" at bounding box center [406, 171] width 200 height 32
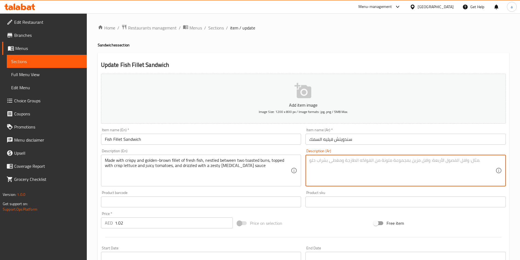
click at [337, 175] on textarea at bounding box center [402, 171] width 186 height 26
paste textarea "محضرة من شرائح السمك الطازجة المقرمشة ذات اللون البني الذهبي ، بين قطعتين من ال…"
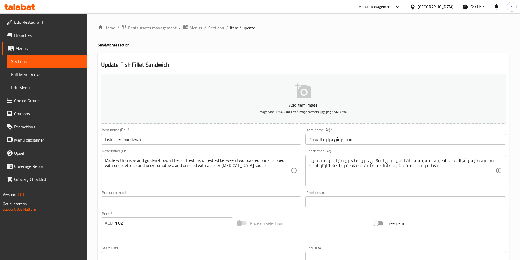
drag, startPoint x: 309, startPoint y: 166, endPoint x: 318, endPoint y: 168, distance: 10.2
click at [318, 168] on div "محضرة من شرائح السمك الطازجة المقرمشة ذات اللون البني الذهبي ، بين قطعتين من ال…" at bounding box center [406, 171] width 200 height 32
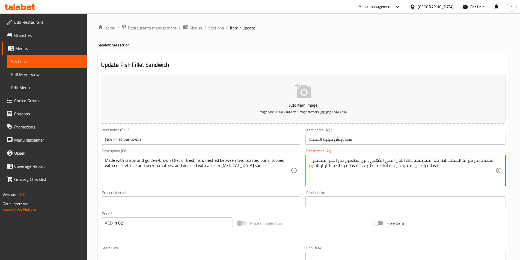
drag, startPoint x: 310, startPoint y: 166, endPoint x: 360, endPoint y: 171, distance: 50.5
click at [360, 171] on textarea "محضرة من شرائح السمك الطازجة المقرمشة ذات اللون البني الذهبي ، بين قطعتين من ال…" at bounding box center [402, 171] width 186 height 26
click at [390, 168] on textarea "محضرة من شرائح السمك الطازجة المقرمشة ذات اللون البني الذهبي ، بين قطعتين من ال…" at bounding box center [402, 171] width 186 height 26
click at [309, 165] on div "محضرة من شرائح السمك الطازجة المقرمشة ذات اللون البني الذهبي ، بين قطعتين من ال…" at bounding box center [406, 171] width 200 height 32
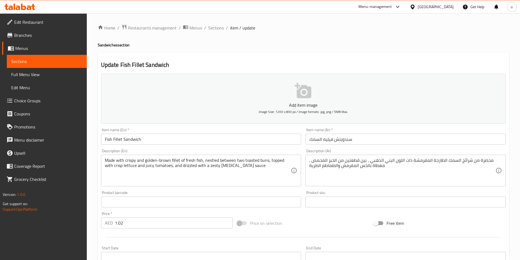
click at [308, 166] on div "محضرة من شرائح السمك الطازجة المقرمشة ذات اللون البني الذهبي ، بين قطعتين من ال…" at bounding box center [406, 171] width 200 height 32
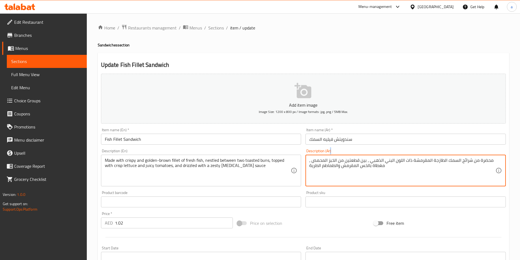
click at [308, 166] on div "محضرة من شرائح السمك الطازجة المقرمشة ذات اللون البني الذهبي ، بين قطعتين من ال…" at bounding box center [406, 171] width 200 height 32
click at [307, 166] on div "محضرة من شرائح السمك الطازجة المقرمشة ذات اللون البني الذهبي ، بين قطعتين من ال…" at bounding box center [406, 171] width 200 height 32
click at [310, 161] on textarea "محضرة من شرائح السمك الطازجة المقرمشة ذات اللون البني الذهبي ، بين قطعتين من ال…" at bounding box center [402, 171] width 186 height 26
click at [311, 161] on textarea "محضرة من شرائح السمك الطازجة المقرمشة ذات اللون البني الذهبي ، بين قطعتين من ال…" at bounding box center [402, 171] width 186 height 26
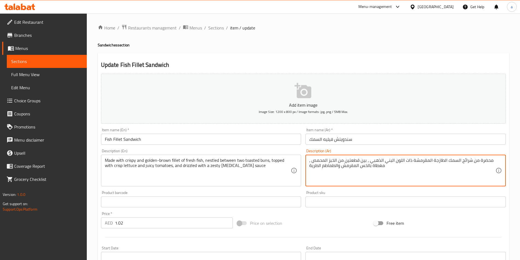
click at [309, 165] on div "محضرة من شرائح السمك الطازجة المقرمشة ذات اللون البني الذهبي ، بين قطعتين من ال…" at bounding box center [406, 171] width 200 height 32
click at [309, 166] on div "محضرة من شرائح السمك الطازجة المقرمشة ذات اللون البني الذهبي ، بين قطعتين من ال…" at bounding box center [406, 171] width 200 height 32
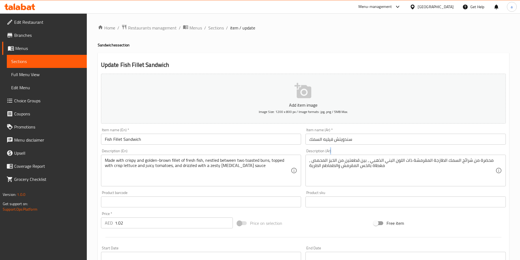
click at [309, 166] on div "محضرة من شرائح السمك الطازجة المقرمشة ذات اللون البني الذهبي ، بين قطعتين من ال…" at bounding box center [406, 171] width 200 height 32
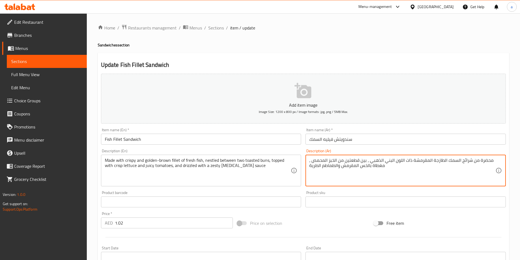
click at [386, 167] on textarea "محضرة من شرائح السمك الطازجة المقرمشة ذات اللون البني الذهبي ، بين قطعتين من ال…" at bounding box center [402, 171] width 186 height 26
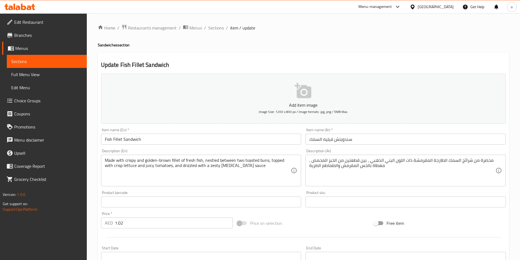
drag, startPoint x: 309, startPoint y: 166, endPoint x: 342, endPoint y: 166, distance: 33.3
click at [342, 166] on div "محضرة من شرائح السمك الطازجة المقرمشة ذات اللون البني الذهبي ، بين قطعتين من ال…" at bounding box center [406, 171] width 200 height 32
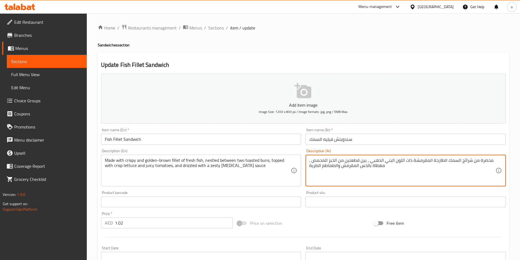
drag, startPoint x: 311, startPoint y: 165, endPoint x: 332, endPoint y: 166, distance: 21.0
click at [332, 166] on textarea "محضرة من شرائح السمك الطازجة المقرمشة ذات اللون البني الذهبي ، بين قطعتين من ال…" at bounding box center [402, 171] width 186 height 26
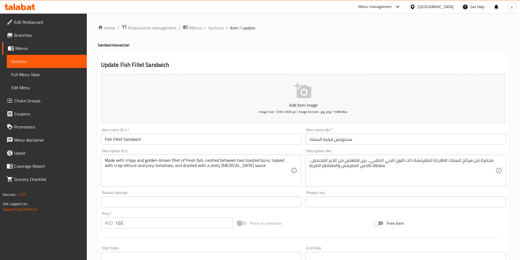
drag, startPoint x: 308, startPoint y: 166, endPoint x: 333, endPoint y: 166, distance: 25.1
click at [329, 166] on div "محضرة من شرائح السمك الطازجة المقرمشة ذات اللون البني الذهبي ، بين قطعتين من ال…" at bounding box center [406, 171] width 200 height 32
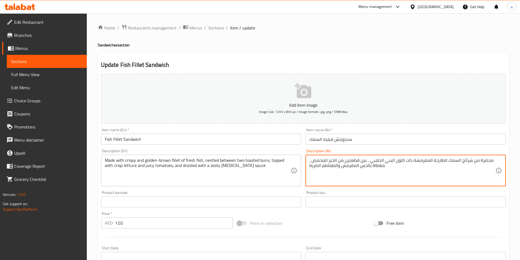
drag, startPoint x: 388, startPoint y: 166, endPoint x: 386, endPoint y: 169, distance: 3.8
click at [386, 169] on textarea "محضرة من شرائح السمك الطازجة المقرمشة ذات اللون البني الذهبي ، بين قطعتين من ال…" at bounding box center [402, 171] width 186 height 26
click at [392, 169] on textarea "محضرة من شرائح السمك الطازجة المقرمشة ذات اللون البني الذهبي ، بين قطعتين من ال…" at bounding box center [402, 171] width 186 height 26
drag, startPoint x: 384, startPoint y: 165, endPoint x: 308, endPoint y: 168, distance: 76.2
click at [308, 168] on div "محضرة من شرائح السمك الطازجة المقرمشة ذات اللون البني الذهبي ، بين قطعتين من ال…" at bounding box center [406, 171] width 200 height 32
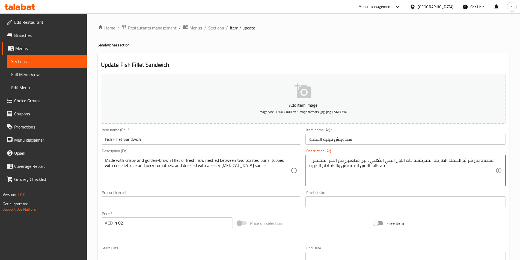
click at [386, 166] on textarea "محضرة من شرائح السمك الطازجة المقرمشة ذات اللون البني الذهبي ، بين قطعتين من ال…" at bounding box center [402, 171] width 186 height 26
type textarea "محضرة من شرائح السمك الطازجة المقرمشة ذات اللون البني الذهبي ، بين قطعتين من ال…"
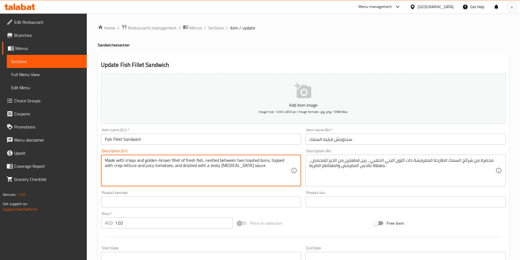
drag, startPoint x: 242, startPoint y: 166, endPoint x: 174, endPoint y: 173, distance: 68.6
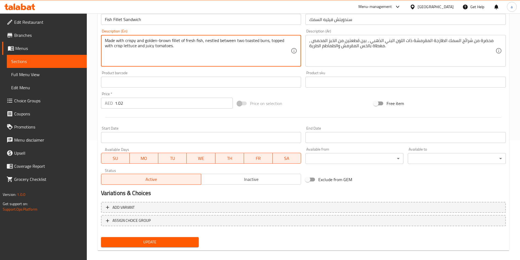
scroll to position [126, 0]
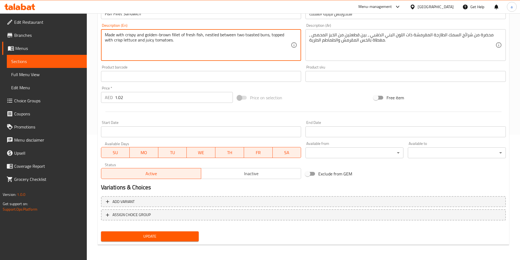
type textarea "Made with crispy and golden-brown fillet of fresh fish, nestled between two toa…"
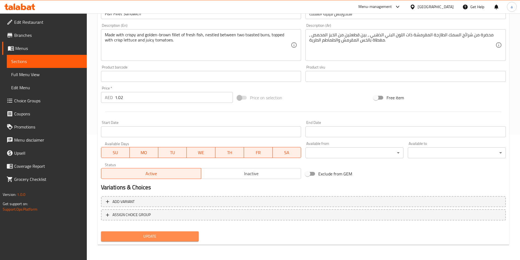
click at [177, 238] on span "Update" at bounding box center [149, 236] width 89 height 7
click at [129, 236] on span "Update" at bounding box center [149, 236] width 89 height 7
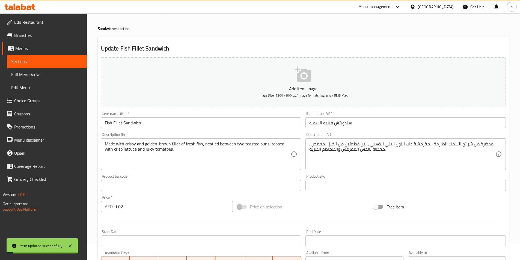
scroll to position [0, 0]
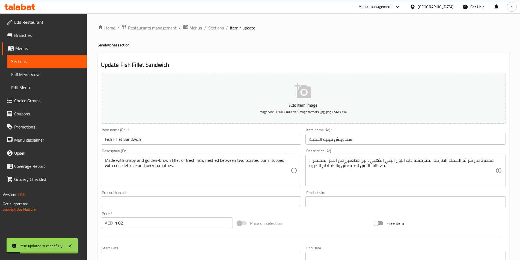
click at [215, 28] on span "Sections" at bounding box center [216, 28] width 16 height 7
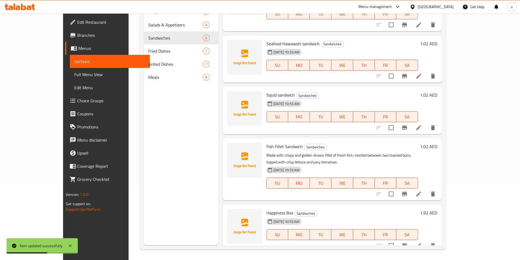
scroll to position [76, 0]
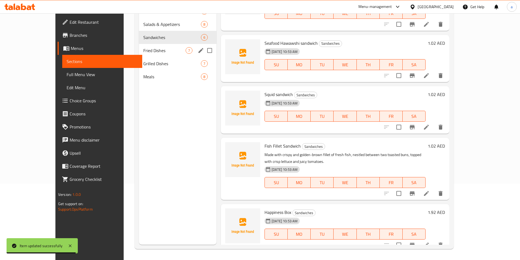
click at [139, 54] on div "Fried Dishes 7" at bounding box center [178, 50] width 78 height 13
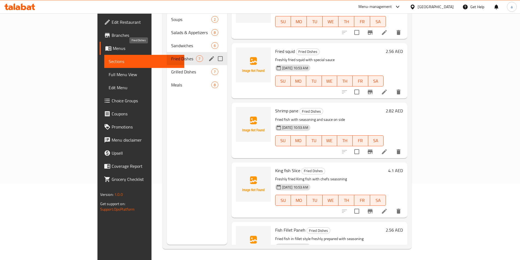
click at [171, 55] on span "Fried Dishes" at bounding box center [183, 58] width 25 height 7
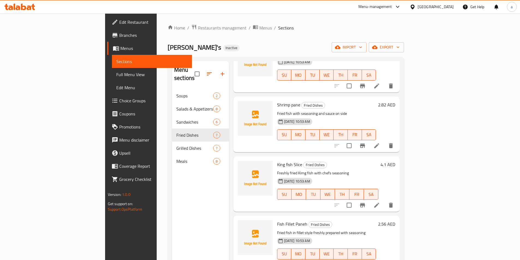
scroll to position [171, 0]
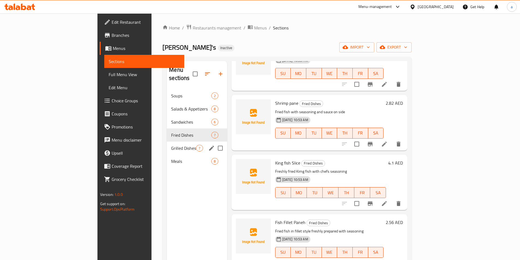
click at [171, 145] on span "Grilled Dishes" at bounding box center [183, 148] width 25 height 7
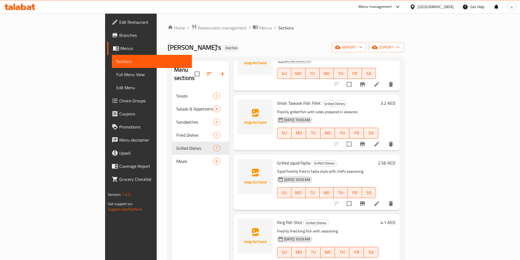
click at [120, 51] on span "Menus" at bounding box center [153, 48] width 67 height 7
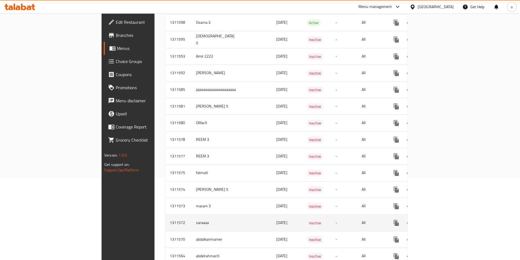
scroll to position [109, 0]
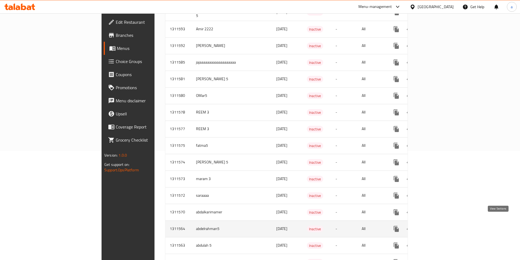
click at [442, 224] on link "enhanced table" at bounding box center [435, 229] width 13 height 13
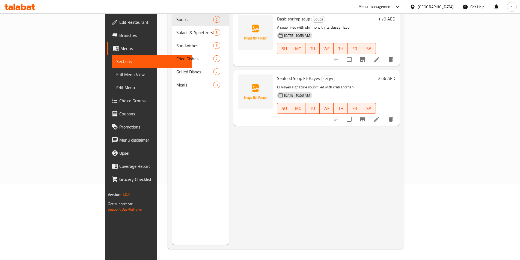
scroll to position [76, 0]
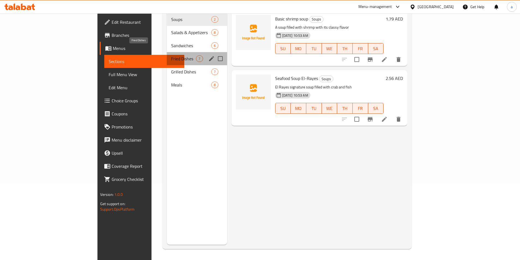
click at [171, 55] on span "Fried Dishes" at bounding box center [183, 58] width 25 height 7
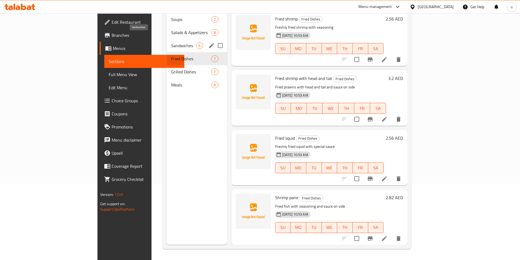
click at [171, 42] on span "Sandwiches" at bounding box center [183, 45] width 25 height 7
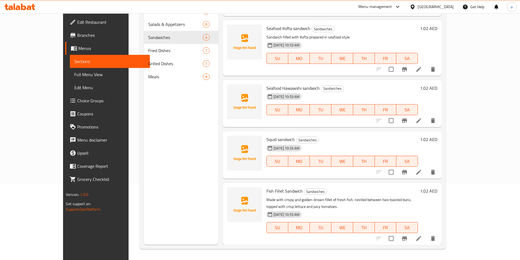
scroll to position [87, 0]
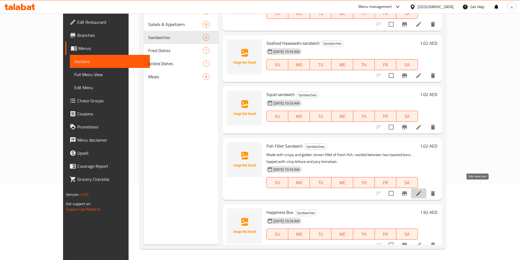
click at [421, 191] on icon at bounding box center [418, 193] width 5 height 5
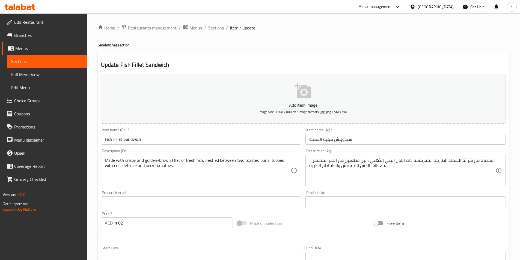
click at [31, 46] on span "Menus" at bounding box center [48, 48] width 67 height 7
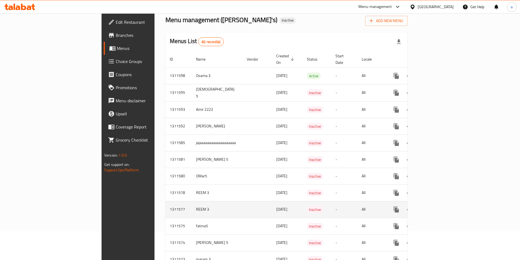
scroll to position [82, 0]
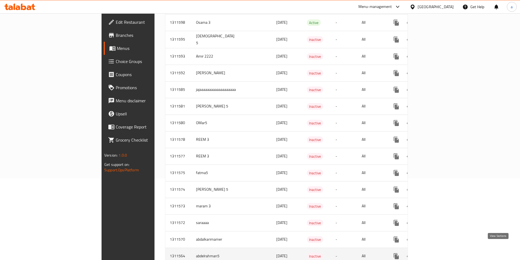
click at [439, 253] on icon "enhanced table" at bounding box center [435, 256] width 7 height 7
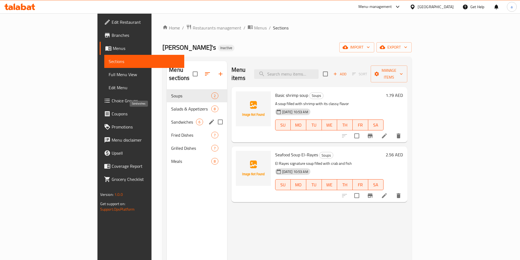
click at [171, 119] on span "Sandwiches" at bounding box center [183, 122] width 25 height 7
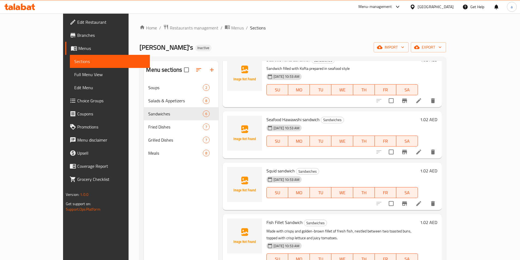
scroll to position [55, 0]
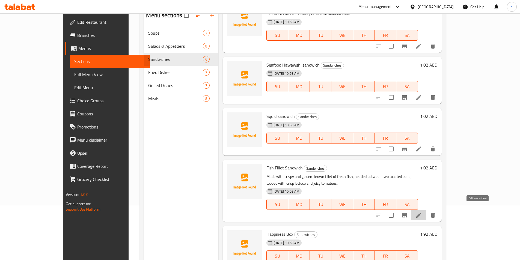
click at [421, 213] on icon at bounding box center [418, 215] width 5 height 5
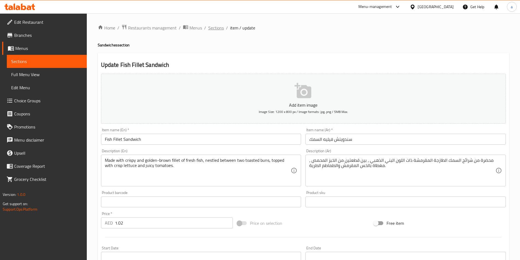
click at [216, 28] on span "Sections" at bounding box center [216, 28] width 16 height 7
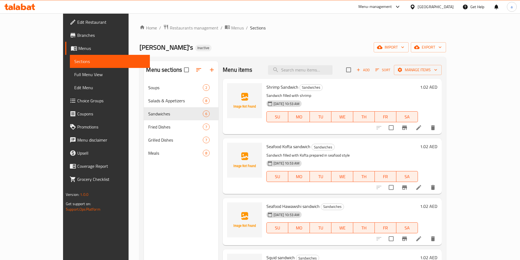
click at [74, 74] on span "Full Menu View" at bounding box center [109, 74] width 71 height 7
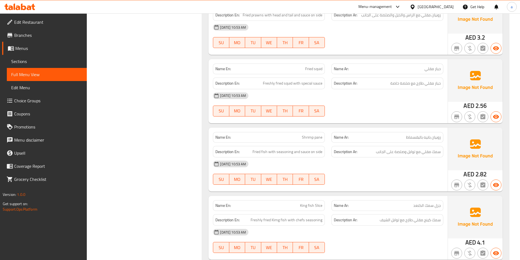
scroll to position [1392, 0]
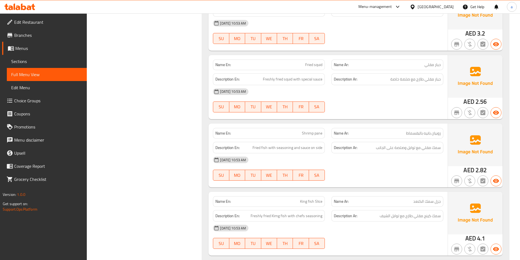
click at [27, 62] on span "Sections" at bounding box center [46, 61] width 71 height 7
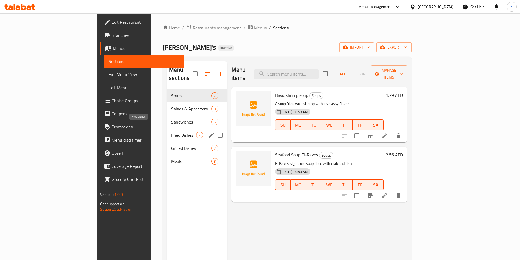
click at [171, 132] on span "Fried Dishes" at bounding box center [183, 135] width 25 height 7
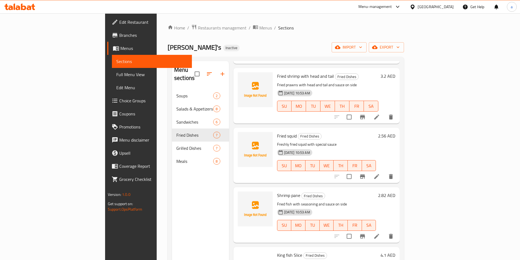
scroll to position [82, 0]
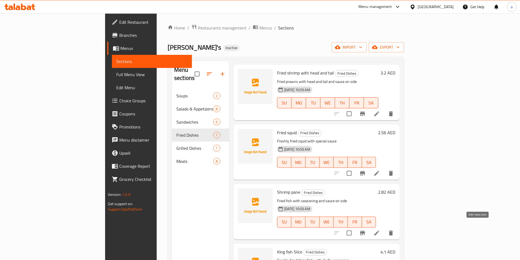
click at [380, 230] on icon at bounding box center [376, 233] width 7 height 7
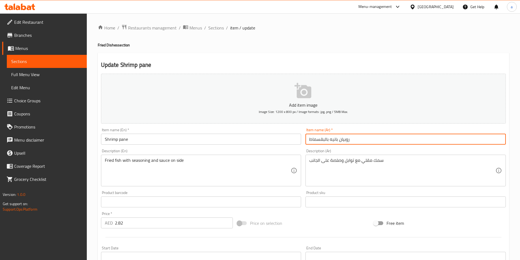
drag, startPoint x: 314, startPoint y: 140, endPoint x: 363, endPoint y: 141, distance: 49.4
click at [363, 141] on input "روبيان بانيه بالبقسماط" at bounding box center [406, 139] width 200 height 11
click at [378, 48] on div "Home / Restaurants management / Menus / Sections / item / update Fried Dishes s…" at bounding box center [303, 199] width 411 height 351
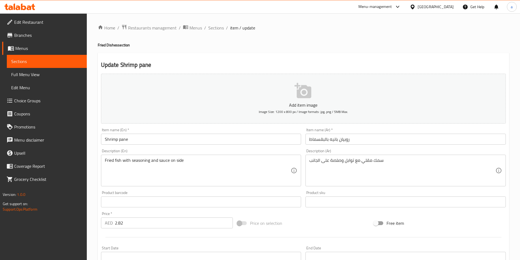
click at [132, 140] on input "Shrimp pane" at bounding box center [201, 139] width 200 height 11
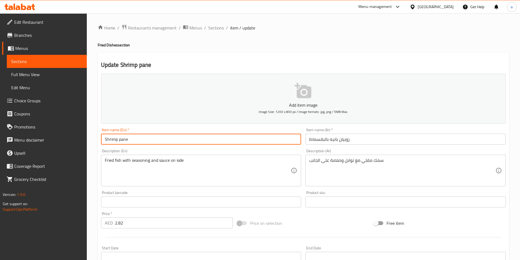
paste input "breaded"
type input "Shrimp pane breaded"
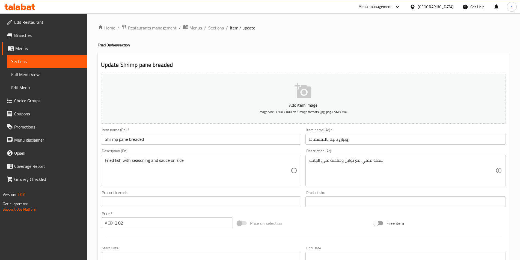
drag, startPoint x: 239, startPoint y: 126, endPoint x: 213, endPoint y: 157, distance: 41.1
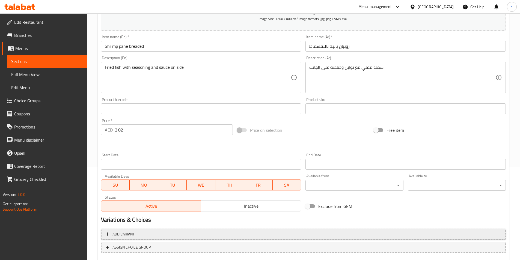
scroll to position [126, 0]
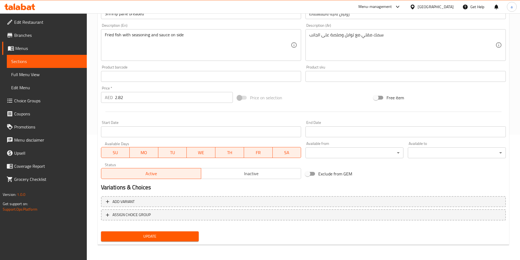
click at [145, 237] on span "Update" at bounding box center [149, 236] width 89 height 7
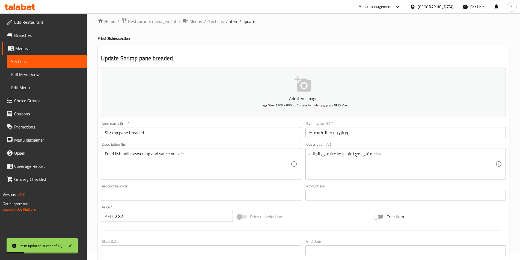
scroll to position [0, 0]
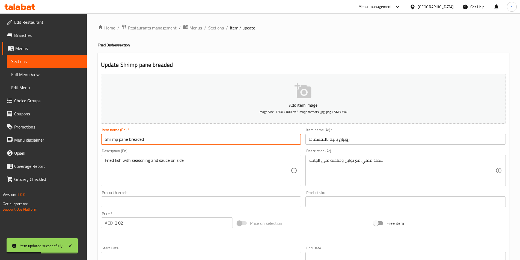
drag, startPoint x: 149, startPoint y: 140, endPoint x: 119, endPoint y: 141, distance: 29.8
click at [119, 141] on input "Shrimp pane breaded" at bounding box center [201, 139] width 200 height 11
click at [215, 29] on span "Sections" at bounding box center [216, 28] width 16 height 7
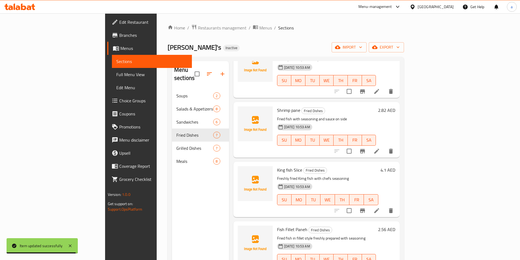
scroll to position [171, 0]
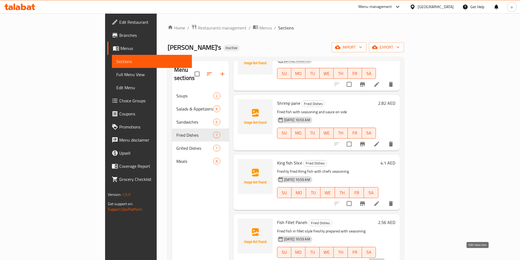
click at [379, 260] on icon at bounding box center [376, 263] width 5 height 5
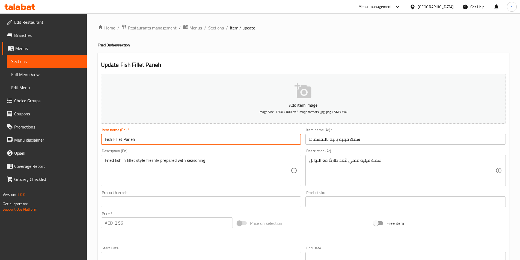
drag, startPoint x: 138, startPoint y: 140, endPoint x: 123, endPoint y: 140, distance: 14.7
click at [123, 140] on input "Fish Fillet Paneh" at bounding box center [201, 139] width 200 height 11
paste input "pane breaded"
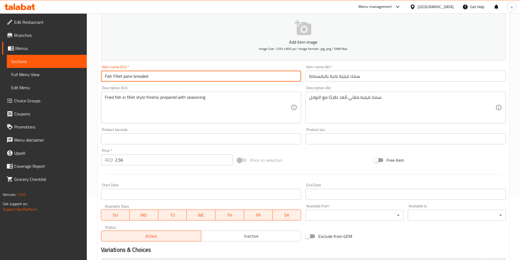
scroll to position [126, 0]
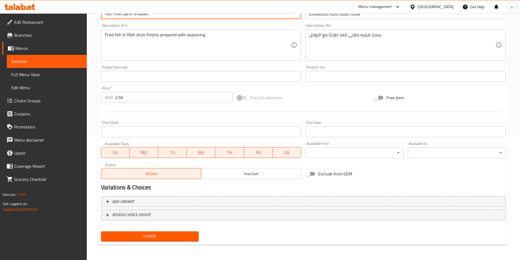
type input "Fish Fillet pane breaded"
click at [168, 237] on span "Update" at bounding box center [149, 236] width 89 height 7
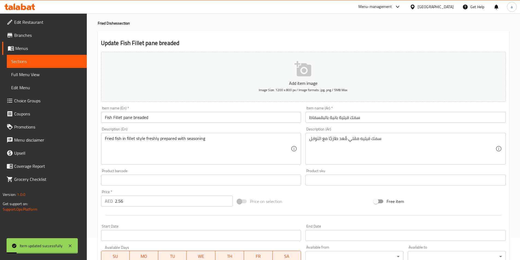
scroll to position [0, 0]
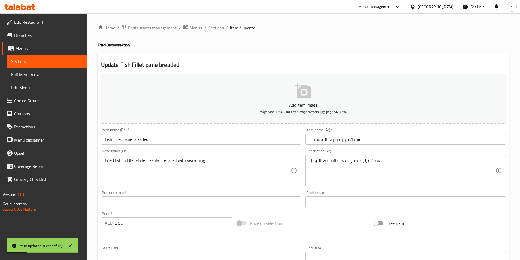
click at [215, 29] on span "Sections" at bounding box center [216, 28] width 16 height 7
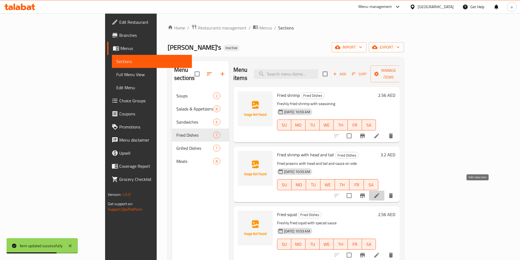
click at [380, 192] on icon at bounding box center [376, 195] width 7 height 7
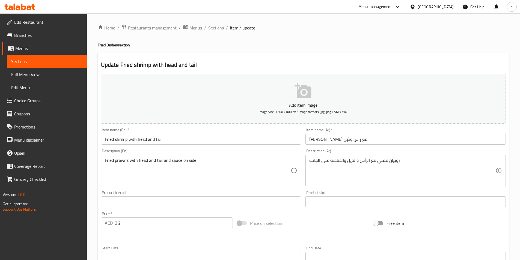
click at [218, 29] on span "Sections" at bounding box center [216, 28] width 16 height 7
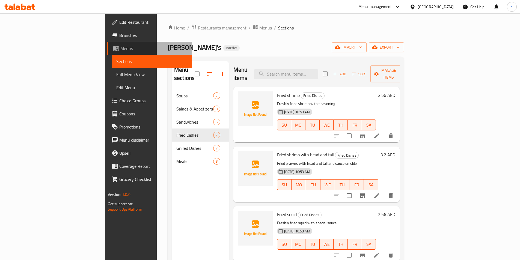
click at [107, 52] on link "Menus" at bounding box center [149, 48] width 85 height 13
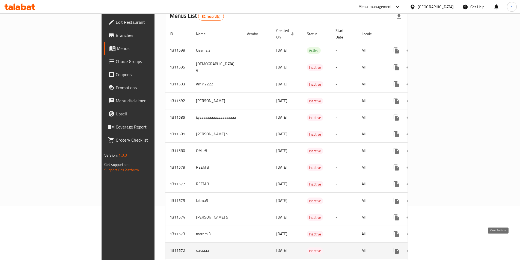
scroll to position [109, 0]
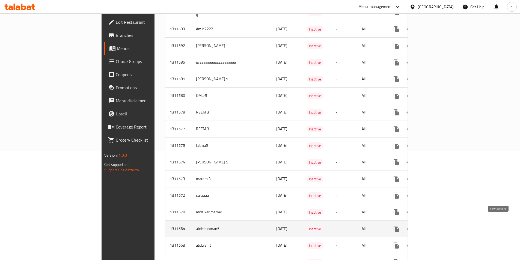
click at [439, 226] on icon "enhanced table" at bounding box center [435, 229] width 7 height 7
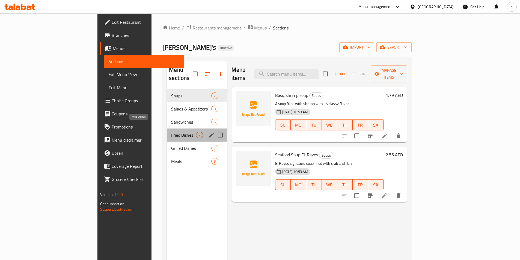
click at [171, 132] on span "Fried Dishes" at bounding box center [183, 135] width 25 height 7
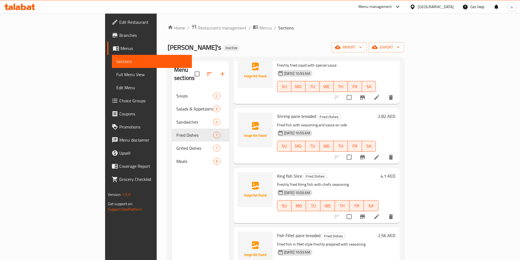
scroll to position [171, 0]
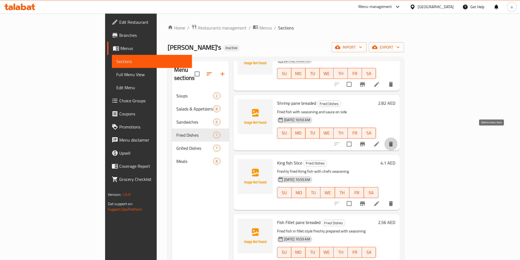
click at [393, 142] on icon "delete" at bounding box center [391, 144] width 4 height 5
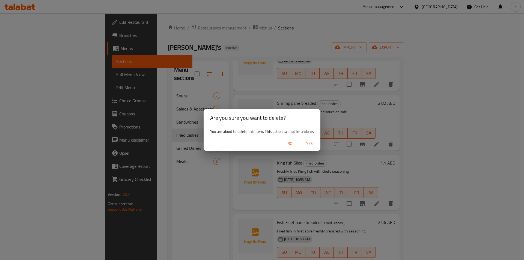
click at [307, 143] on span "Yes" at bounding box center [309, 143] width 13 height 7
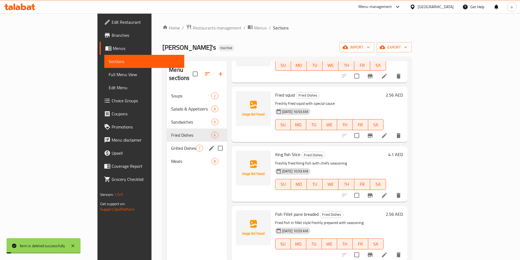
scroll to position [111, 0]
